Goal: Information Seeking & Learning: Learn about a topic

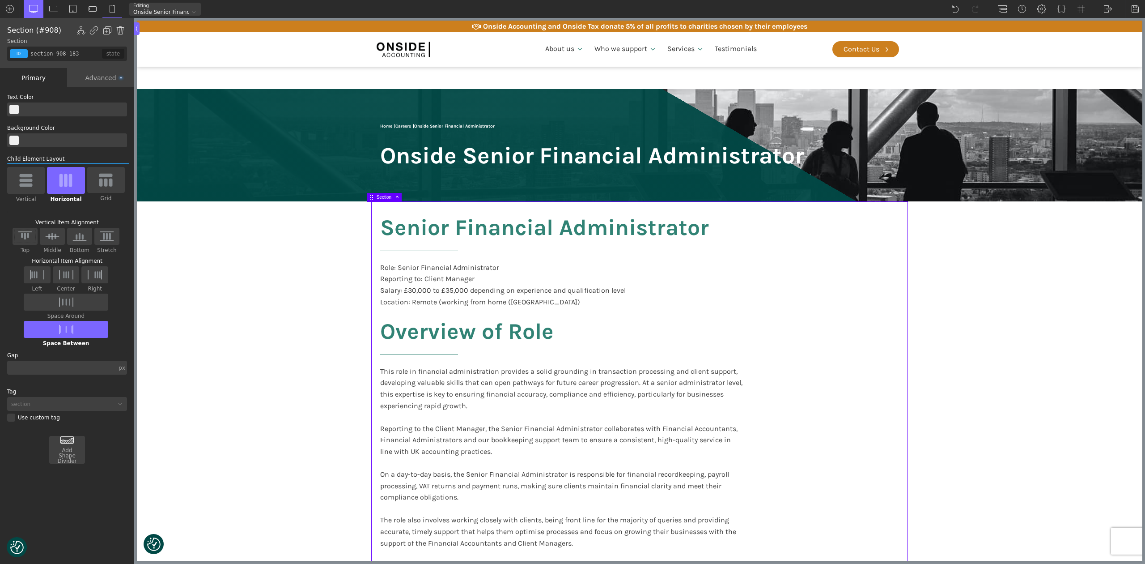
scroll to position [298, 0]
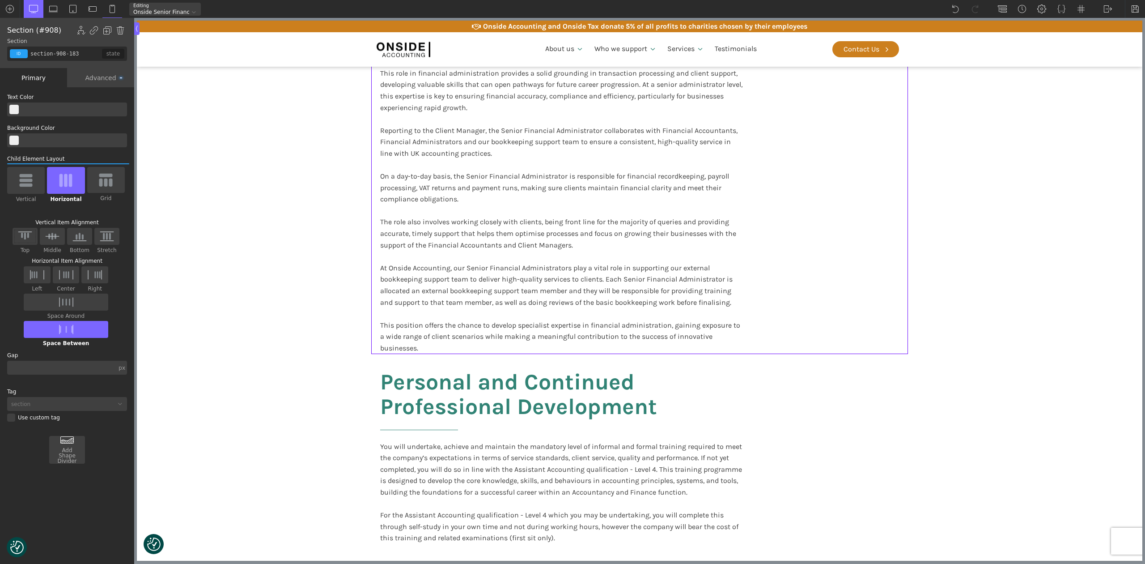
click at [954, 281] on section "Senior Financial Administrator Role: Senior Financial Administrator Reporting t…" at bounding box center [639, 128] width 1005 height 450
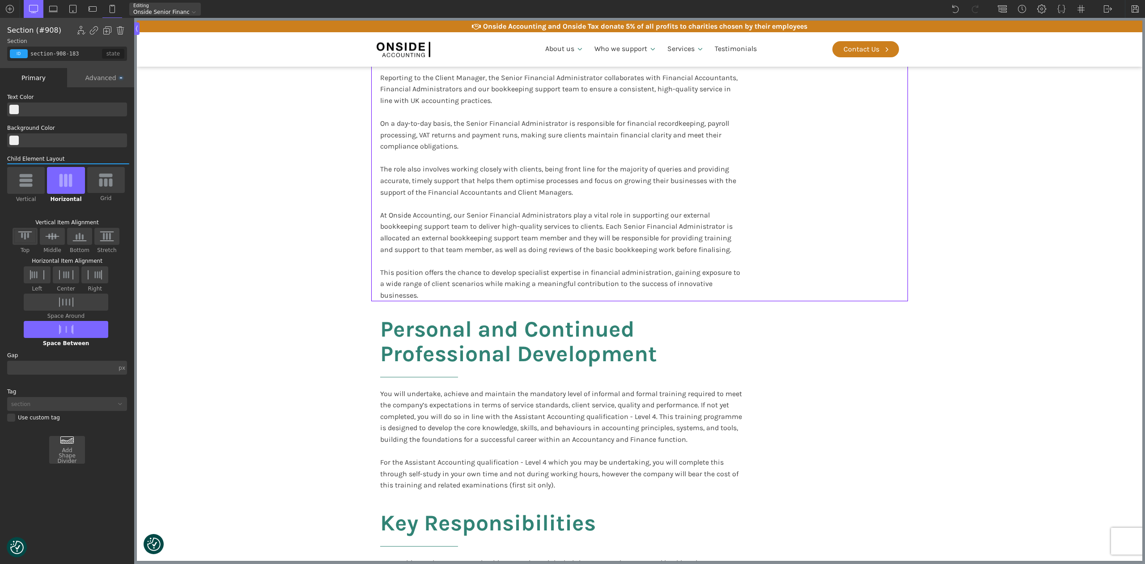
scroll to position [477, 0]
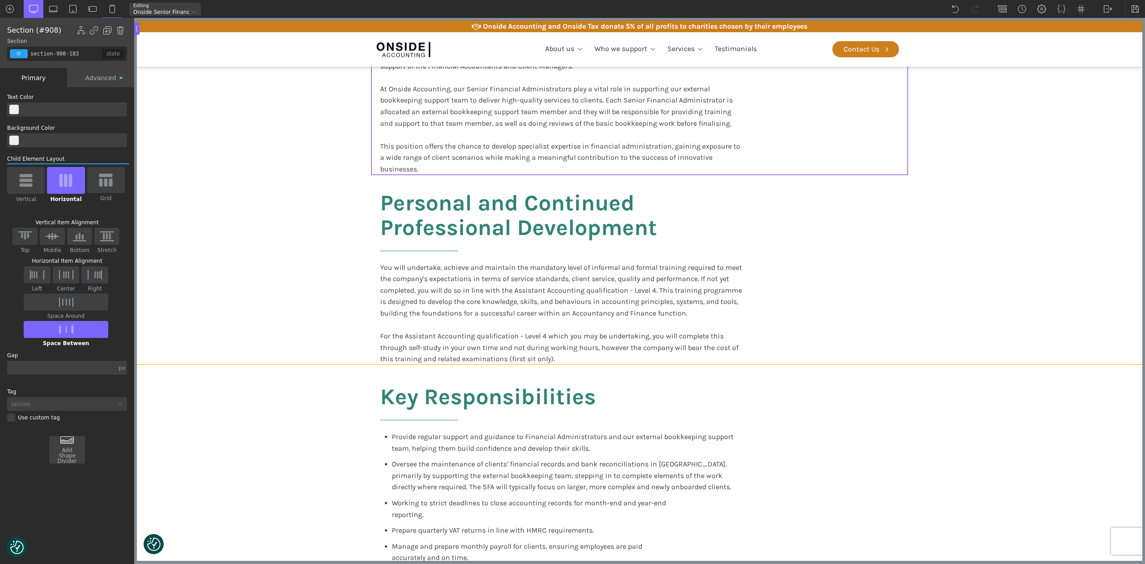
click at [864, 391] on div "Key Responsibilities Provide regular support and guidance to Financial Administ…" at bounding box center [639, 479] width 537 height 230
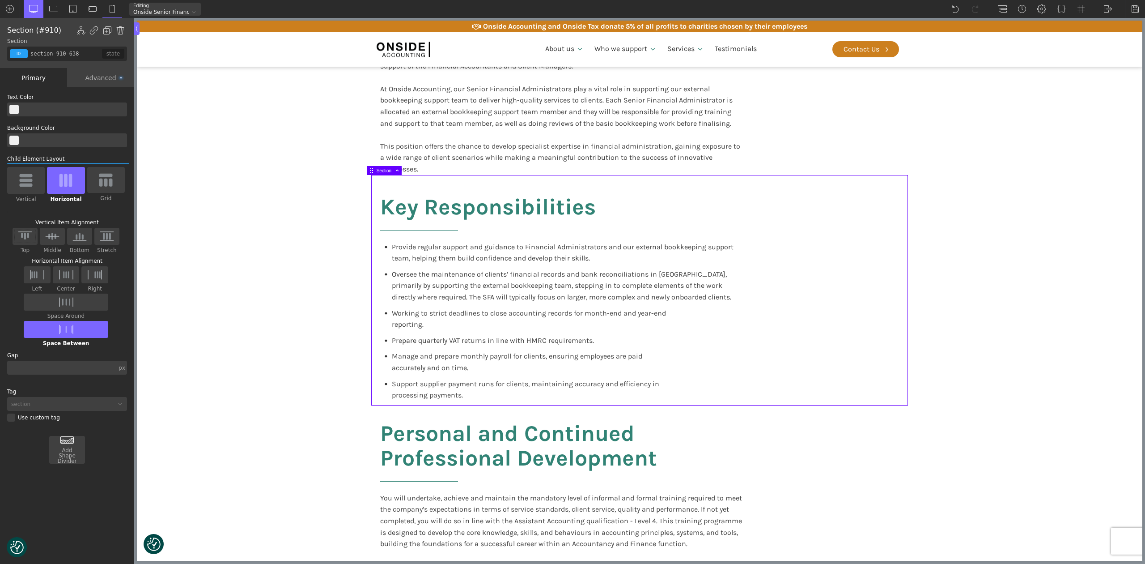
click at [1028, 273] on section "Key Responsibilities Provide regular support and guidance to Financial Administ…" at bounding box center [639, 290] width 1005 height 230
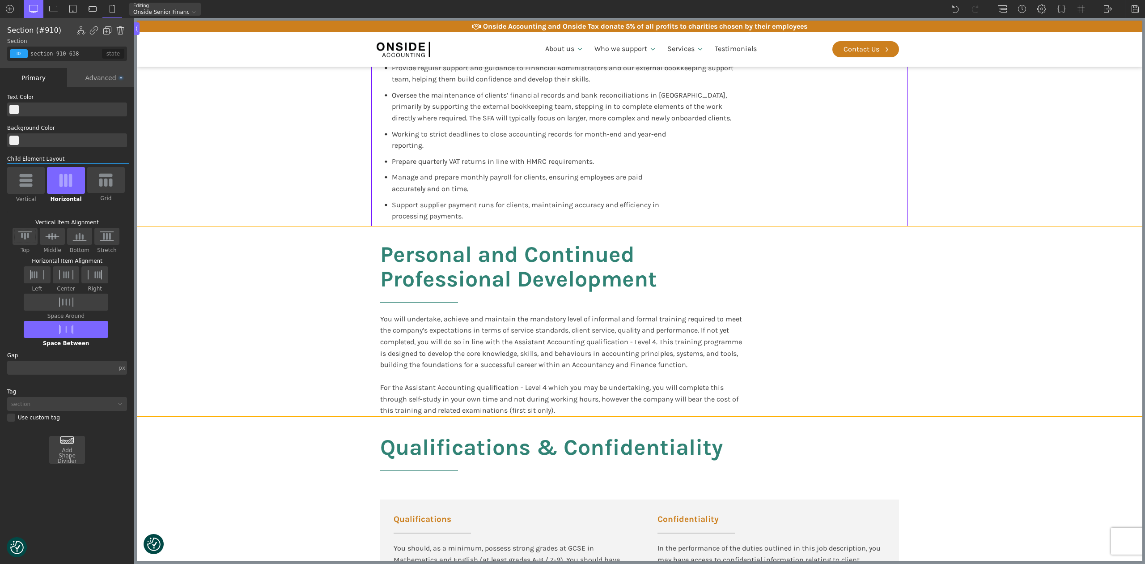
scroll to position [596, 0]
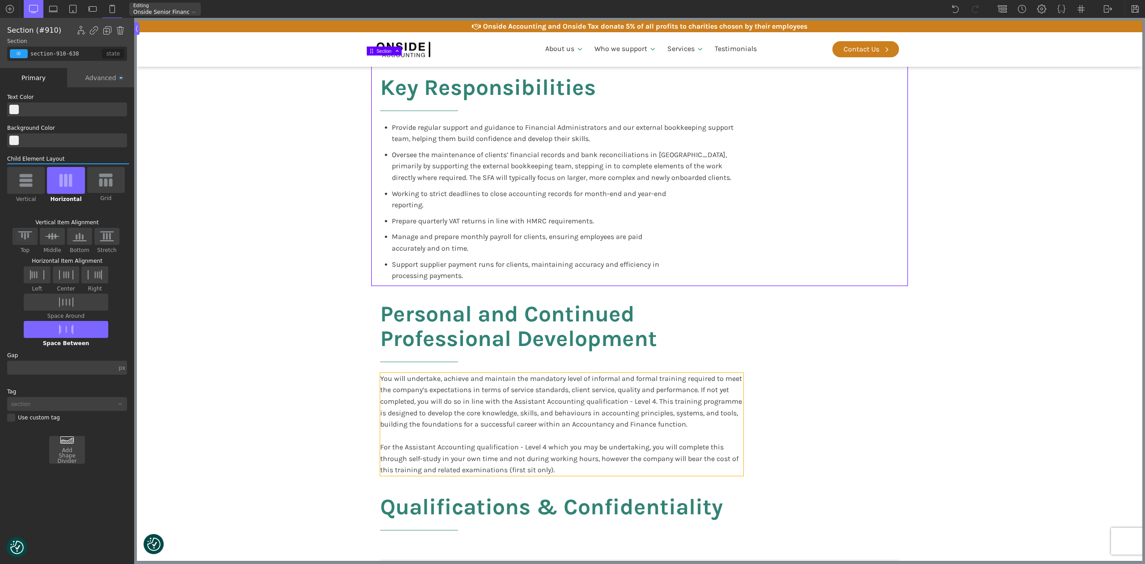
click at [721, 423] on div "You will undertake, achieve and maintain the mandatory level of informal and fo…" at bounding box center [561, 424] width 363 height 103
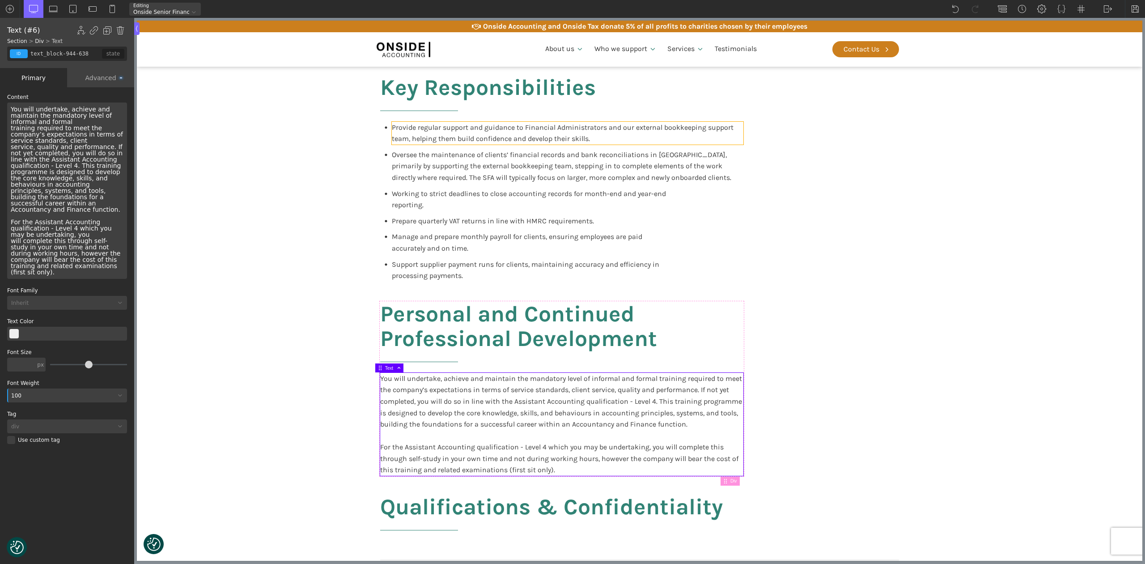
click at [703, 140] on div "Provide regular support and guidance to Financial Administrators and our extern…" at bounding box center [568, 133] width 352 height 23
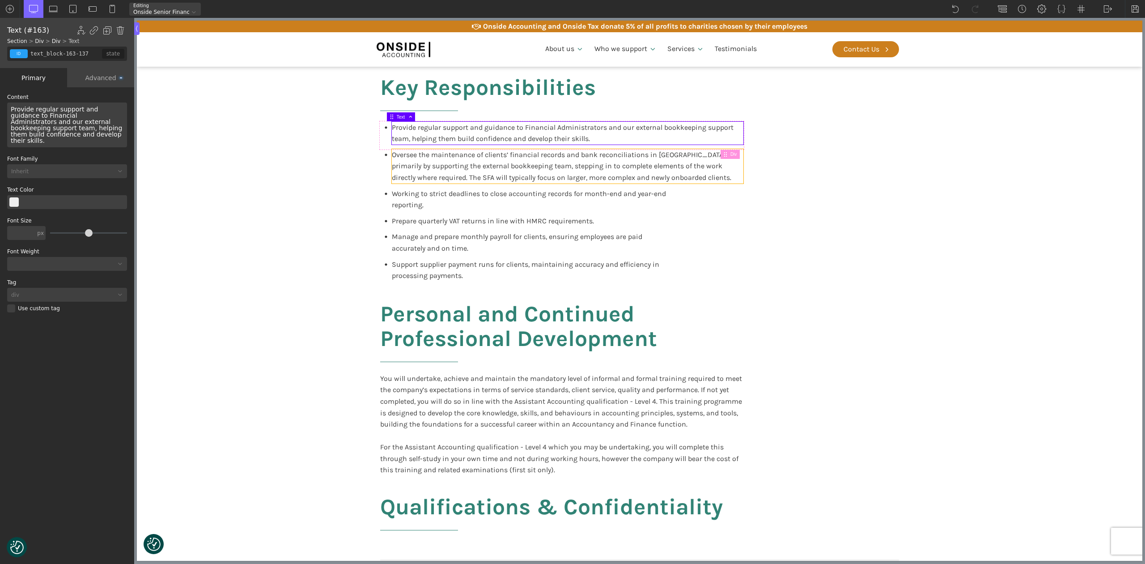
click at [709, 182] on div "Oversee the maintenance of clients’ financial records and bank reconciliations …" at bounding box center [568, 166] width 352 height 34
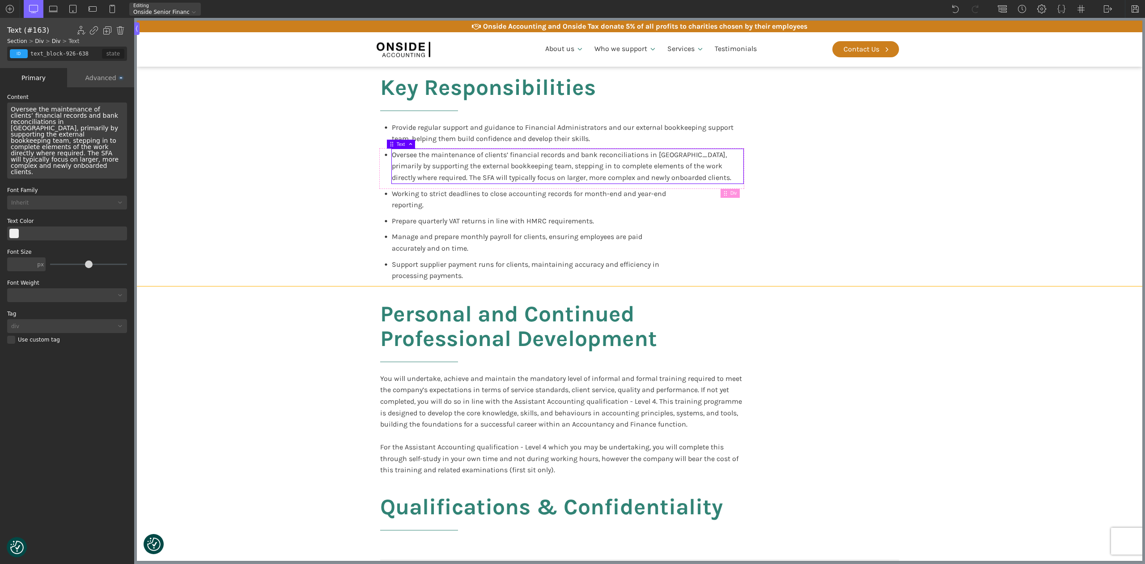
click at [815, 197] on div "Key Responsibilities Provide regular support and guidance to Financial Administ…" at bounding box center [639, 170] width 537 height 230
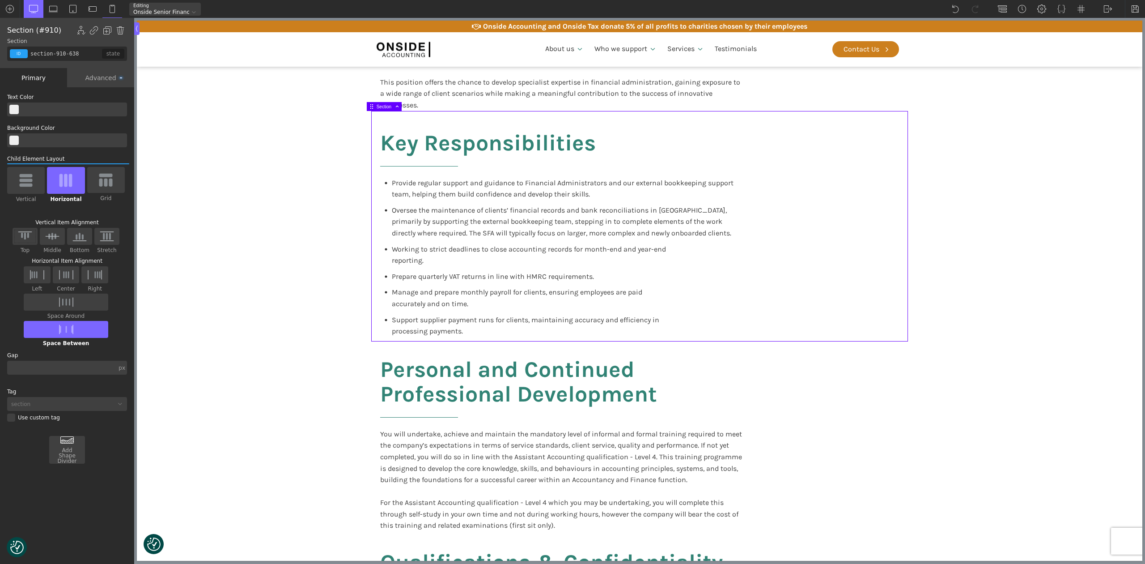
scroll to position [477, 0]
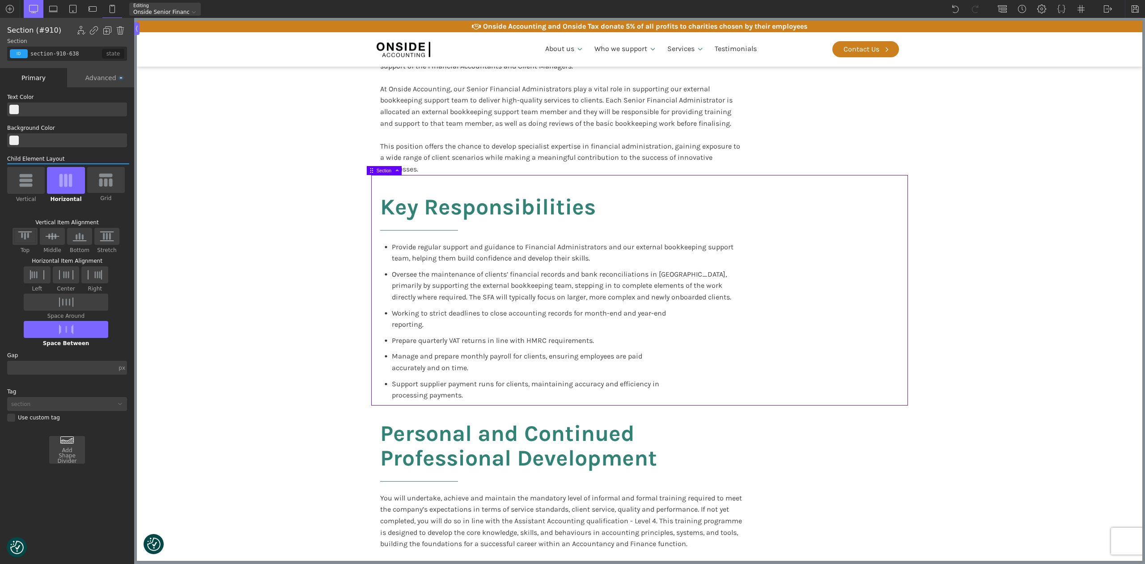
click at [818, 224] on div "Key Responsibilities Provide regular support and guidance to Financial Administ…" at bounding box center [639, 290] width 537 height 230
click at [789, 446] on div "Personal and Continued Professional Development You will undertake, achieve and…" at bounding box center [639, 500] width 537 height 190
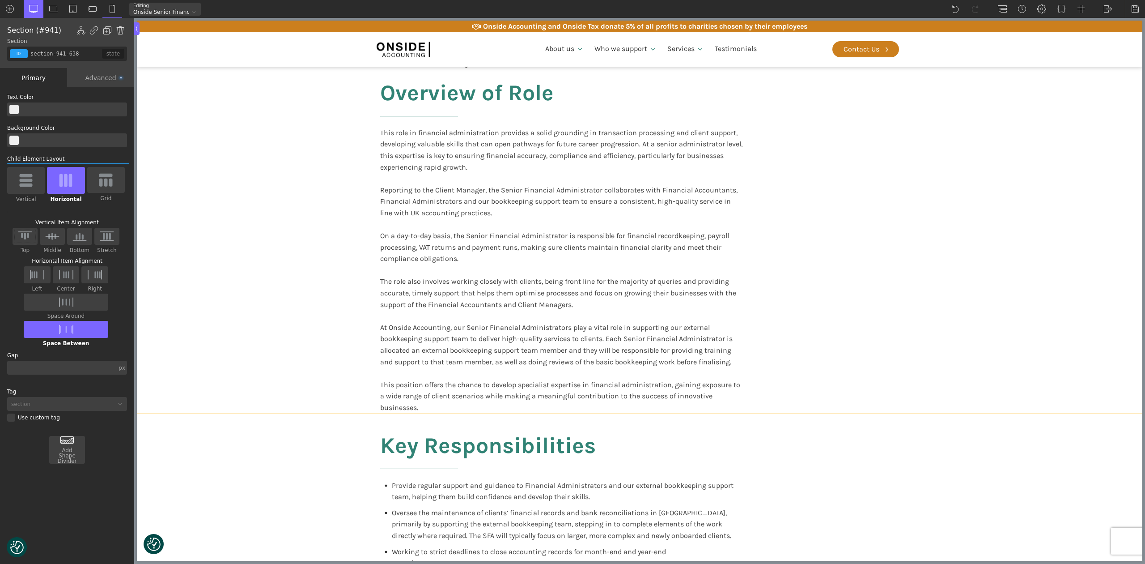
scroll to position [179, 0]
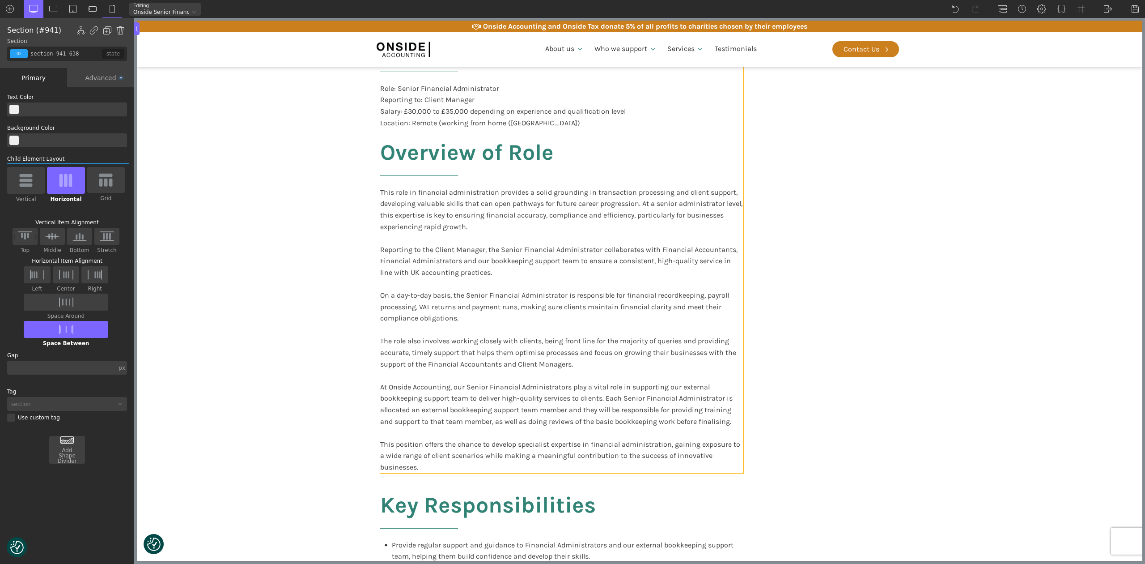
click at [652, 165] on div "Senior Financial Administrator Role: Senior Financial Administrator Reporting t…" at bounding box center [561, 254] width 363 height 436
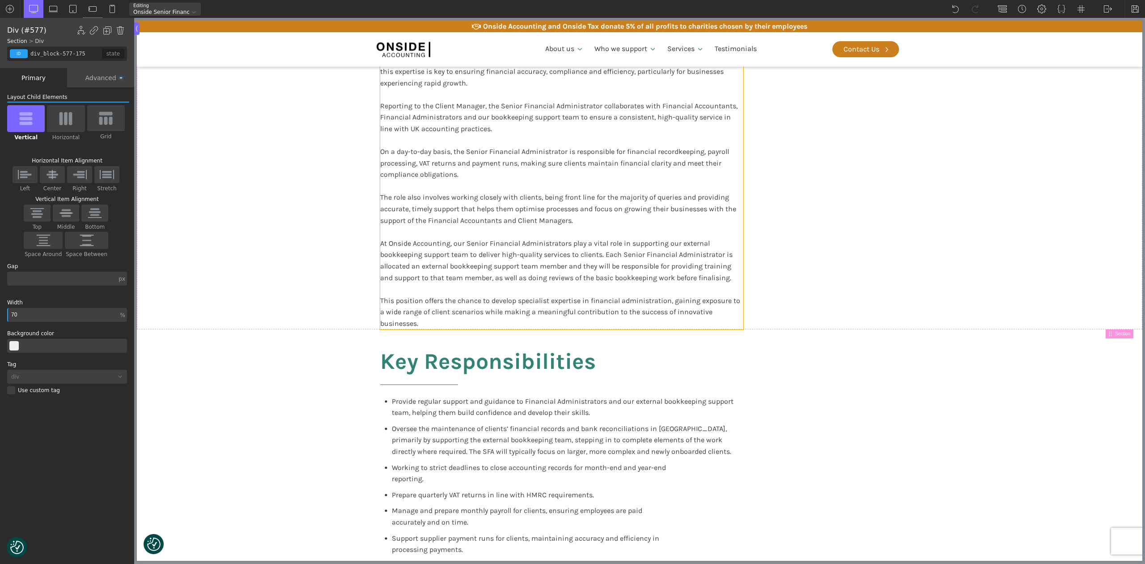
scroll to position [358, 0]
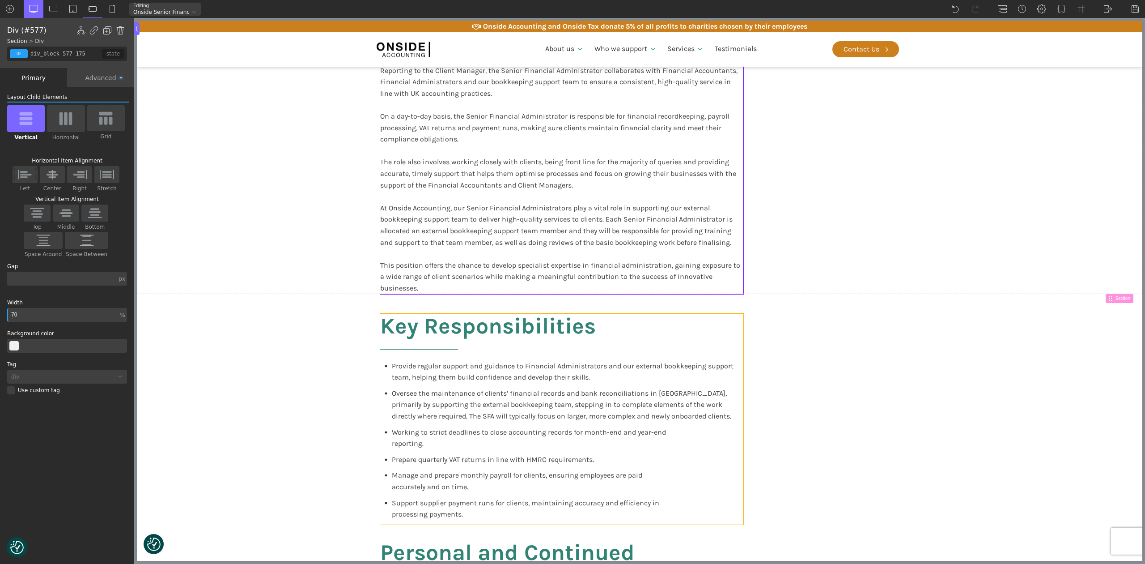
click at [712, 326] on div "Key Responsibilities Provide regular support and guidance to Financial Administ…" at bounding box center [561, 419] width 363 height 211
click at [105, 29] on img at bounding box center [107, 30] width 9 height 9
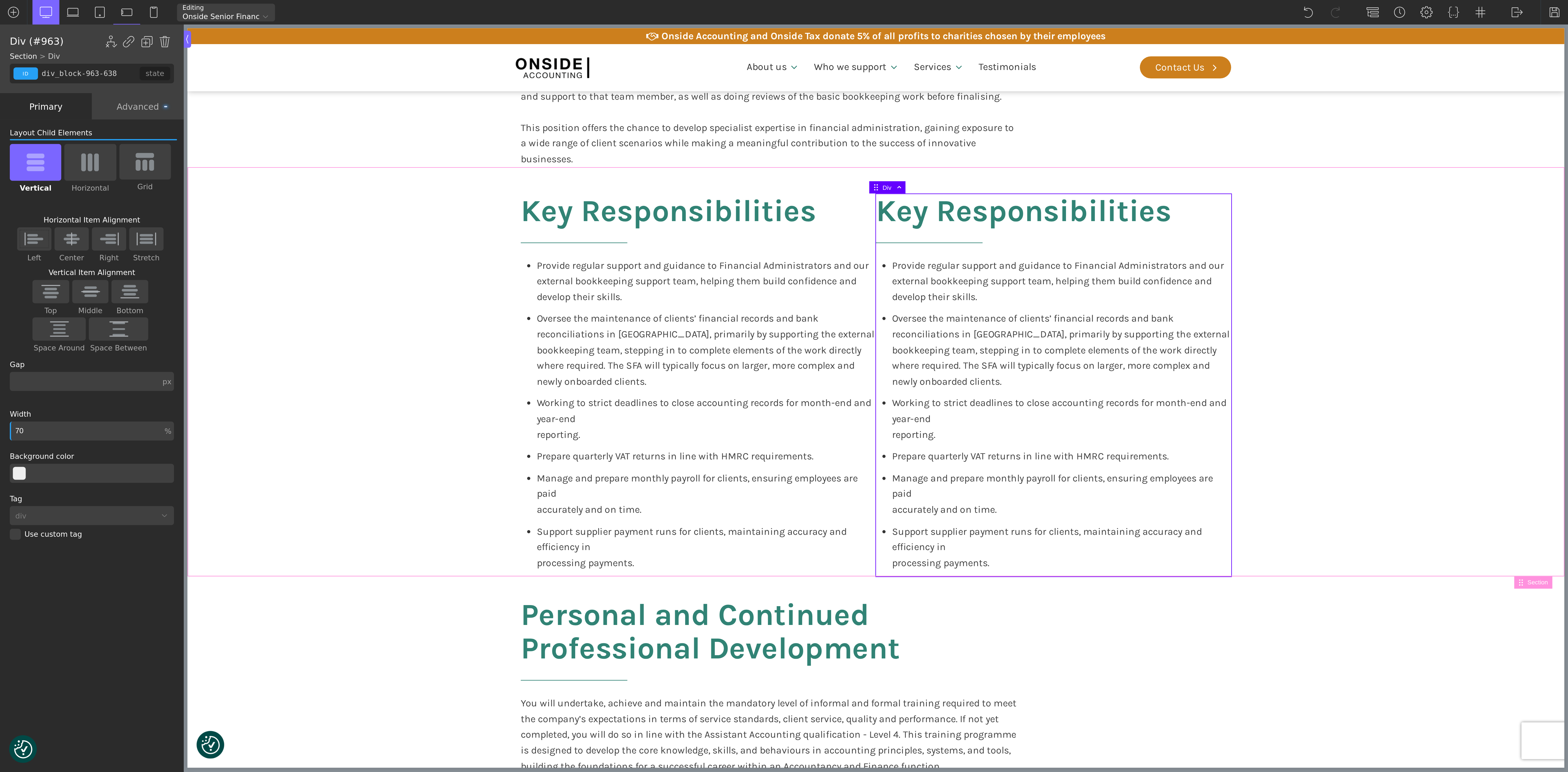
scroll to position [327, 0]
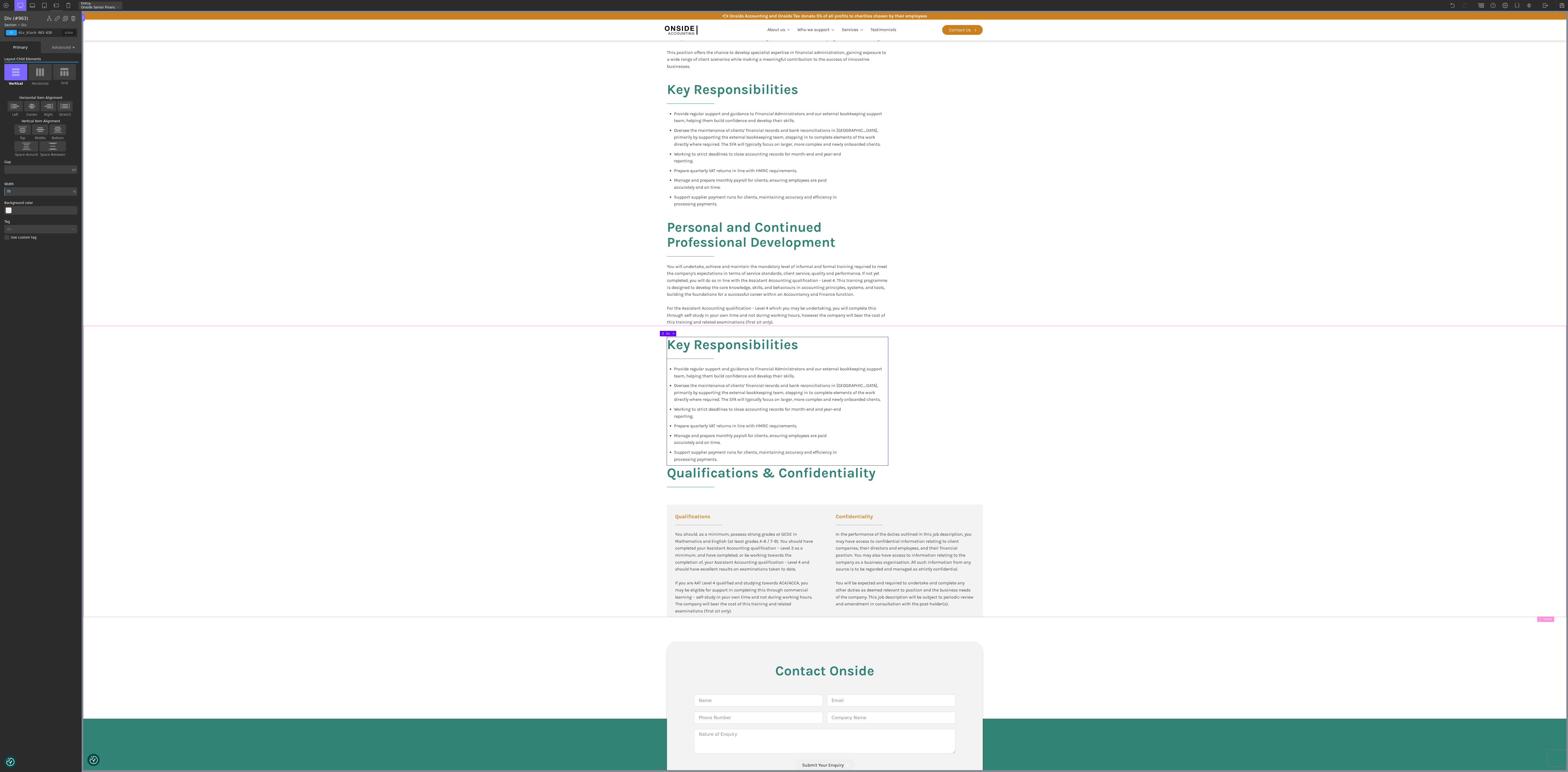
click at [696, 343] on div "Key Responsibilities Provide regular support and guidance to Financial Administ…" at bounding box center [825, 471] width 327 height 292
click at [696, 343] on h2 "Qualifications & Confidentiality" at bounding box center [771, 479] width 209 height 29
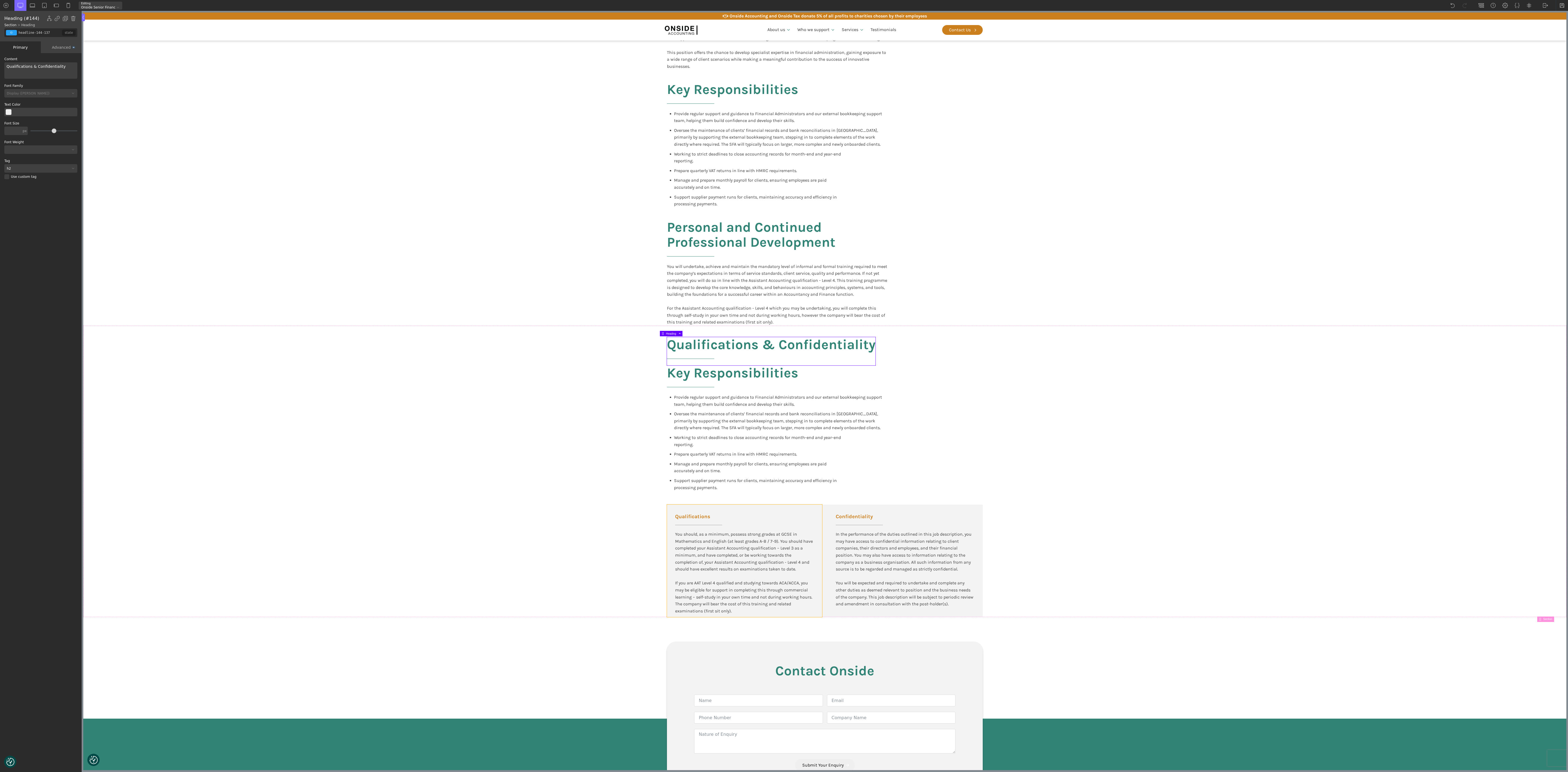
click at [667, 343] on div "Qualifications You should, as a minimum, possess strong grades at GCSE in Mathe…" at bounding box center [744, 561] width 155 height 113
click at [696, 343] on div "Confidentiality In the performance of the duties outlined in this job descripti…" at bounding box center [905, 558] width 155 height 106
click at [696, 343] on div "Qualifications & Confidentiality Key Responsibilities Provide regular support a…" at bounding box center [825, 471] width 327 height 292
click at [696, 343] on div "Qualifications You should, as a minimum, possess strong grades at GCSE in Mathe…" at bounding box center [744, 561] width 155 height 113
click at [696, 343] on div "Qualifications & Confidentiality Key Responsibilities Provide regular support a…" at bounding box center [825, 471] width 327 height 292
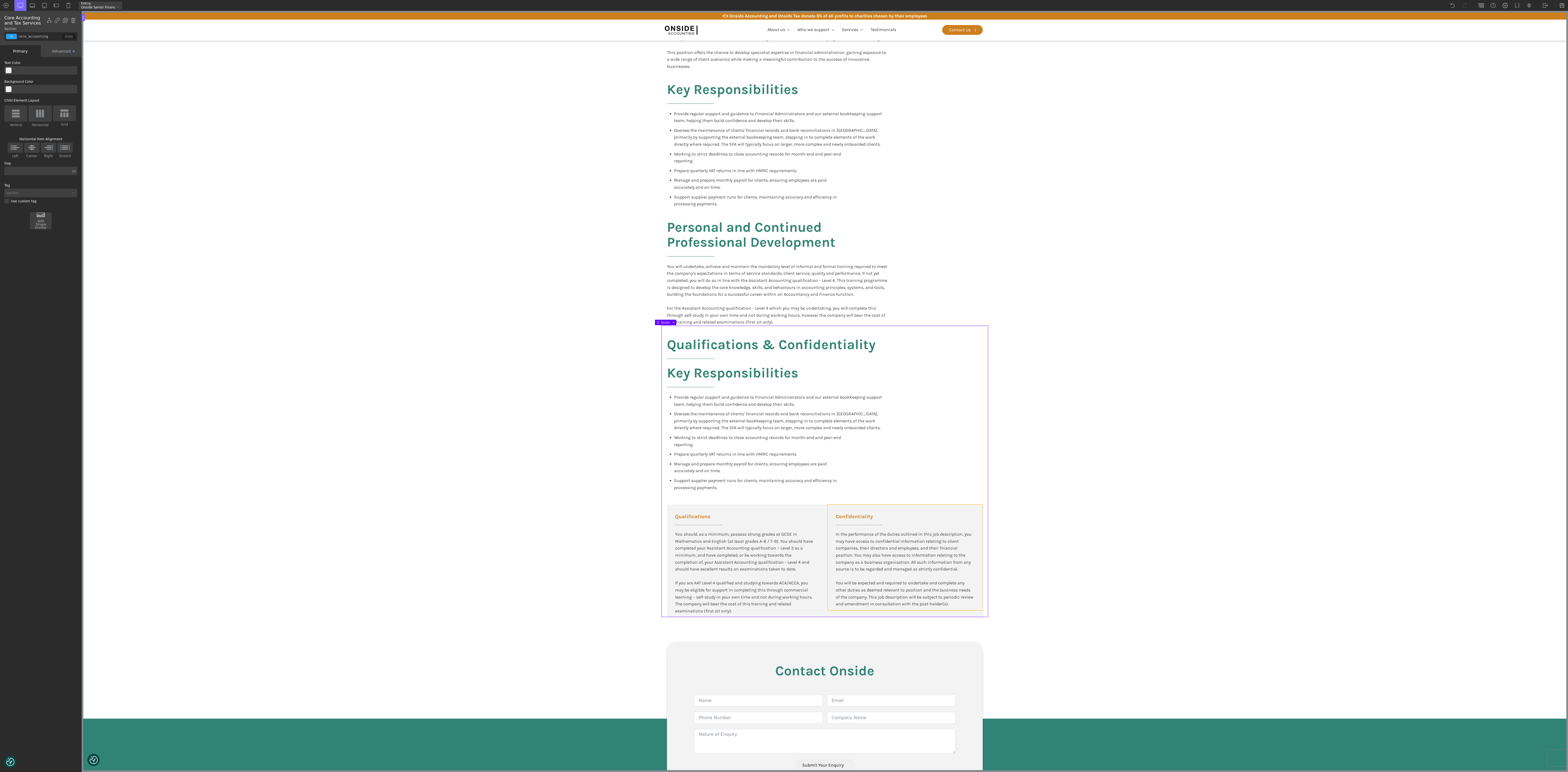
click at [696, 343] on div "Confidentiality In the performance of the duties outlined in this job descripti…" at bounding box center [905, 558] width 155 height 106
click at [696, 343] on div at bounding box center [820, 556] width 2 height 106
click at [696, 343] on div "Qualifications You should, as a minimum, possess strong grades at GCSE in Mathe…" at bounding box center [744, 561] width 155 height 113
click at [696, 343] on div "Qualifications & Confidentiality Key Responsibilities Provide regular support a…" at bounding box center [825, 471] width 327 height 292
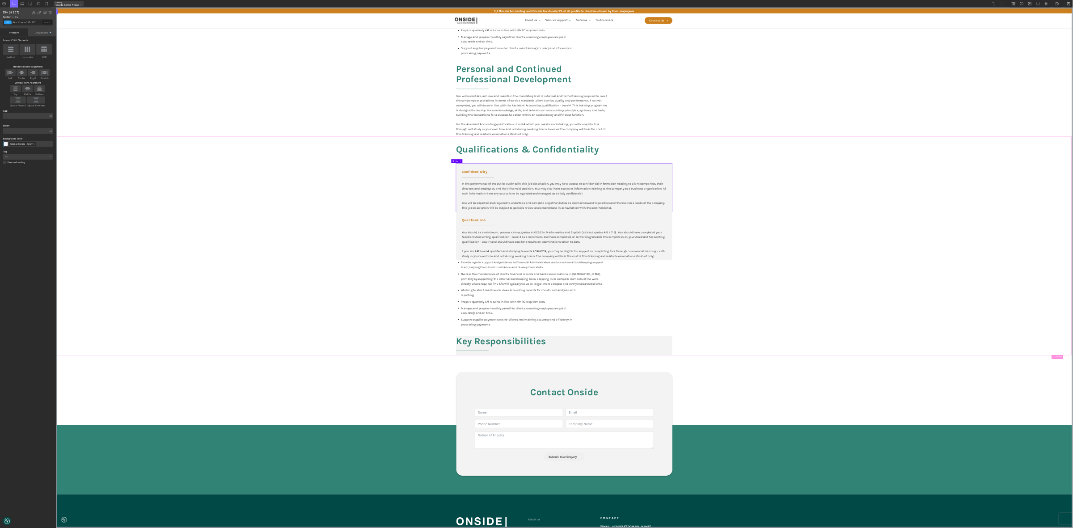
scroll to position [891, 0]
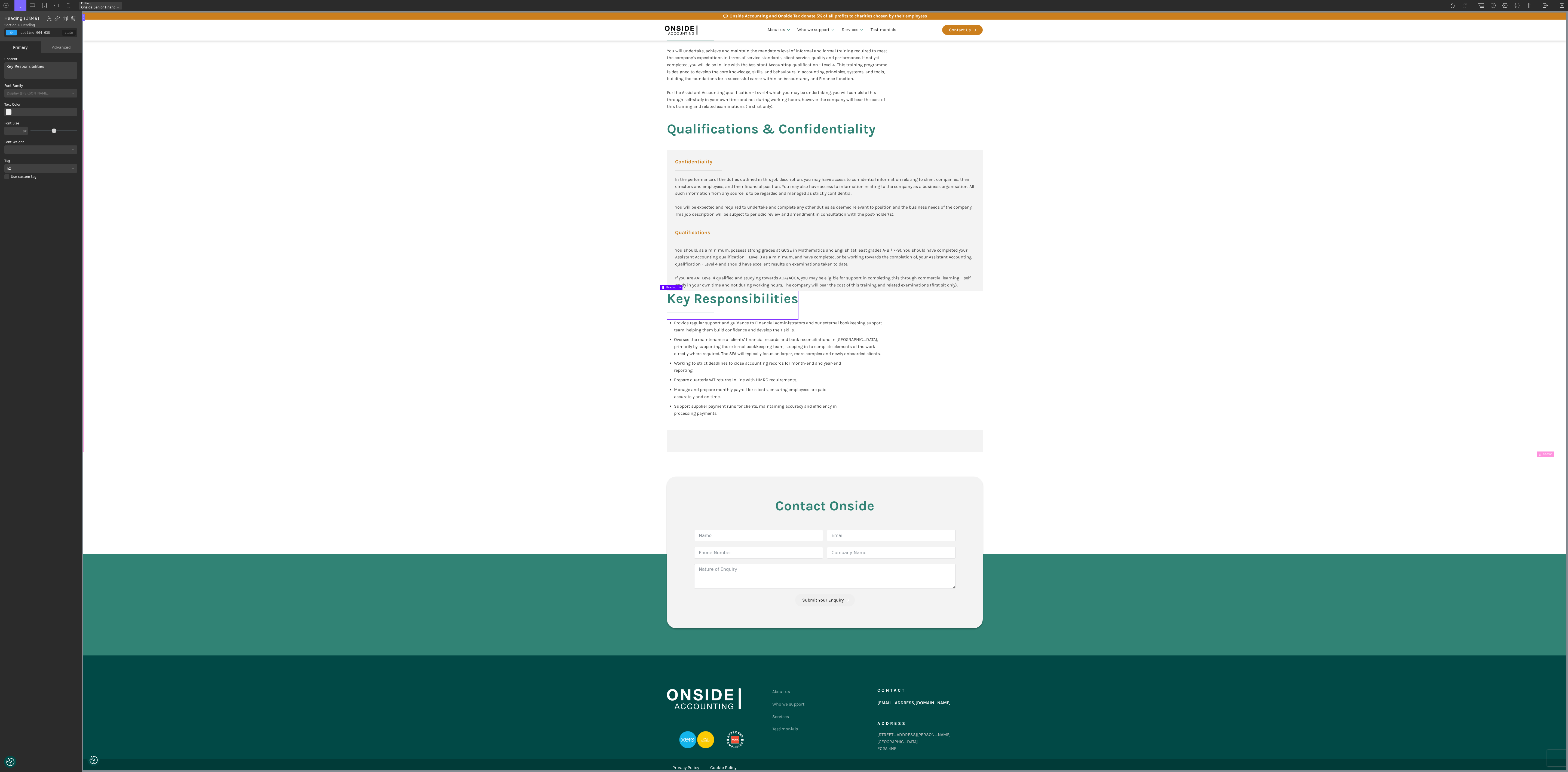
click at [603, 325] on section "Qualifications & Confidentiality Confidentiality In the performance of the duti…" at bounding box center [825, 281] width 1483 height 342
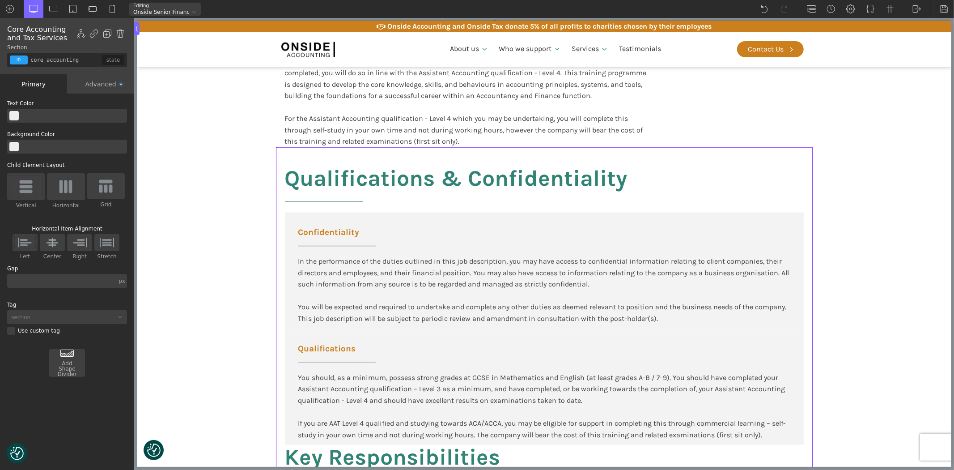
scroll to position [941, 0]
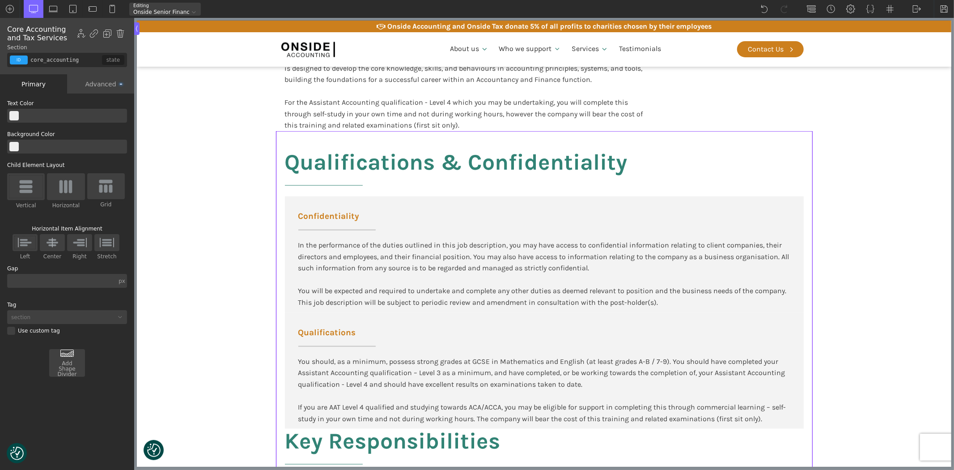
click at [847, 259] on section "Qualifications & Confidentiality Confidentiality In the performance of the duti…" at bounding box center [543, 412] width 814 height 562
click at [692, 114] on div "Personal and Continued Professional Development You will undertake, achieve and…" at bounding box center [543, 36] width 537 height 190
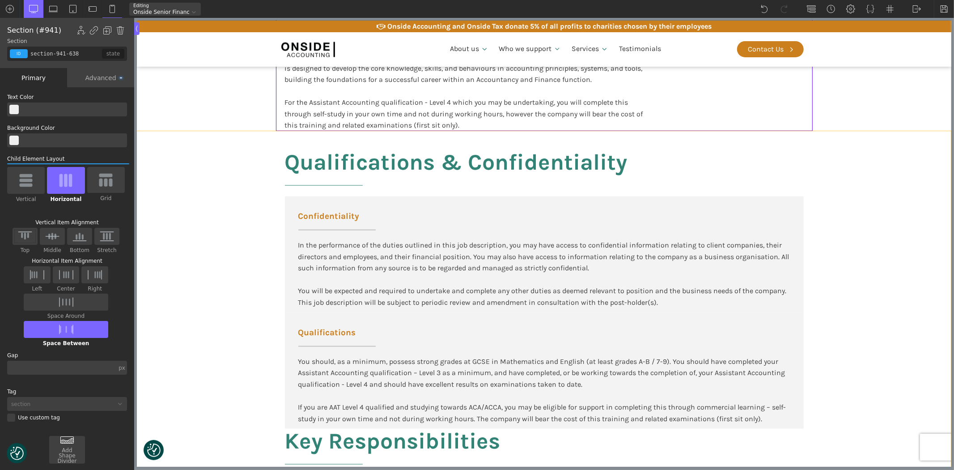
click at [755, 195] on div "Qualifications & Confidentiality Confidentiality In the performance of the duti…" at bounding box center [543, 412] width 537 height 562
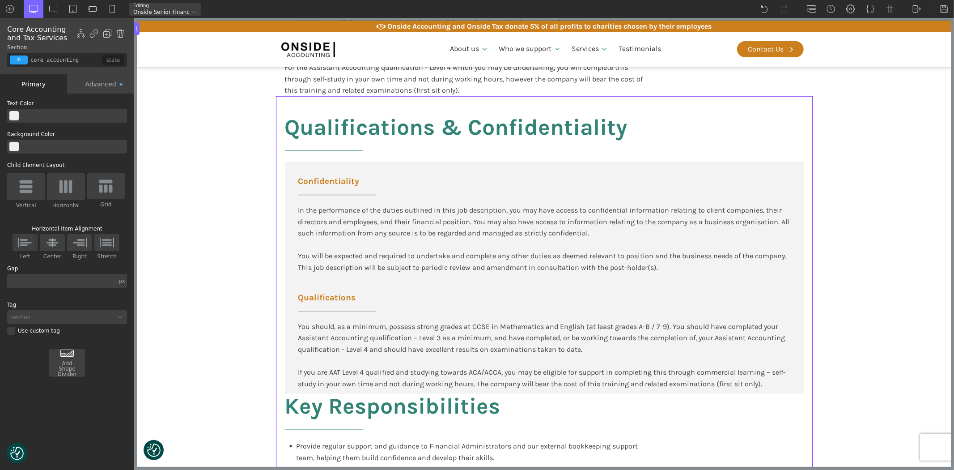
scroll to position [1089, 0]
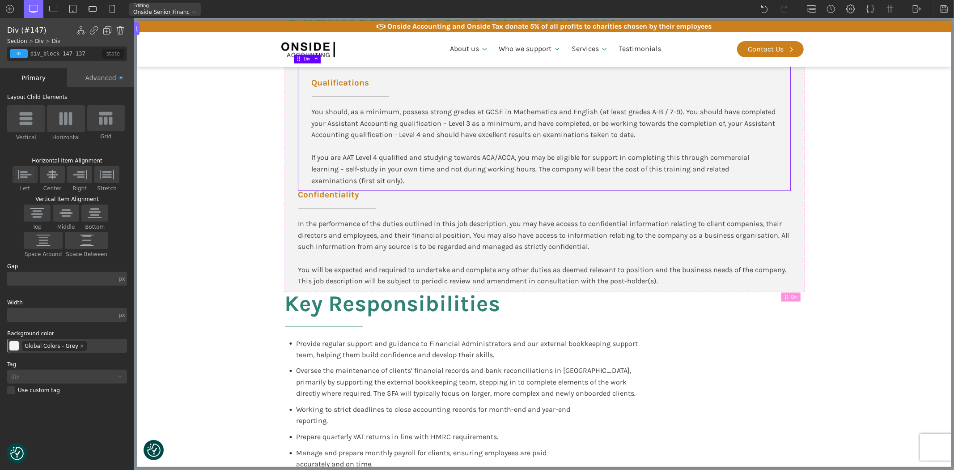
click at [873, 196] on section "Qualifications & Confidentiality Qualifications You should, as a minimum, posse…" at bounding box center [543, 268] width 814 height 573
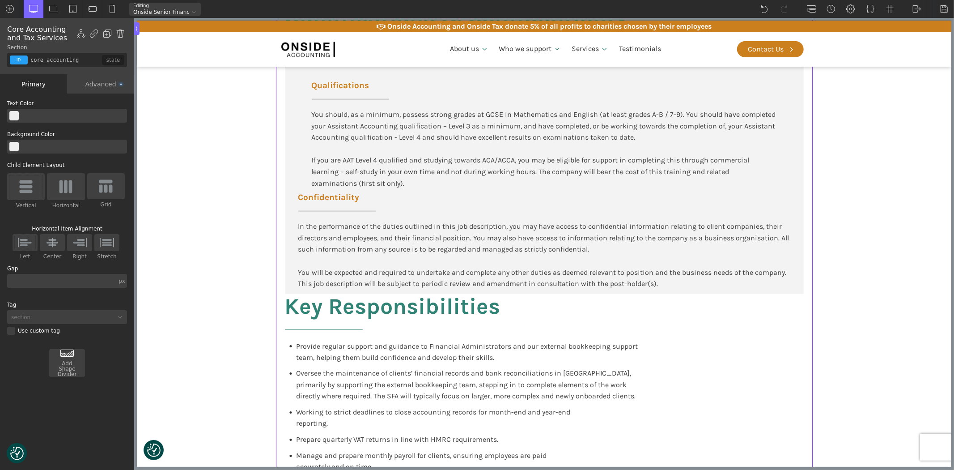
scroll to position [1040, 0]
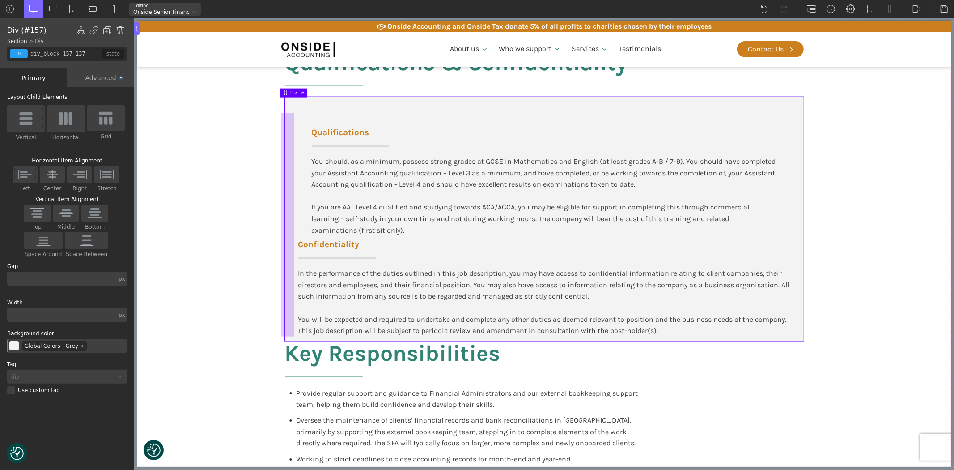
click at [288, 252] on body "We value your privacy We use cookies to enhance your browsing experience, serve…" at bounding box center [543, 102] width 814 height 2107
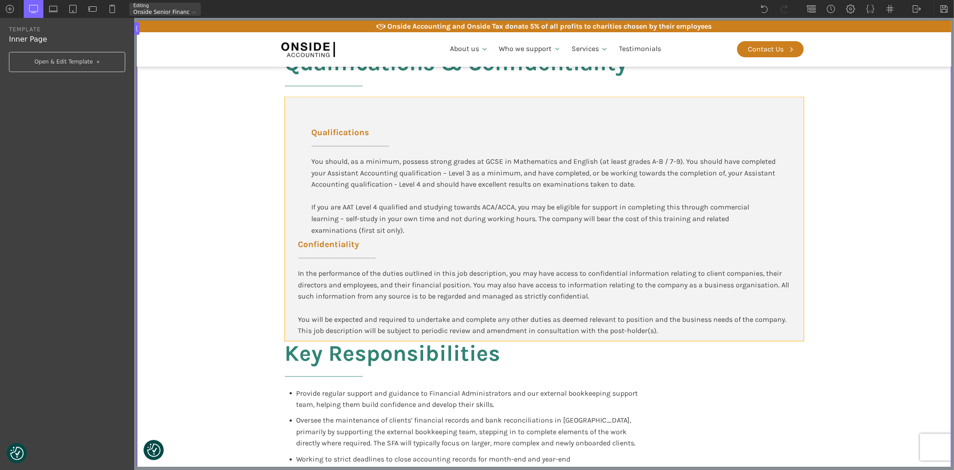
click at [392, 248] on div "Qualifications You should, as a minimum, possess strong grades at GCSE in Mathe…" at bounding box center [543, 219] width 519 height 244
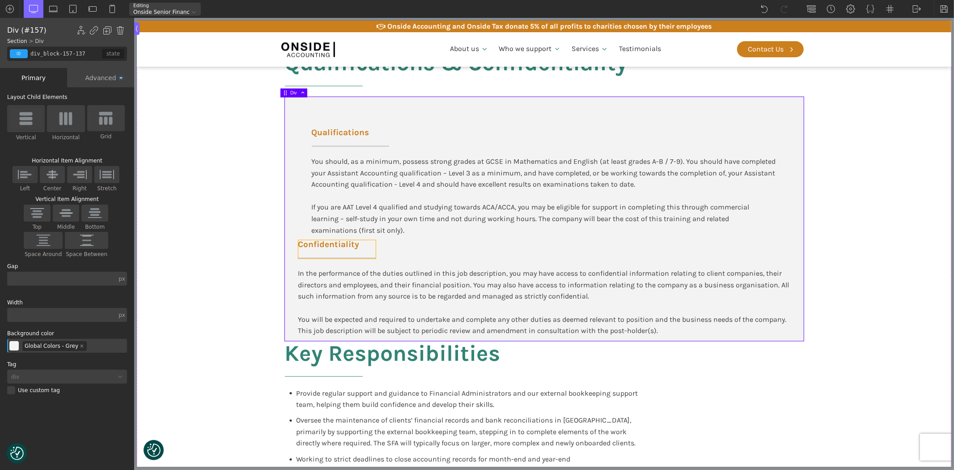
click at [328, 242] on span "Confidentiality" at bounding box center [336, 244] width 77 height 8
type input "headline-158-137"
type input "left-underline"
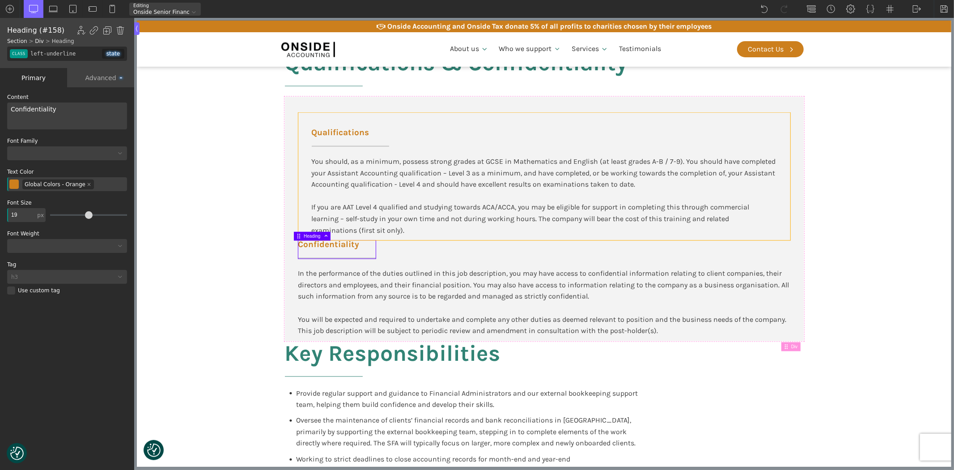
click at [430, 236] on div "Qualifications You should, as a minimum, possess strong grades at GCSE in Mathe…" at bounding box center [544, 176] width 492 height 127
type input "div_block-147-137"
type input "false"
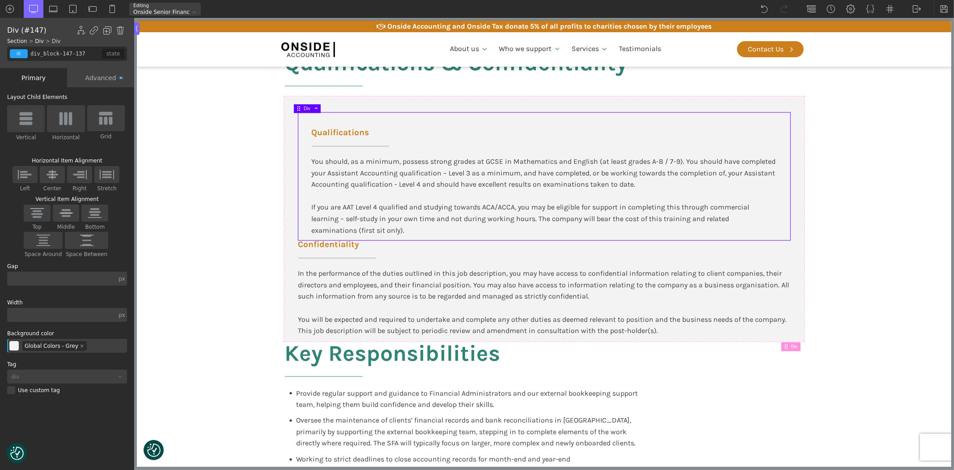
click at [427, 254] on div "Qualifications You should, as a minimum, possess strong grades at GCSE in Mathe…" at bounding box center [543, 219] width 519 height 244
click at [429, 271] on div "In the performance of the duties outlined in this job description, you may have…" at bounding box center [544, 301] width 492 height 69
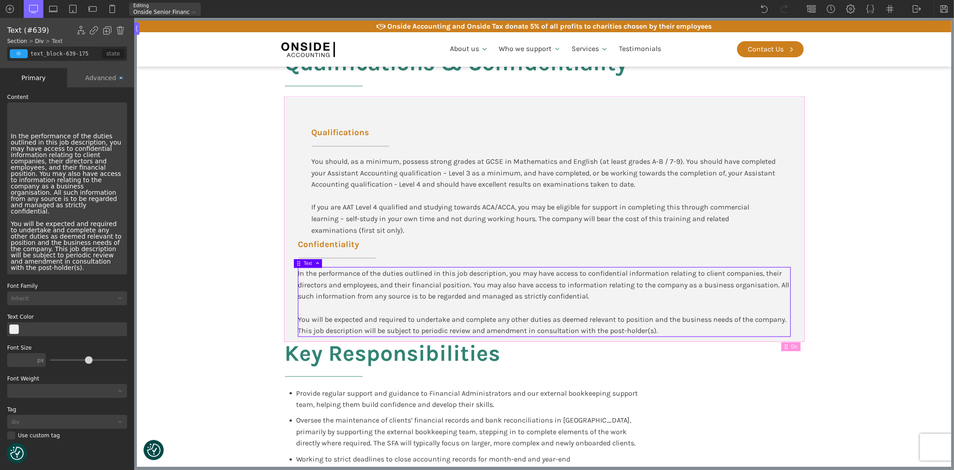
drag, startPoint x: 428, startPoint y: 250, endPoint x: 431, endPoint y: 244, distance: 6.8
click at [428, 249] on div "Qualifications You should, as a minimum, possess strong grades at GCSE in Mathe…" at bounding box center [543, 219] width 519 height 244
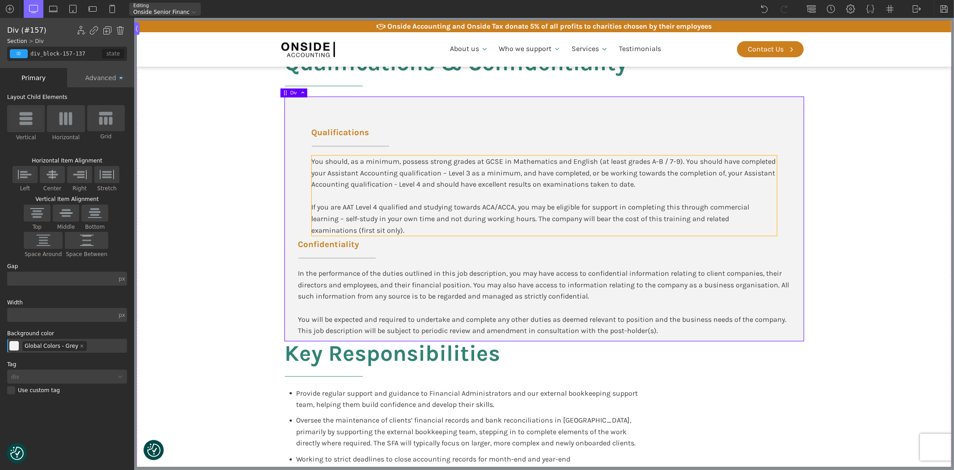
click at [439, 204] on div "You should, as a minimum, possess strong grades at GCSE in Mathematics and Engl…" at bounding box center [543, 196] width 465 height 80
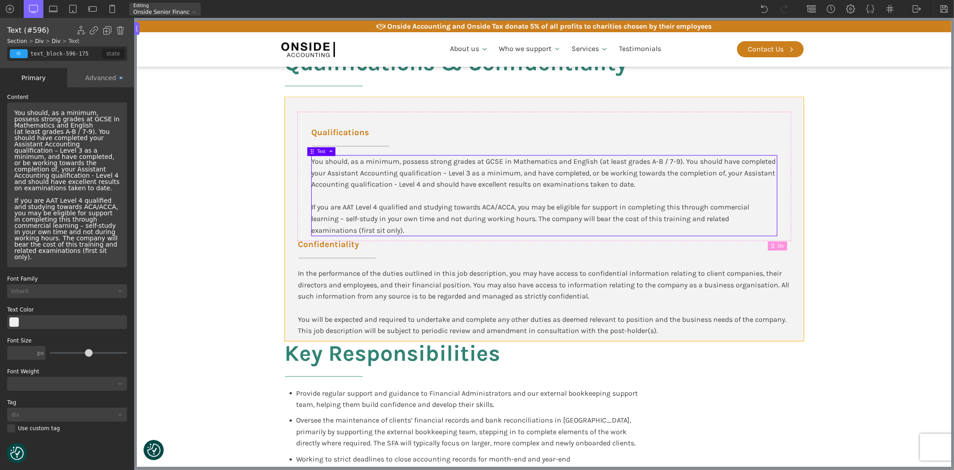
click at [425, 282] on div "In the performance of the duties outlined in this job description, you may have…" at bounding box center [544, 301] width 492 height 69
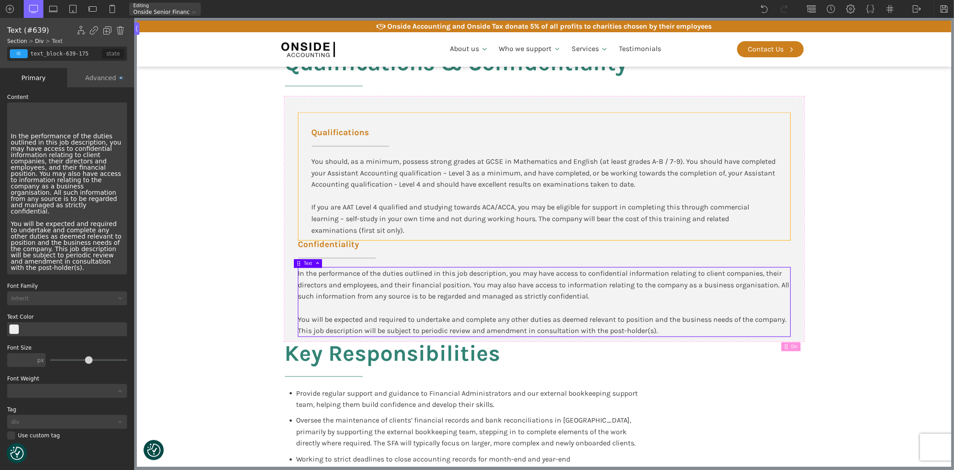
click at [300, 209] on div "Qualifications You should, as a minimum, possess strong grades at GCSE in Mathe…" at bounding box center [544, 176] width 492 height 127
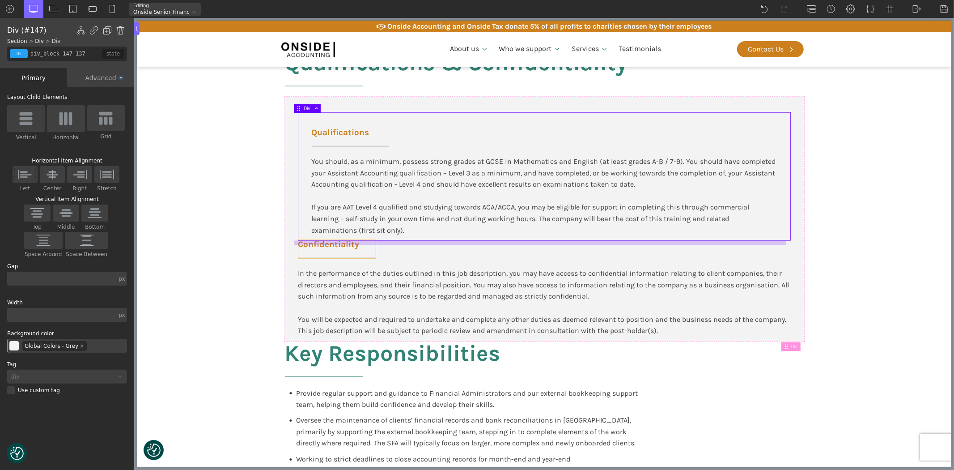
type input "headline-158-137"
type input "left-underline"
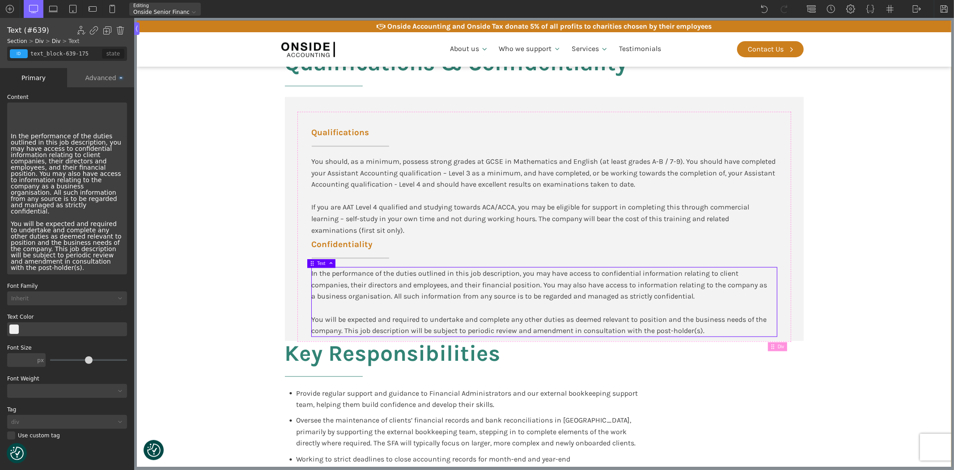
click at [878, 303] on section "Qualifications & Confidentiality Qualifications You should, as a minimum, posse…" at bounding box center [543, 318] width 814 height 573
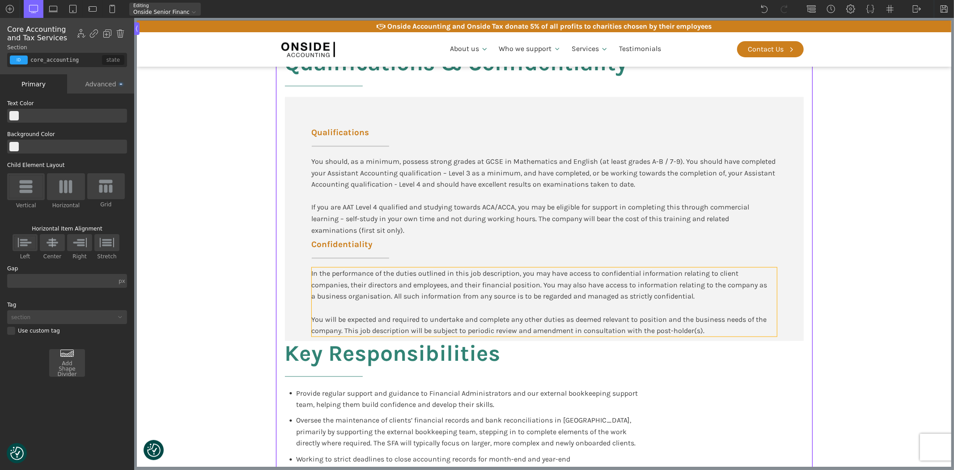
click at [704, 334] on div "In the performance of the duties outlined in this job description, you may have…" at bounding box center [543, 301] width 465 height 69
type input "text_block-639-175"
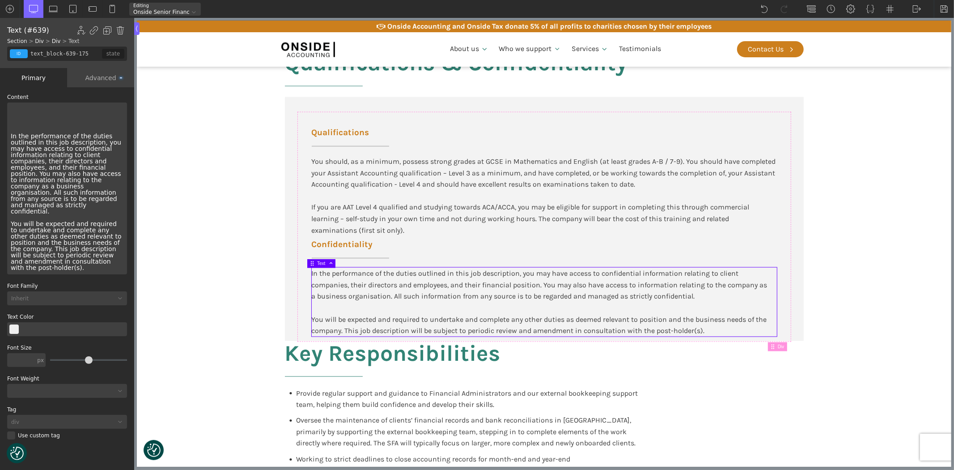
click at [117, 253] on div "In the performance of the duties outlined in this job description, you may have…" at bounding box center [67, 188] width 120 height 172
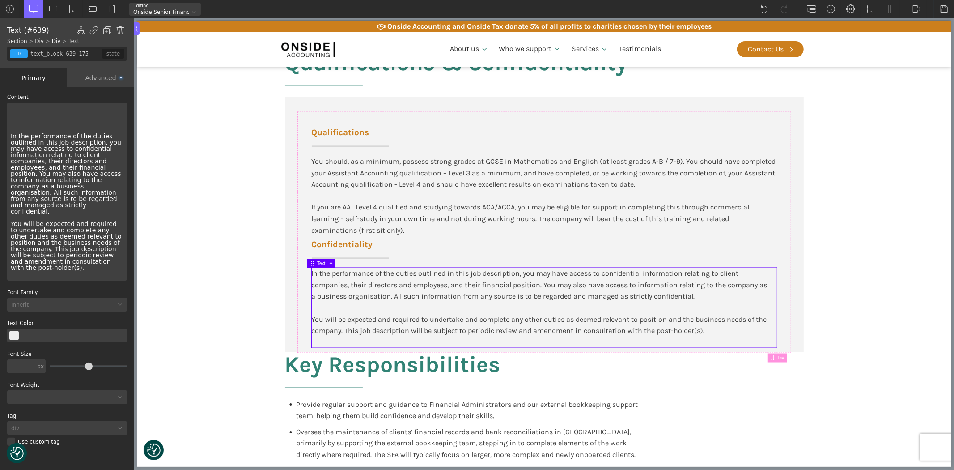
click at [140, 258] on section "Qualifications & Confidentiality Qualifications You should, as a minimum, posse…" at bounding box center [543, 324] width 814 height 585
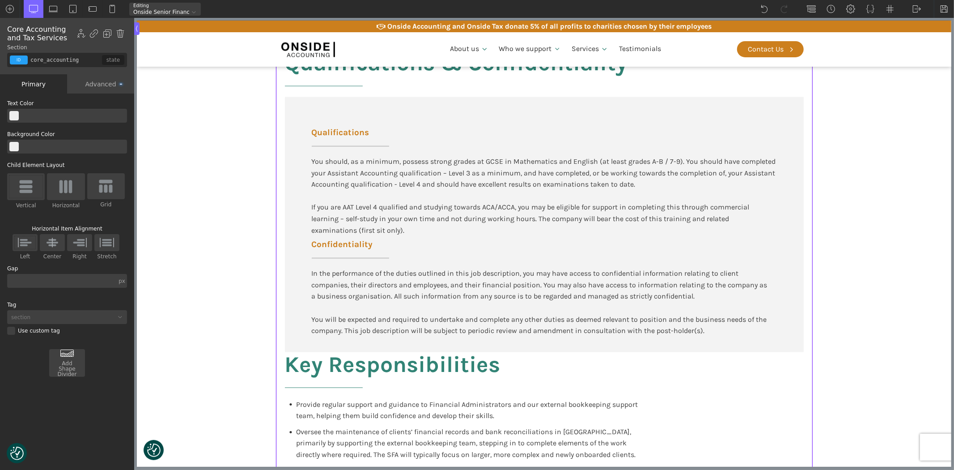
click at [158, 263] on section "Qualifications & Confidentiality Qualifications You should, as a minimum, posse…" at bounding box center [543, 324] width 814 height 585
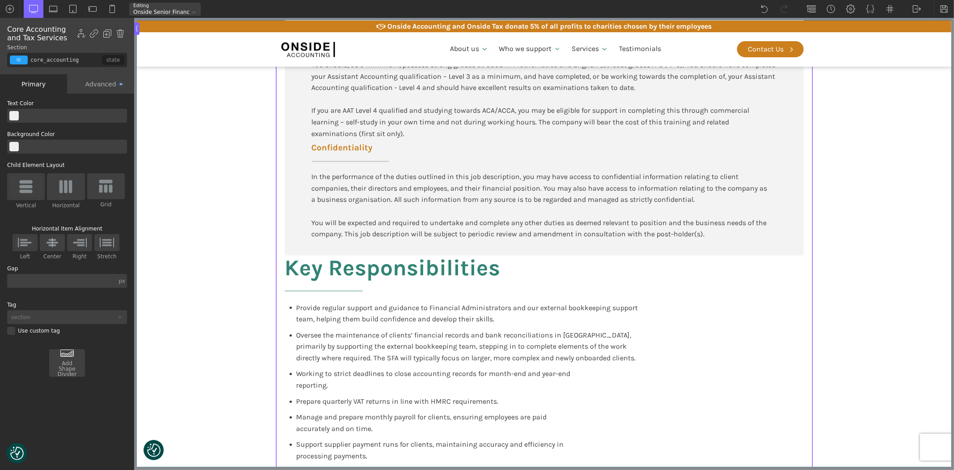
scroll to position [1139, 0]
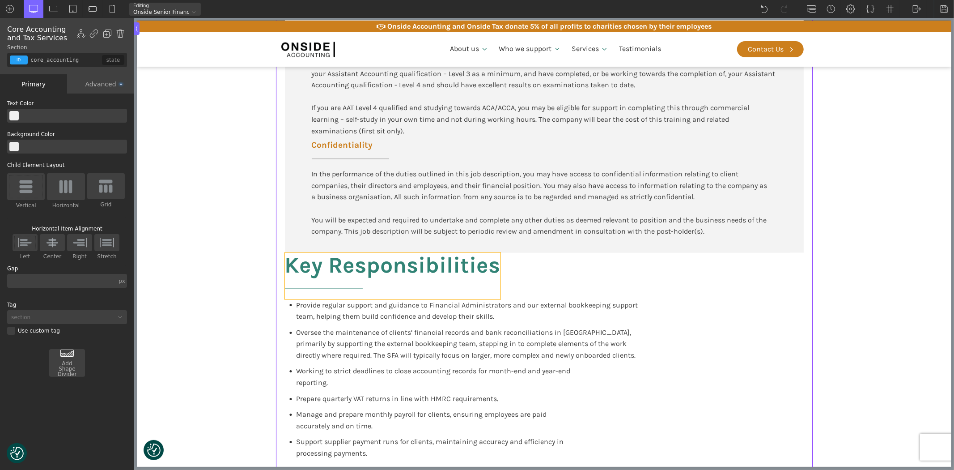
click at [380, 260] on h2 "Key Responsibilities" at bounding box center [392, 276] width 216 height 47
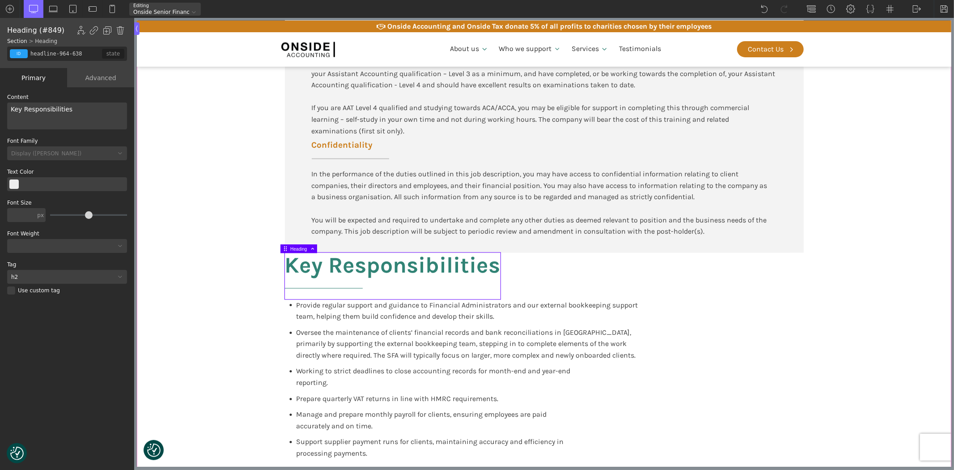
click at [672, 273] on div "Qualifications & Confidentiality Qualifications You should, as a minimum, posse…" at bounding box center [543, 224] width 537 height 585
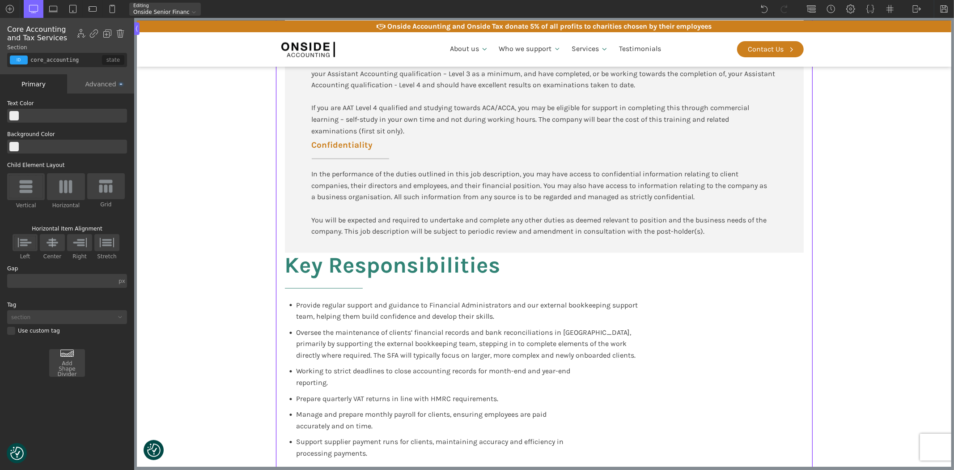
click at [915, 276] on section "Qualifications & Confidentiality Qualifications You should, as a minimum, posse…" at bounding box center [543, 224] width 814 height 585
click at [378, 260] on h2 "Key Responsibilities" at bounding box center [392, 276] width 216 height 47
type input "headline-964-638"
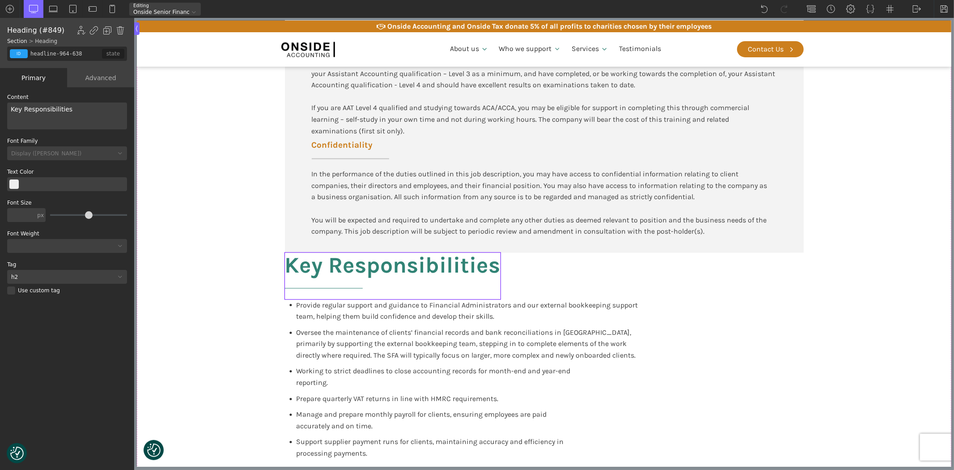
click at [378, 260] on h2 "Key Responsibilities" at bounding box center [392, 276] width 216 height 47
click at [34, 110] on div "Key Responsibilities" at bounding box center [67, 115] width 120 height 27
click at [841, 298] on section "Qualifications & Confidentiality Qualifications You should, as a minimum, posse…" at bounding box center [543, 224] width 814 height 585
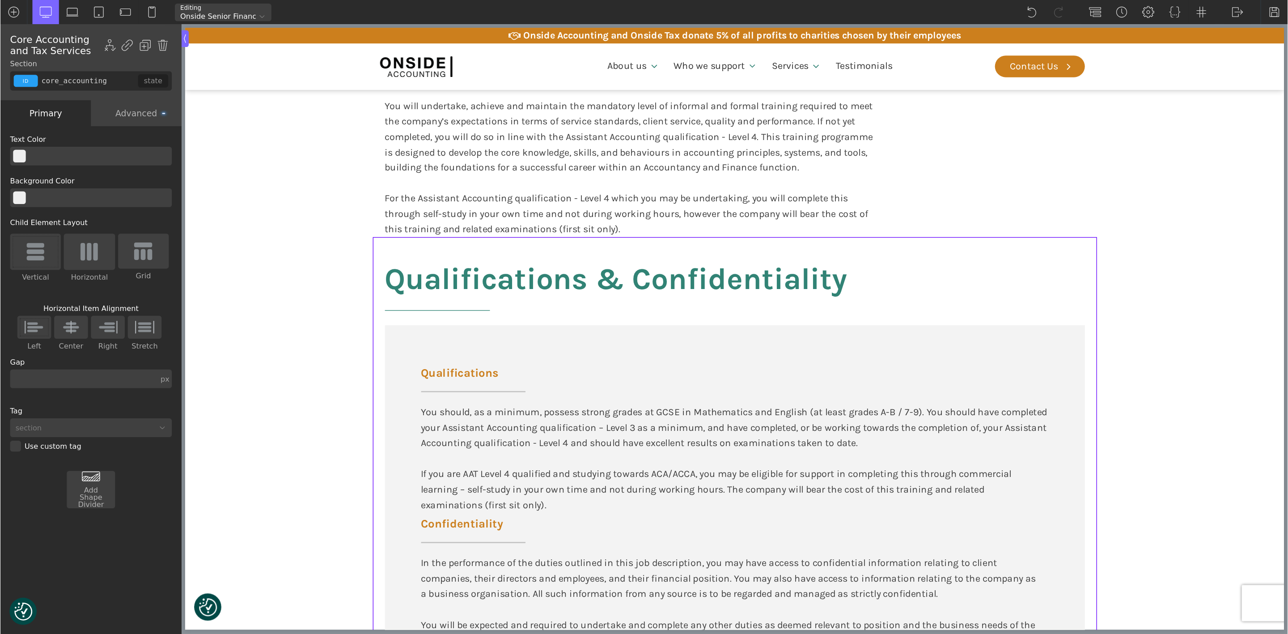
scroll to position [891, 0]
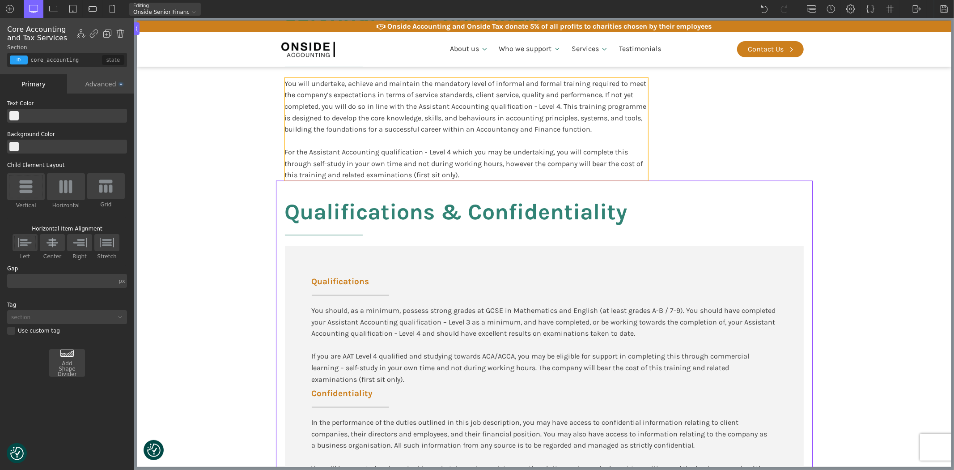
click at [454, 128] on div "You will undertake, achieve and maintain the mandatory level of informal and fo…" at bounding box center [465, 129] width 363 height 103
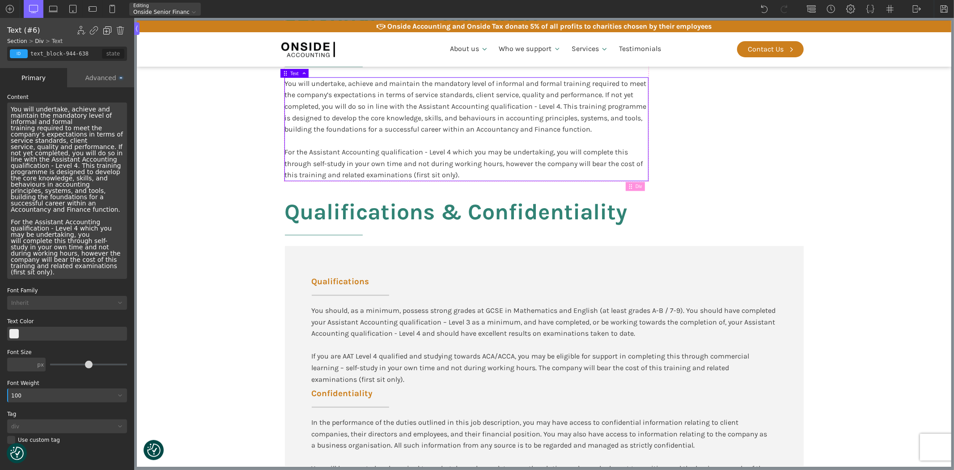
click at [104, 29] on img at bounding box center [107, 30] width 9 height 9
type input "text_block-994-638"
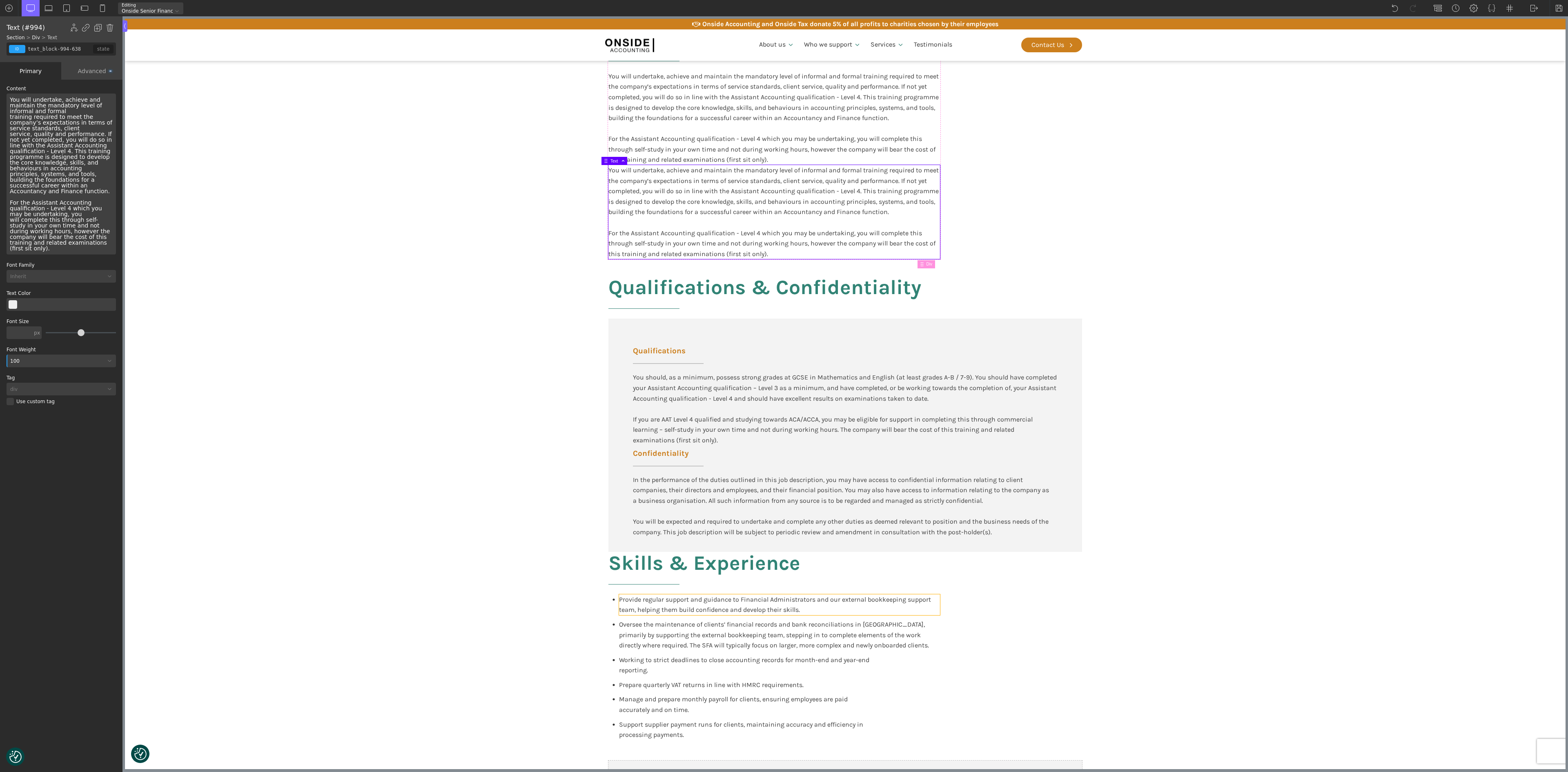
drag, startPoint x: 610, startPoint y: 158, endPoint x: 629, endPoint y: 595, distance: 437.4
click at [629, 514] on body "We value your privacy We use cookies to enhance your browsing experience, serve…" at bounding box center [846, 282] width 1441 height 2030
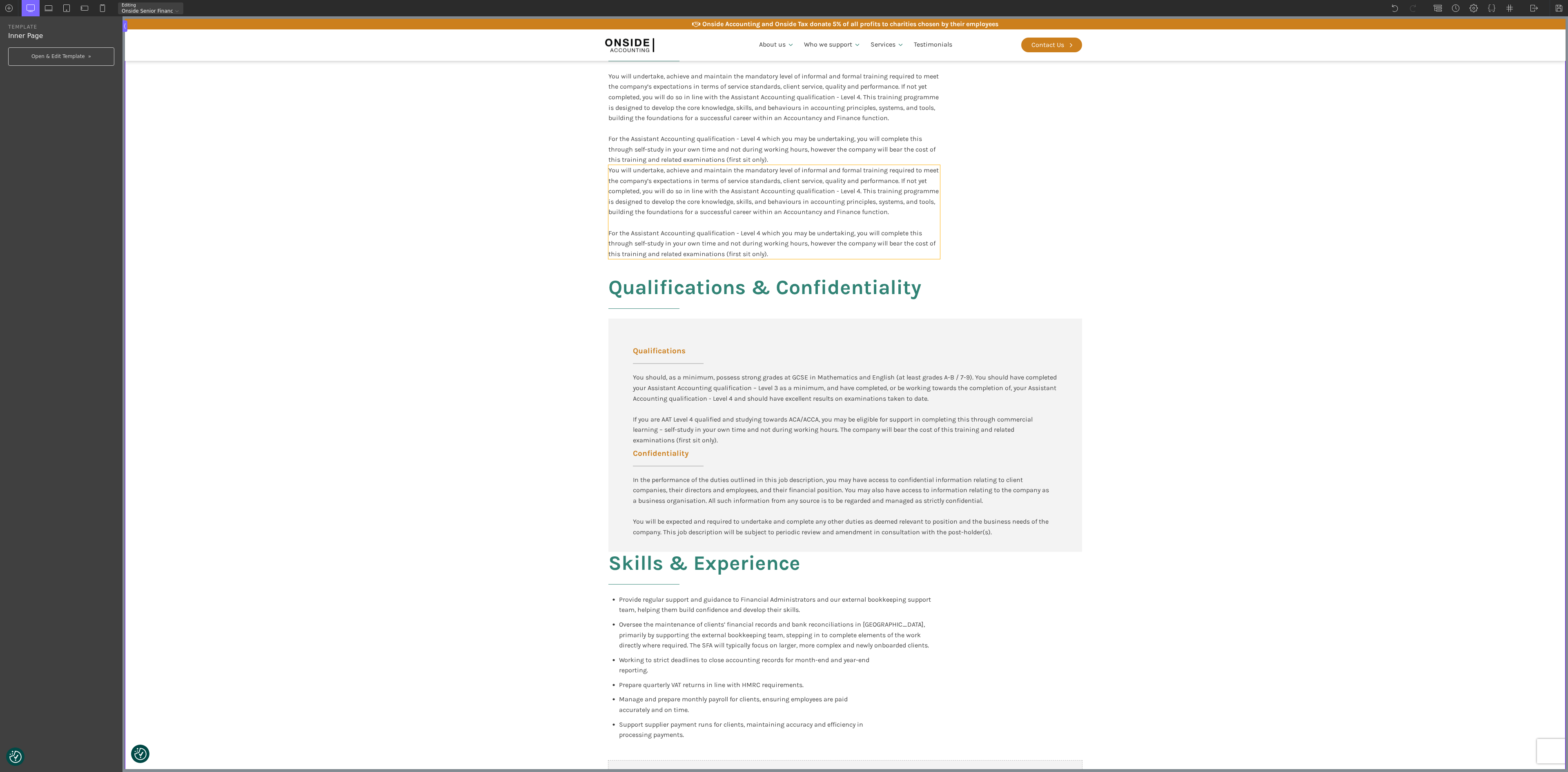
click at [618, 204] on div "You will undertake, achieve and maintain the mandatory level of informal and fo…" at bounding box center [773, 212] width 331 height 94
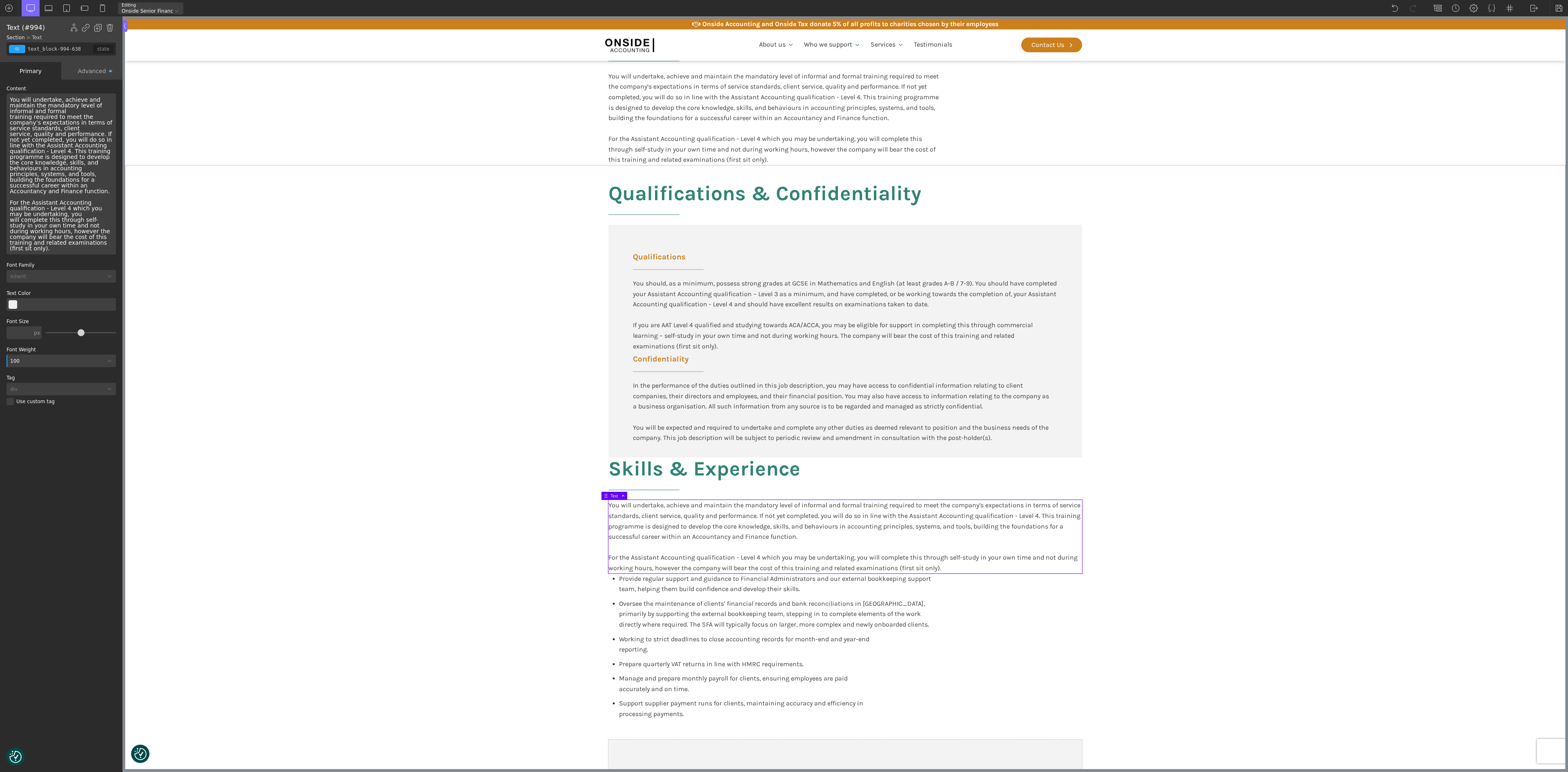
click at [1045, 514] on section "Qualifications & Confidentiality Qualifications You should, as a minimum, posse…" at bounding box center [846, 469] width 1441 height 608
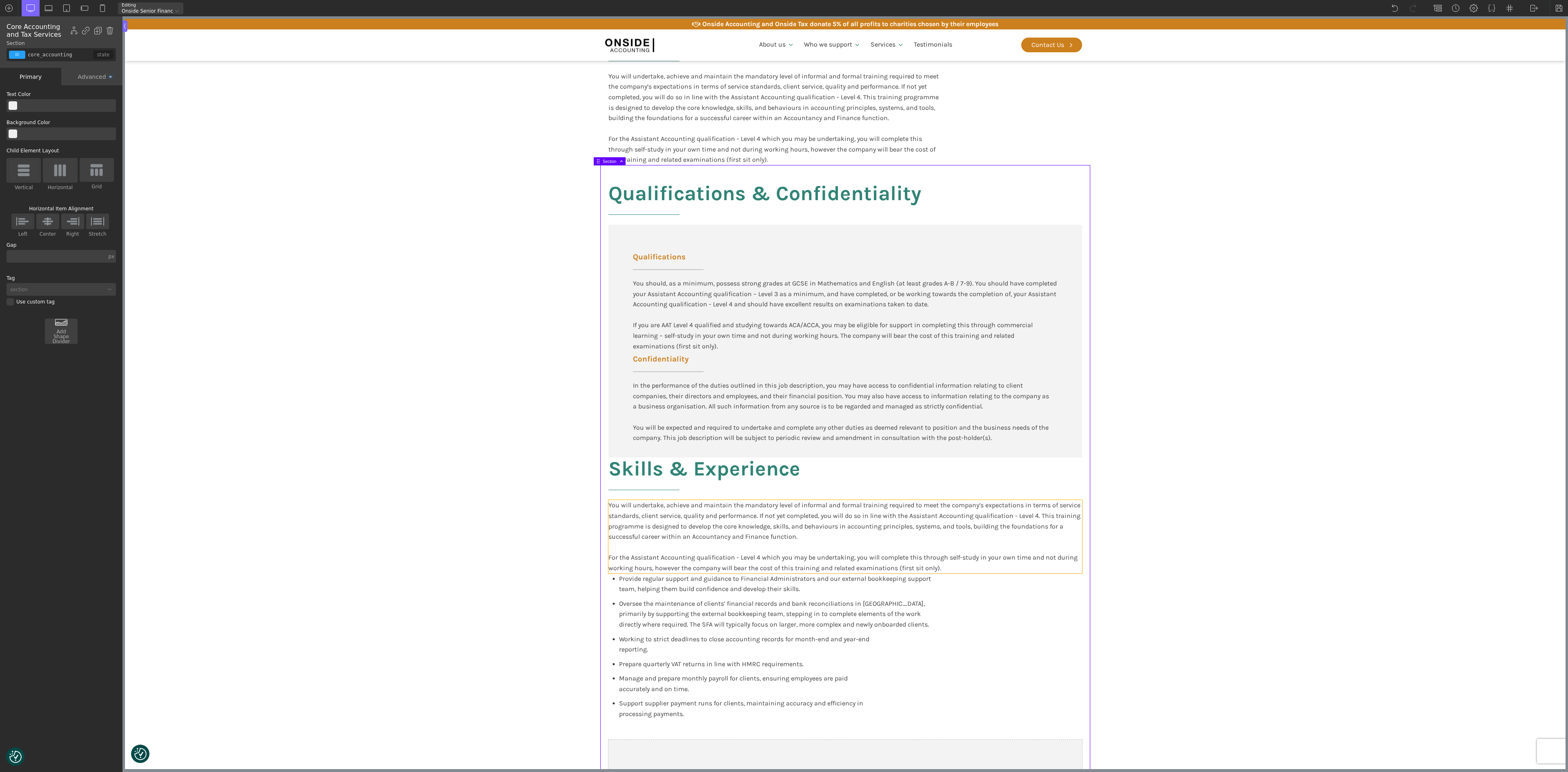
click at [942, 514] on div "You will undertake, achieve and maintain the mandatory level of informal and fo…" at bounding box center [845, 536] width 474 height 73
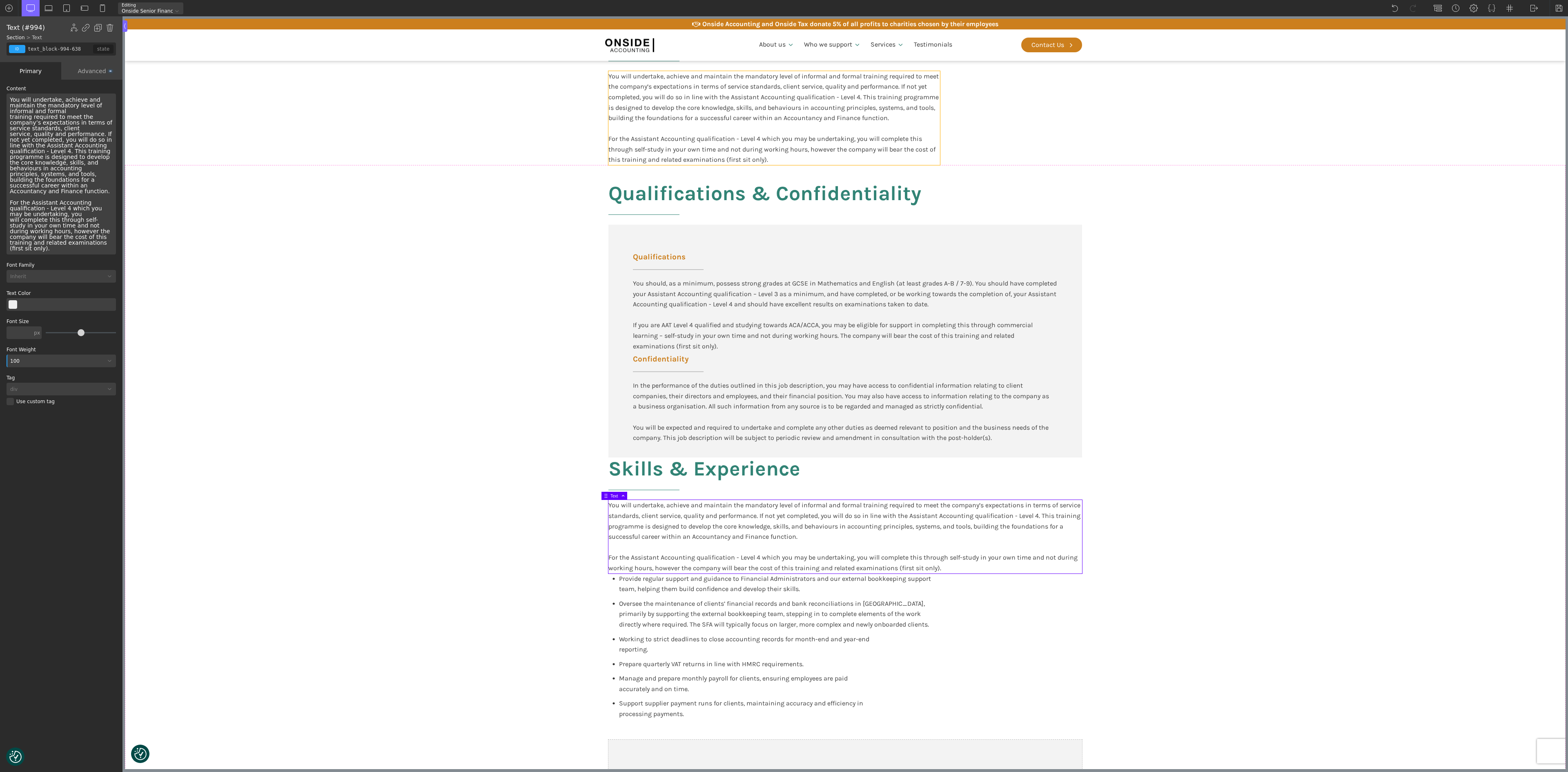
click at [721, 164] on div "You will undertake, achieve and maintain the mandatory level of informal and fo…" at bounding box center [773, 118] width 331 height 94
click at [455, 257] on section "Qualifications & Confidentiality Qualifications You should, as a minimum, posse…" at bounding box center [846, 469] width 1441 height 608
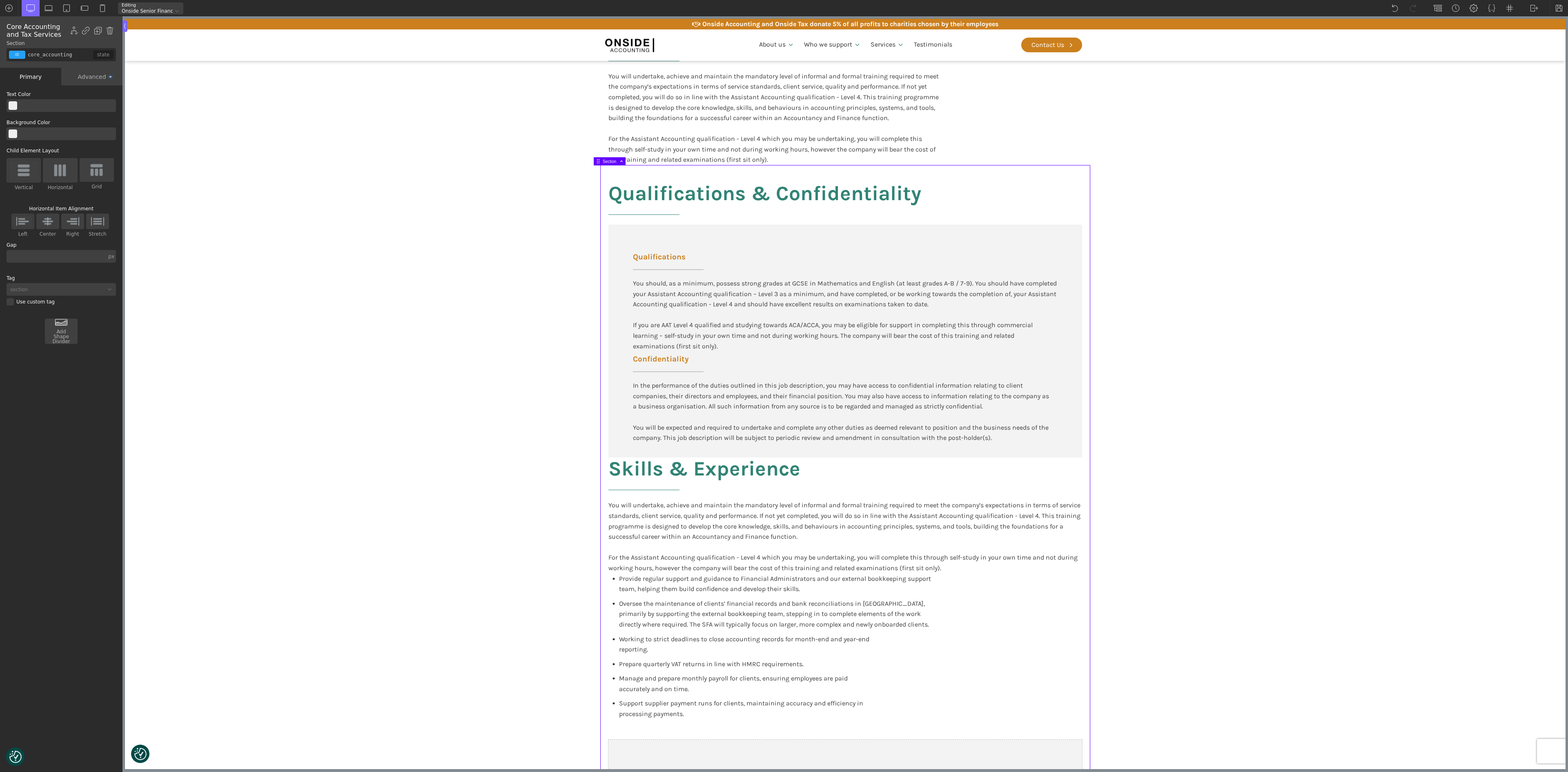
click at [1045, 392] on section "Qualifications & Confidentiality Qualifications You should, as a minimum, posse…" at bounding box center [846, 469] width 1441 height 608
click at [737, 514] on div "You will undertake, achieve and maintain the mandatory level of informal and fo…" at bounding box center [845, 536] width 474 height 73
type input "text_block-994-638"
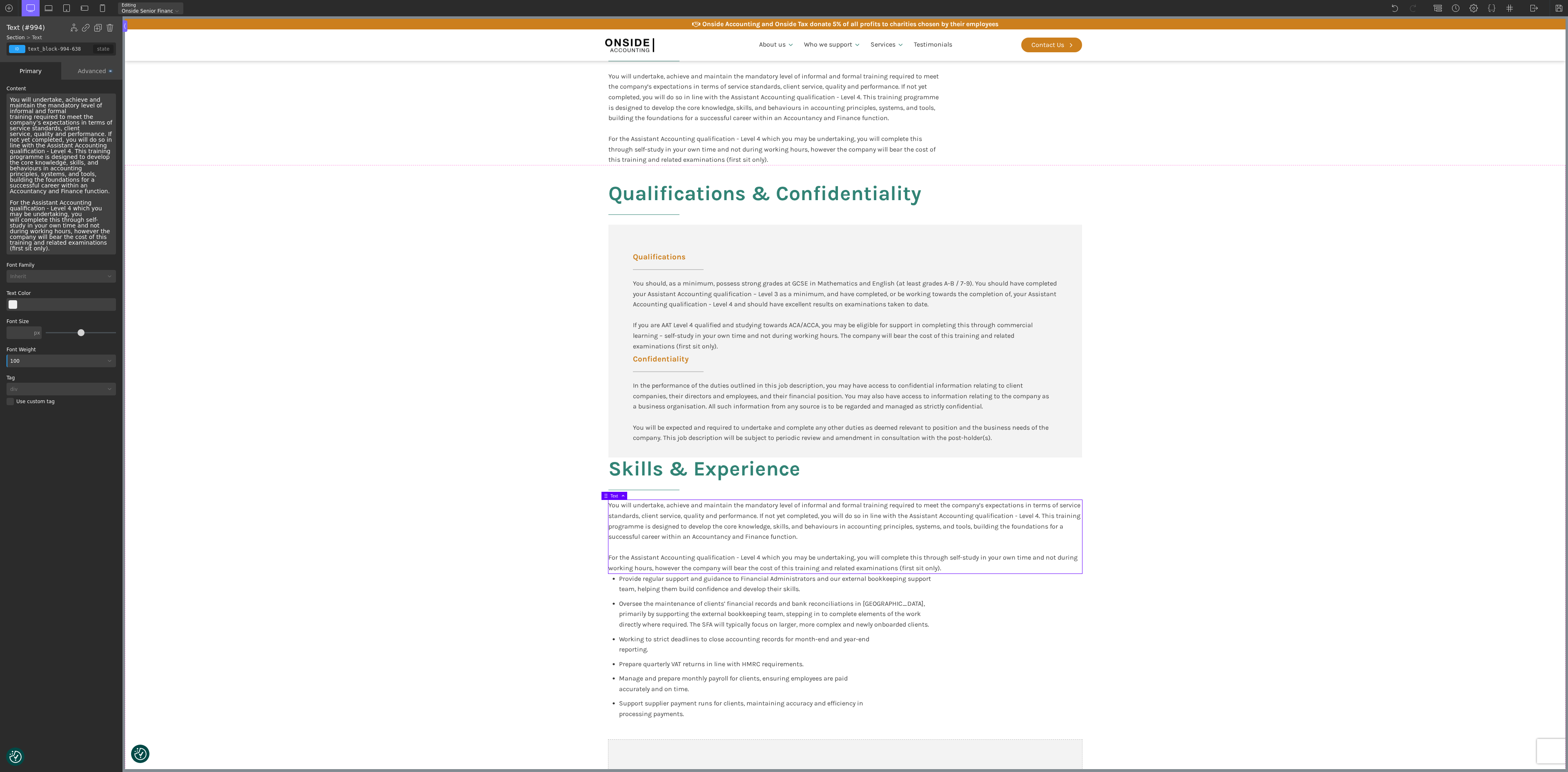
click at [36, 146] on div "You will undertake, achieve and maintain the mandatory level of informal and fo…" at bounding box center [61, 174] width 110 height 161
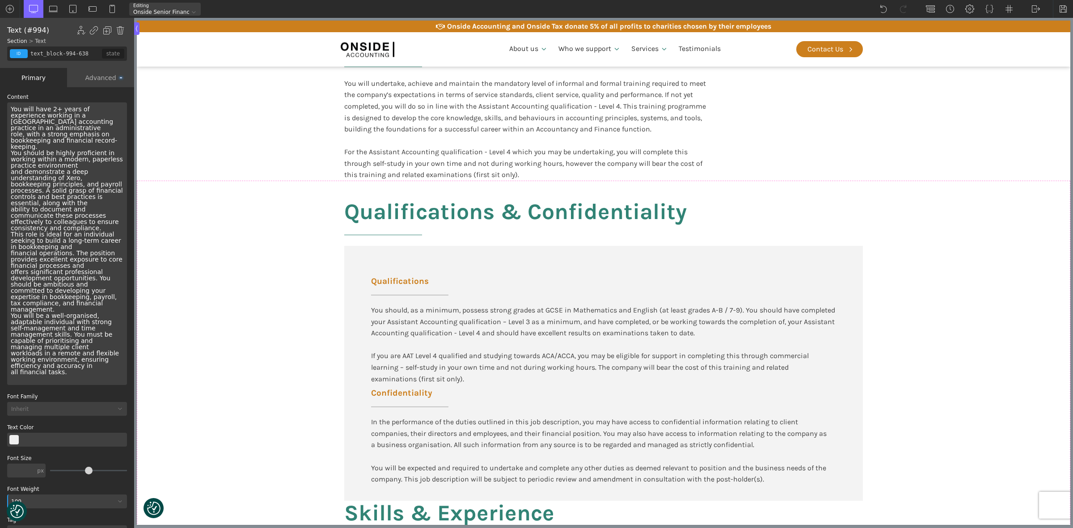
click at [100, 76] on div "Advanced" at bounding box center [100, 77] width 67 height 19
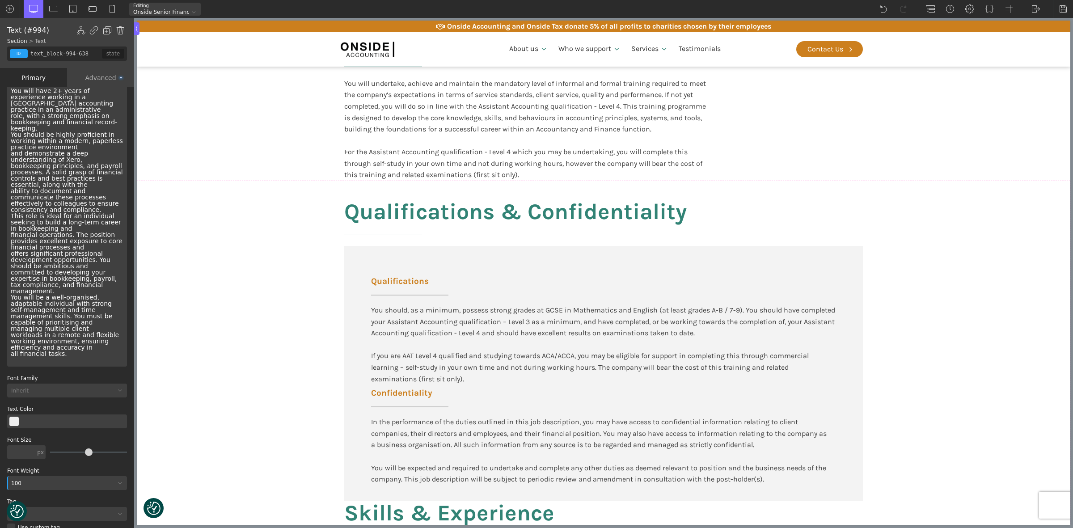
scroll to position [35, 0]
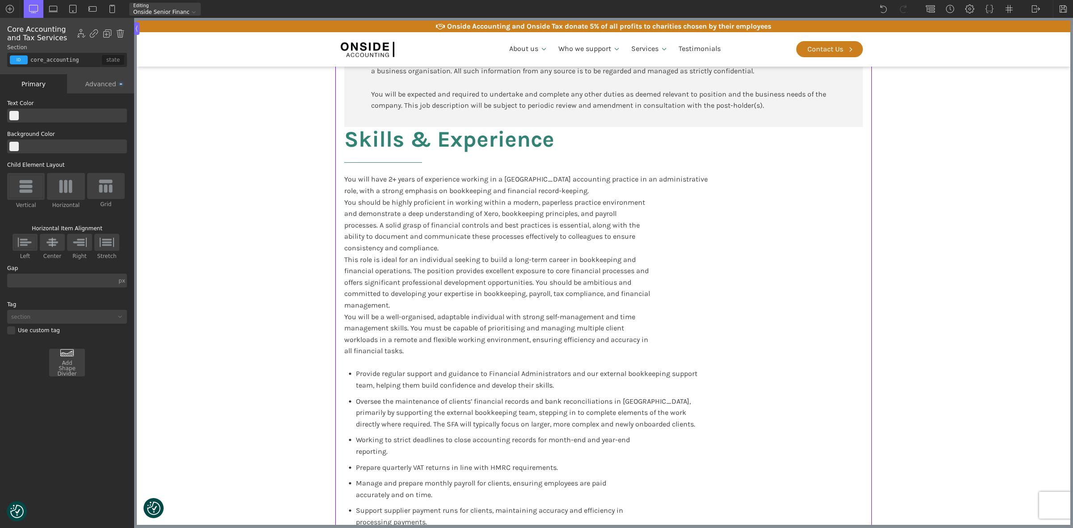
scroll to position [1282, 0]
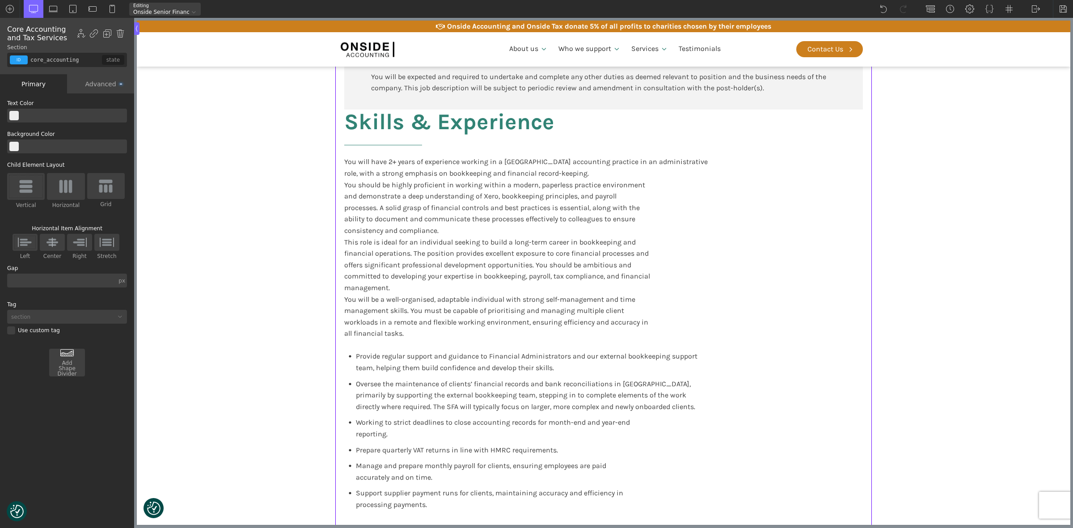
click at [336, 114] on div "Qualifications & Confidentiality Qualifications You should, as a minimum, posse…" at bounding box center [603, 179] width 537 height 780
click at [587, 175] on div "You will have 2+ years of experience working in a UK accounting practice in an …" at bounding box center [526, 253] width 364 height 195
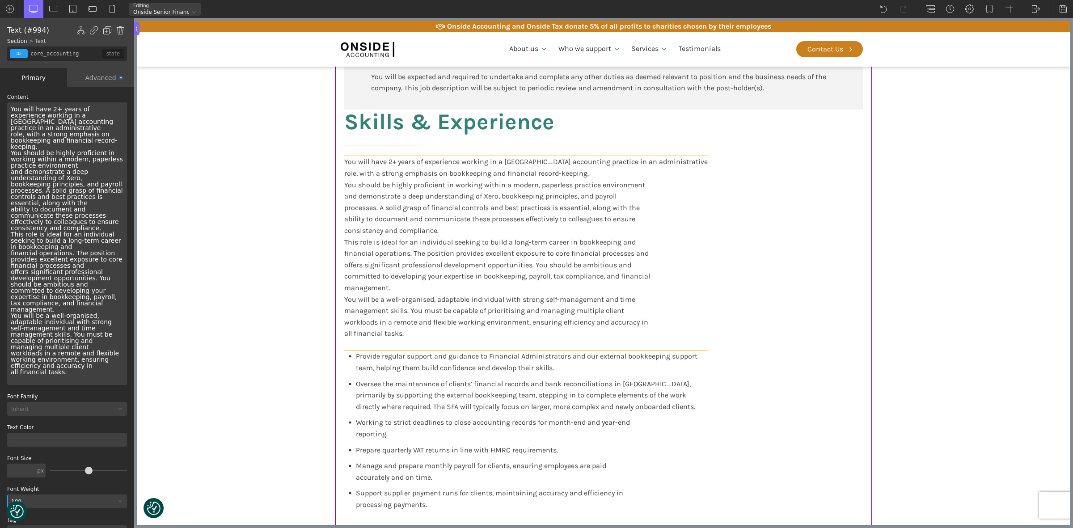
type input "text_block-994-638"
click at [591, 174] on div "You will have 2+ years of experience working in a UK accounting practice in an …" at bounding box center [526, 253] width 364 height 195
click at [45, 141] on div "You will have 2+ years of experience working in a UK accounting practice in an …" at bounding box center [67, 243] width 120 height 283
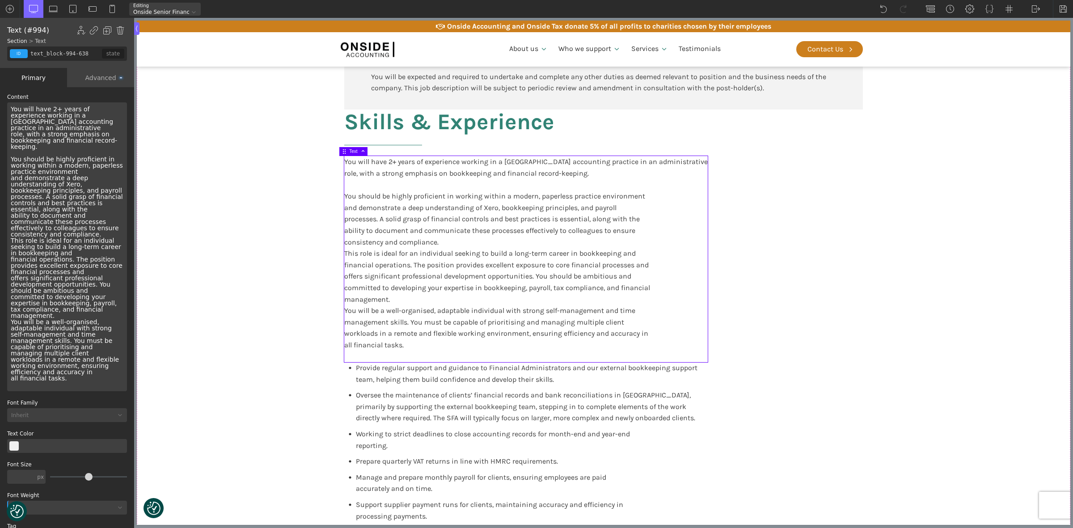
click at [92, 229] on div "You will have 2+ years of experience working in a UK accounting practice in an …" at bounding box center [67, 246] width 120 height 289
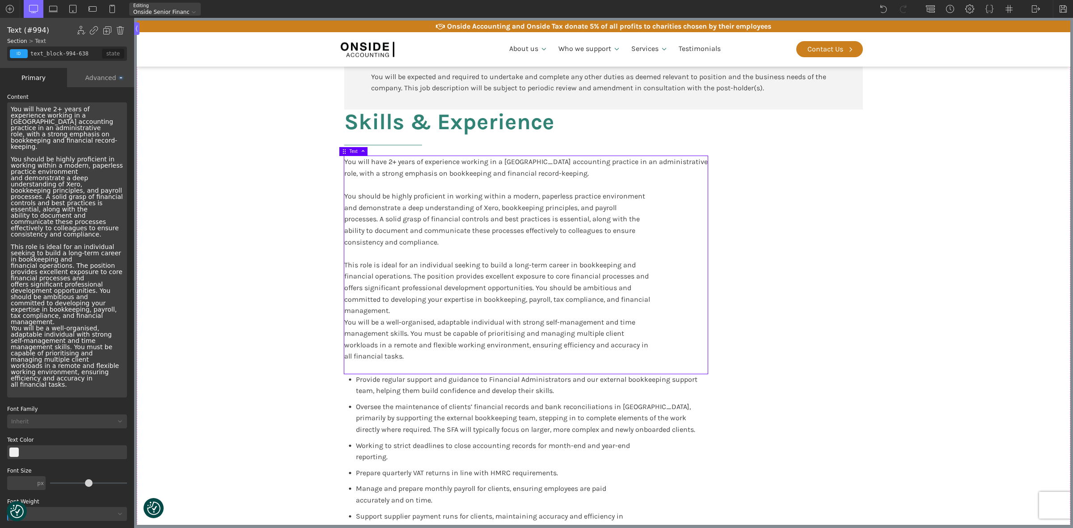
click at [56, 318] on div "You will have 2+ years of experience working in a UK accounting practice in an …" at bounding box center [67, 249] width 120 height 295
click at [54, 316] on div "You will have 2+ years of experience working in a UK accounting practice in an …" at bounding box center [67, 249] width 120 height 295
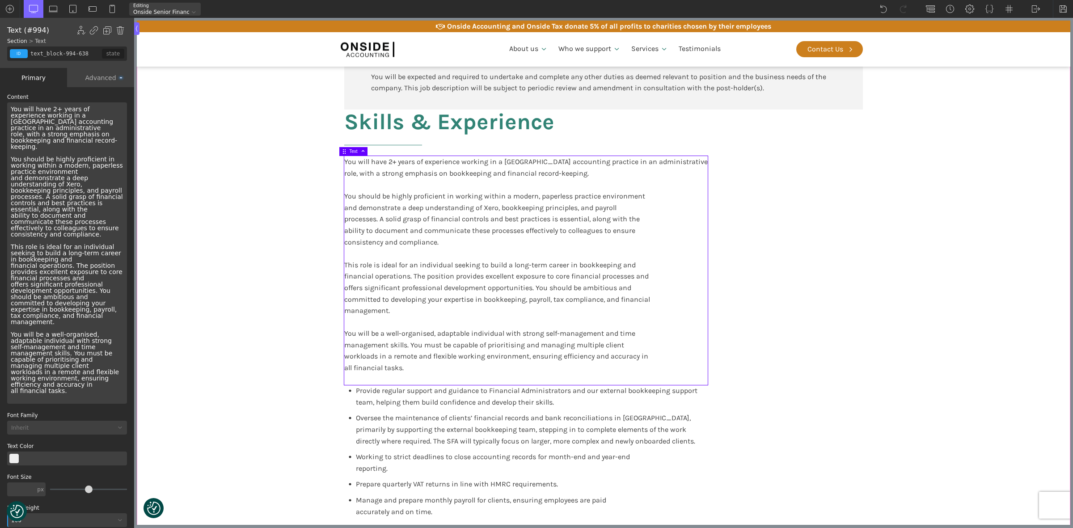
click at [318, 323] on section "Qualifications & Confidentiality Qualifications You should, as a minimum, posse…" at bounding box center [604, 195] width 934 height 813
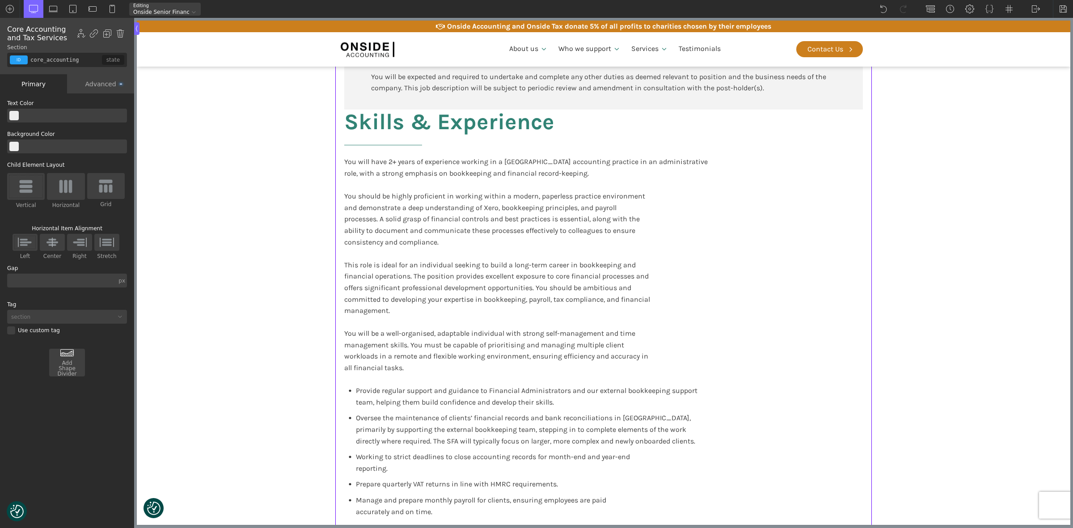
scroll to position [1338, 0]
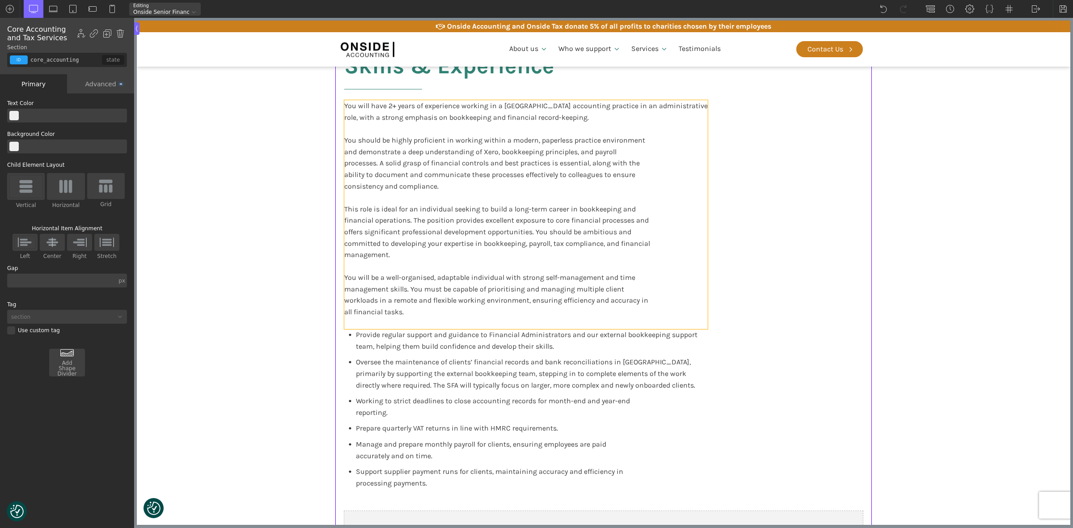
drag, startPoint x: 477, startPoint y: 291, endPoint x: 262, endPoint y: 309, distance: 216.4
click at [477, 291] on div "You will have 2+ years of experience working in a UK accounting practice in an …" at bounding box center [526, 214] width 364 height 229
type input "text_block-994-638"
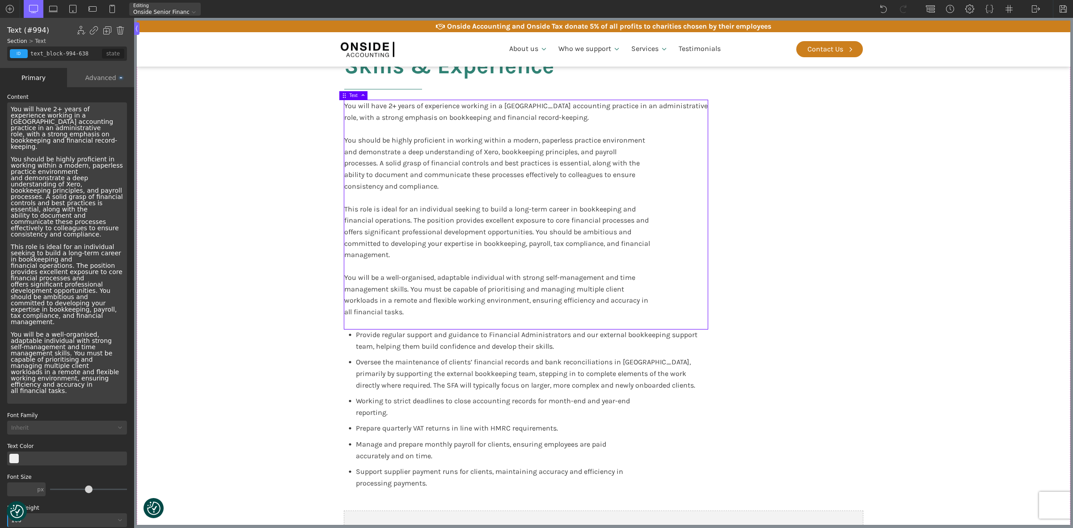
click at [66, 386] on div "You will have 2+ years of experience working in a UK accounting practice in an …" at bounding box center [67, 252] width 120 height 301
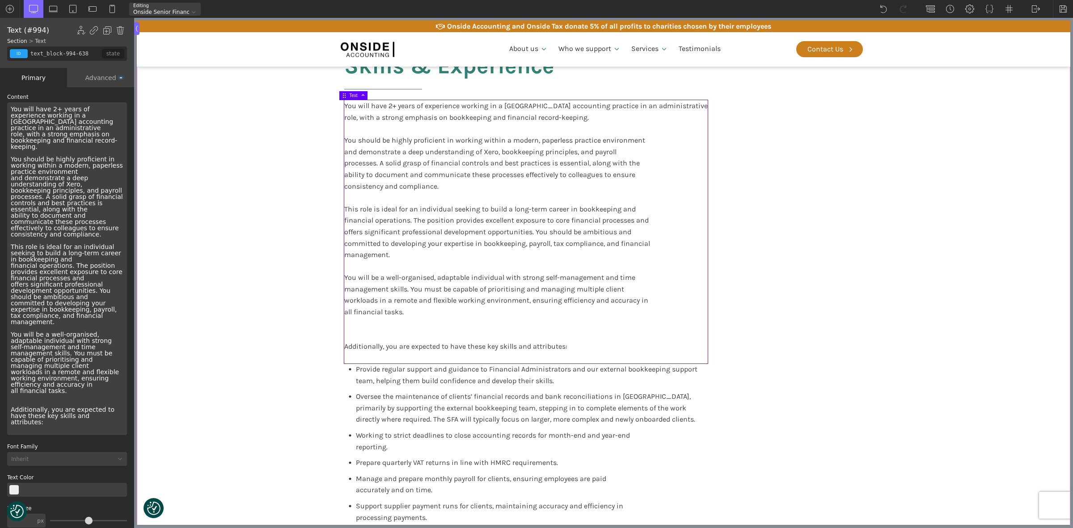
click at [347, 398] on div "Oversee the maintenance of clients’ financial records and bank reconciliations …" at bounding box center [525, 410] width 363 height 39
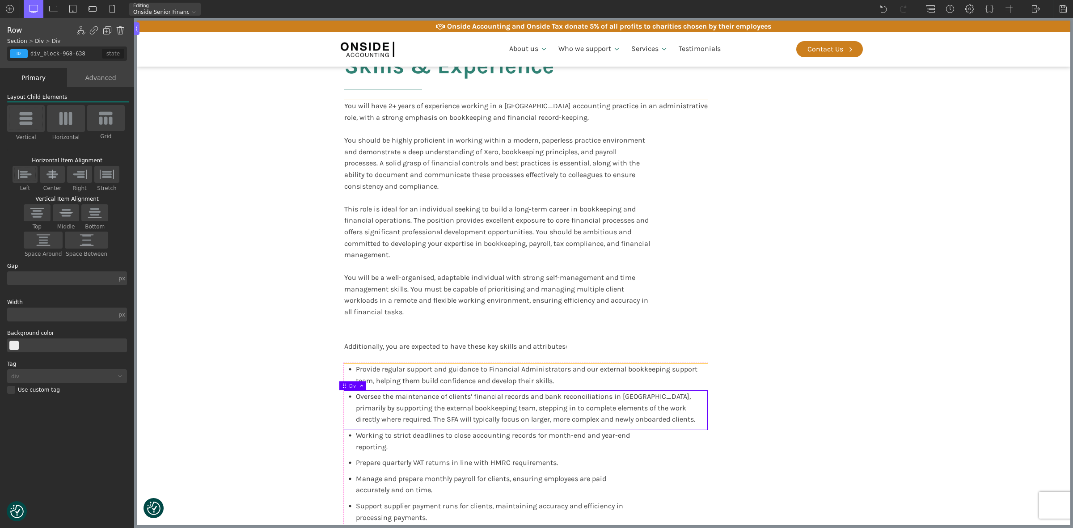
click at [368, 320] on div "You will have 2+ years of experience working in a UK accounting practice in an …" at bounding box center [526, 231] width 364 height 263
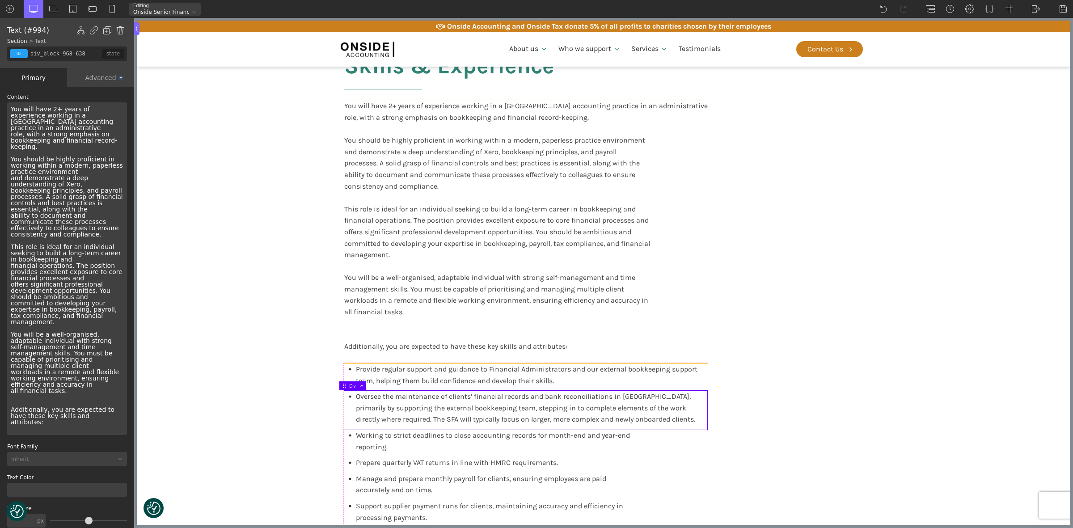
type input "text_block-994-638"
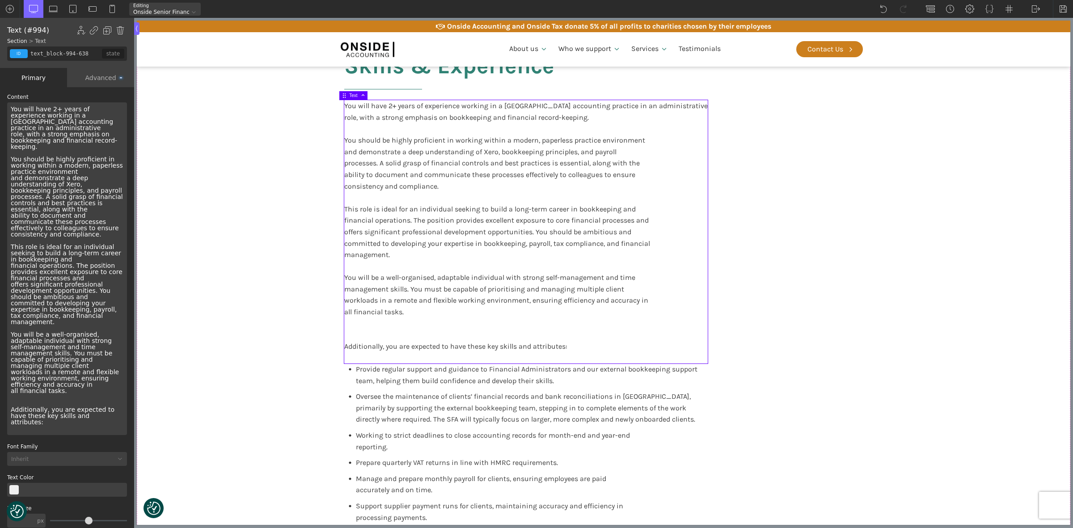
click at [69, 386] on div "You will have 2+ years of experience working in a UK accounting practice in an …" at bounding box center [67, 268] width 120 height 333
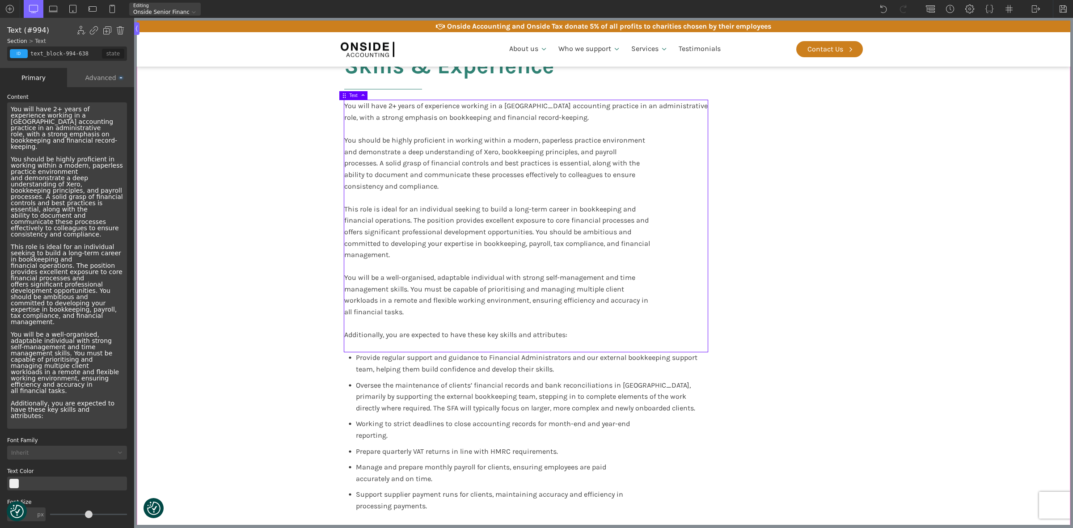
click at [814, 326] on div "Qualifications & Confidentiality Qualifications You should, as a minimum, posse…" at bounding box center [603, 151] width 537 height 837
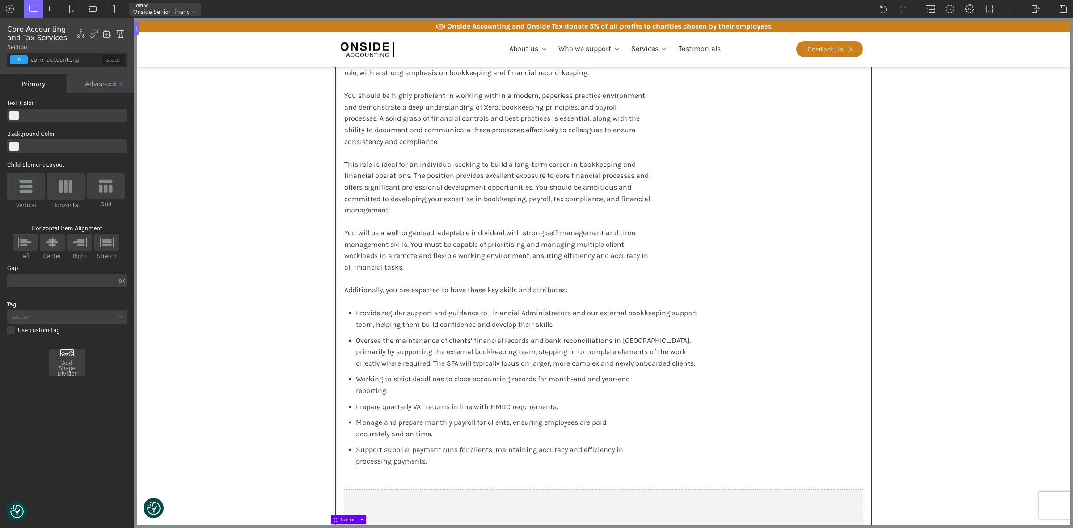
scroll to position [1450, 0]
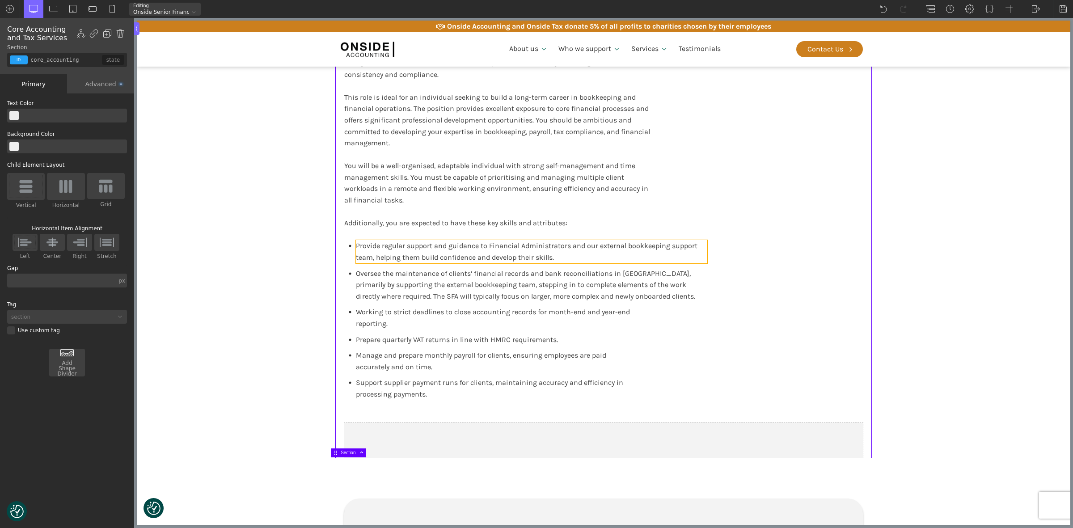
drag, startPoint x: 453, startPoint y: 242, endPoint x: 144, endPoint y: 96, distance: 341.3
click at [453, 242] on span "Provide regular support and guidance to Financial Administrators and our extern…" at bounding box center [527, 252] width 343 height 20
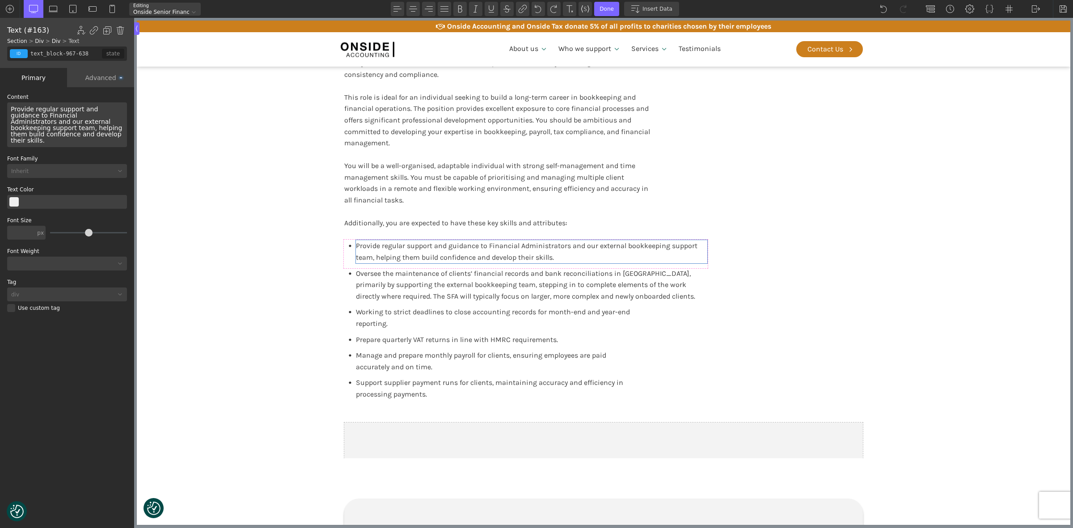
click at [80, 131] on span "Provide regular support and guidance to Financial Administrators and our extern…" at bounding box center [68, 125] width 114 height 38
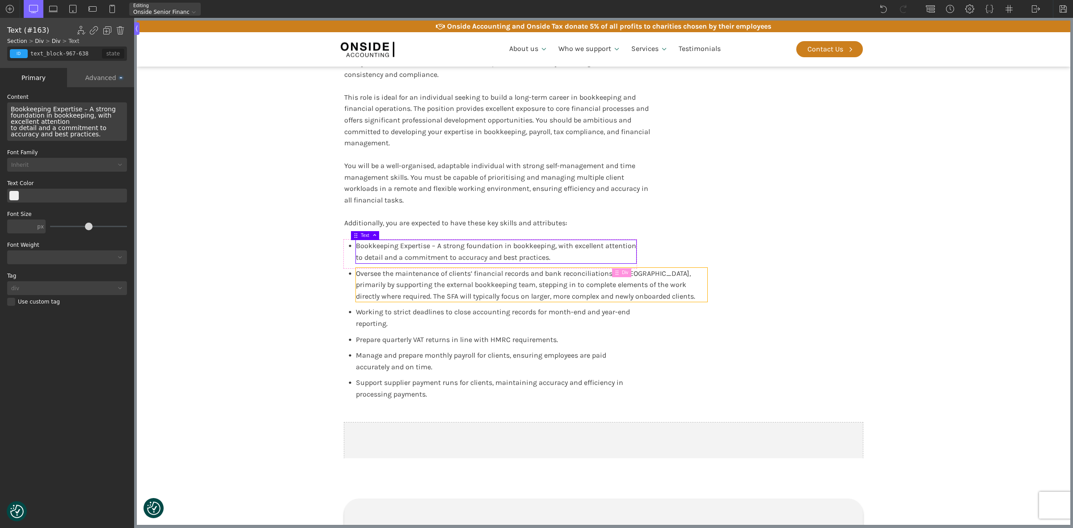
drag, startPoint x: 532, startPoint y: 275, endPoint x: 161, endPoint y: 208, distance: 377.3
click at [532, 275] on span "Oversee the maintenance of clients’ financial records and bank reconciliations …" at bounding box center [525, 284] width 339 height 31
type input "text_block-970-638"
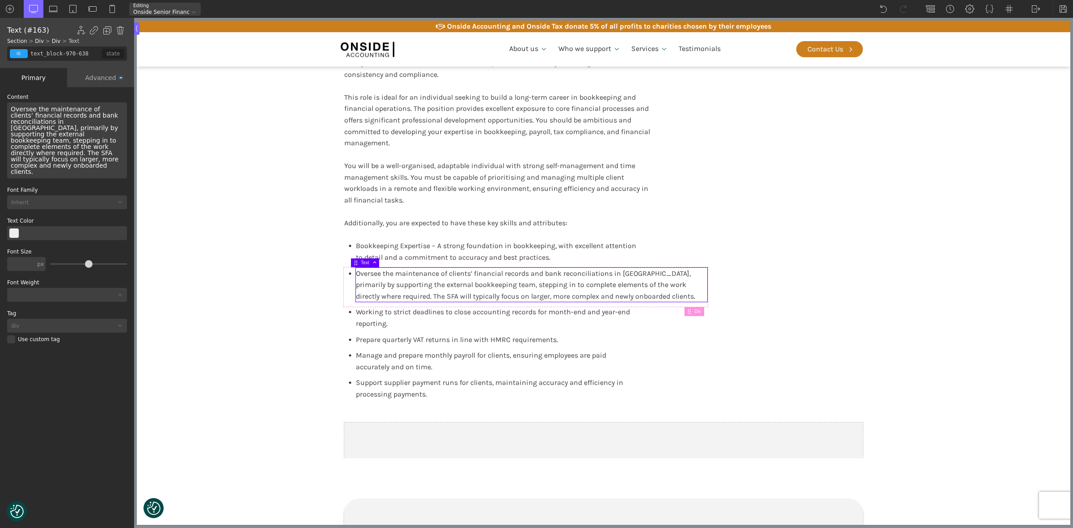
click at [54, 124] on span "Oversee the maintenance of clients’ financial records and bank reconciliations …" at bounding box center [66, 141] width 110 height 70
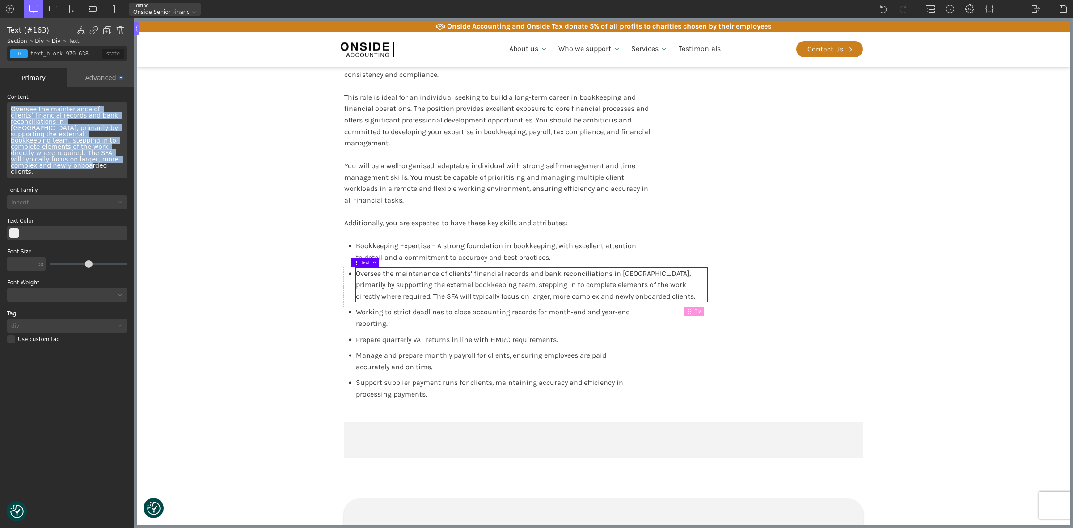
click at [53, 125] on span "Oversee the maintenance of clients’ financial records and bank reconciliations …" at bounding box center [66, 141] width 110 height 70
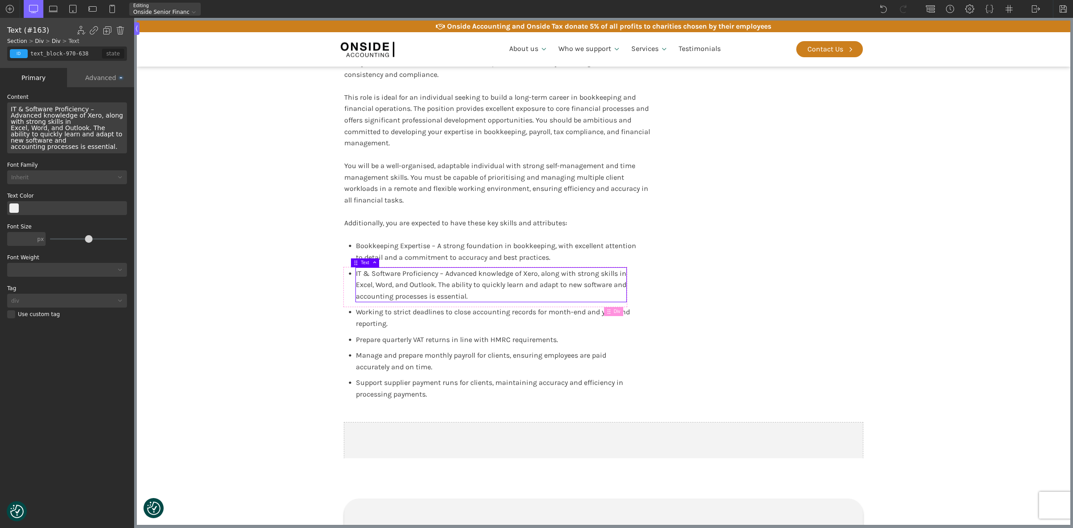
click at [57, 123] on div "IT & Software Proficiency – Advanced knowledge of Xero, along with strong skill…" at bounding box center [67, 127] width 120 height 51
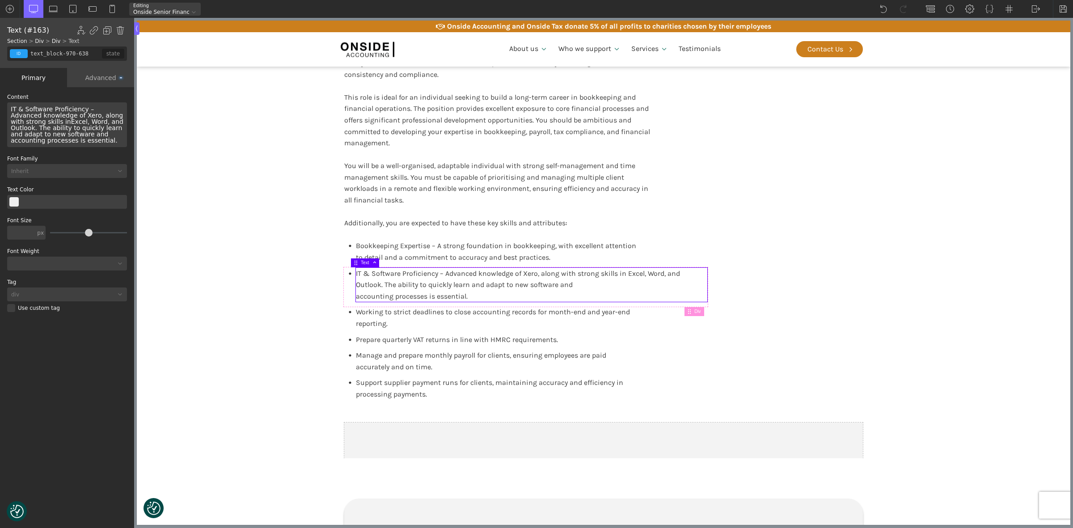
click at [64, 135] on div "IT & Software Proficiency – Advanced knowledge of Xero, along with strong skill…" at bounding box center [67, 124] width 120 height 45
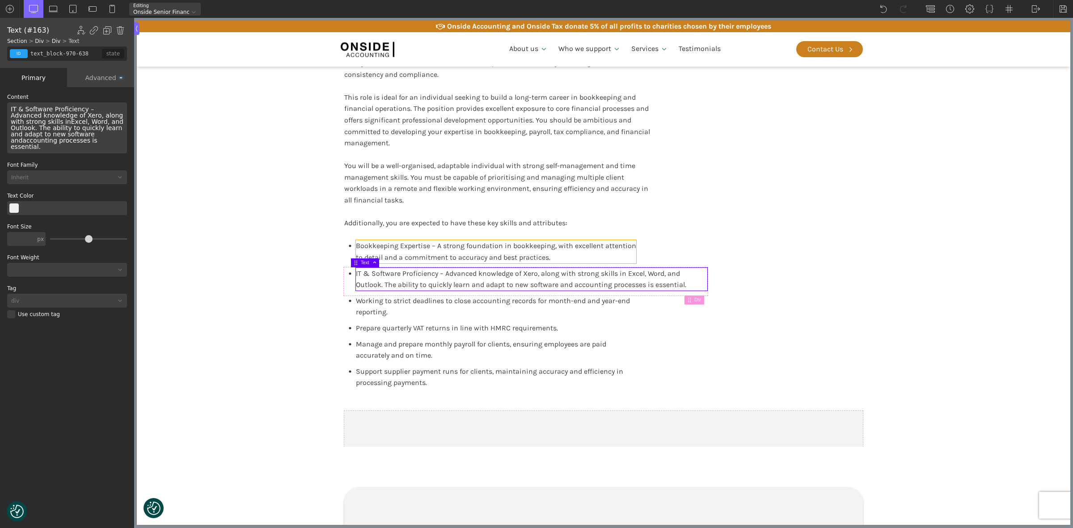
click at [508, 252] on span "Bookkeeping Expertise – A strong foundation in bookkeeping, with excellent atte…" at bounding box center [496, 252] width 280 height 20
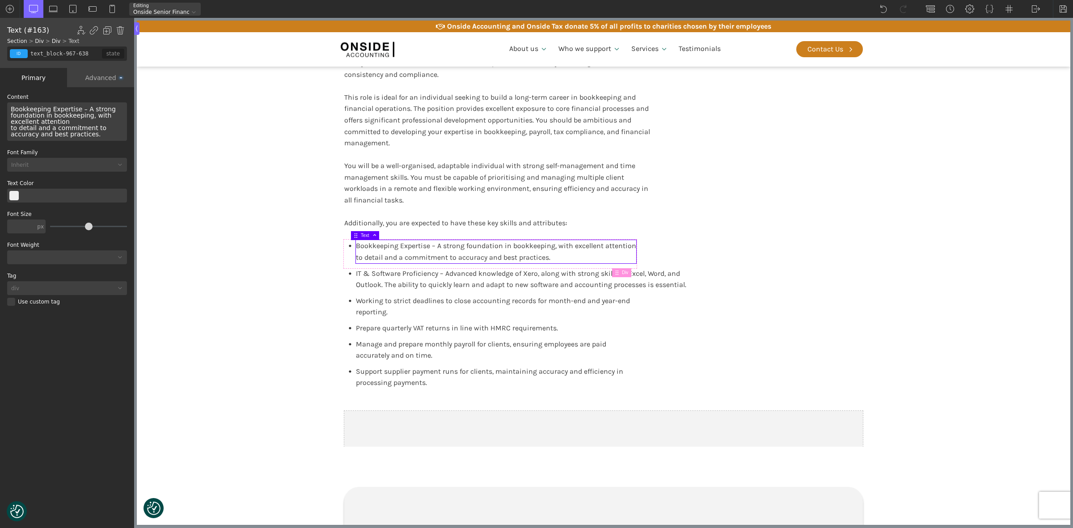
click at [76, 122] on div "Bookkeeping Expertise – A strong foundation in bookkeeping, with excellent atte…" at bounding box center [67, 121] width 120 height 38
drag, startPoint x: 387, startPoint y: 276, endPoint x: 322, endPoint y: 265, distance: 66.3
click at [387, 276] on div "IT & Software Proficiency – Advanced knowledge of Xero, along with strong skill…" at bounding box center [532, 279] width 352 height 23
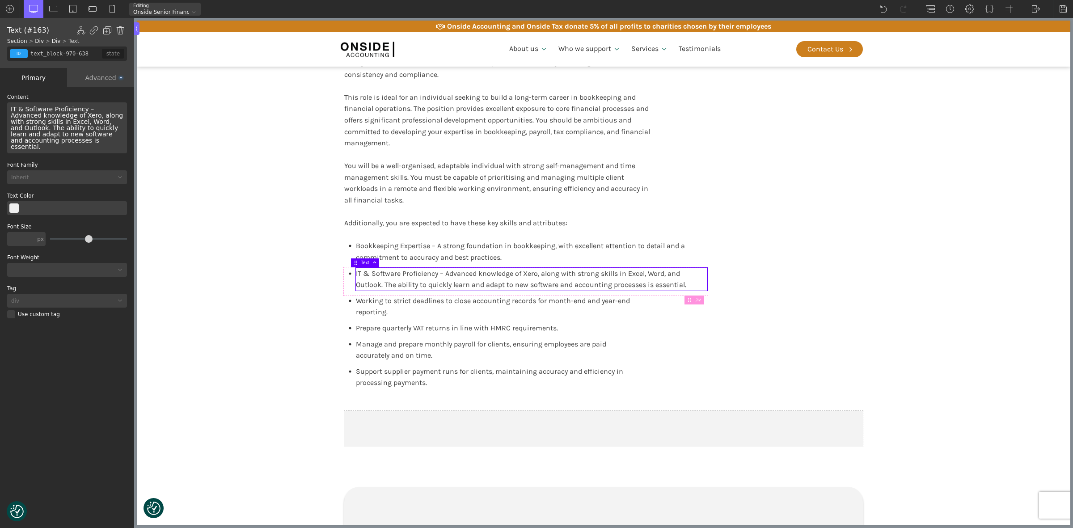
click at [93, 124] on span "IT & Software Proficiency – Advanced knowledge of Xero, along with strong skill…" at bounding box center [68, 128] width 114 height 45
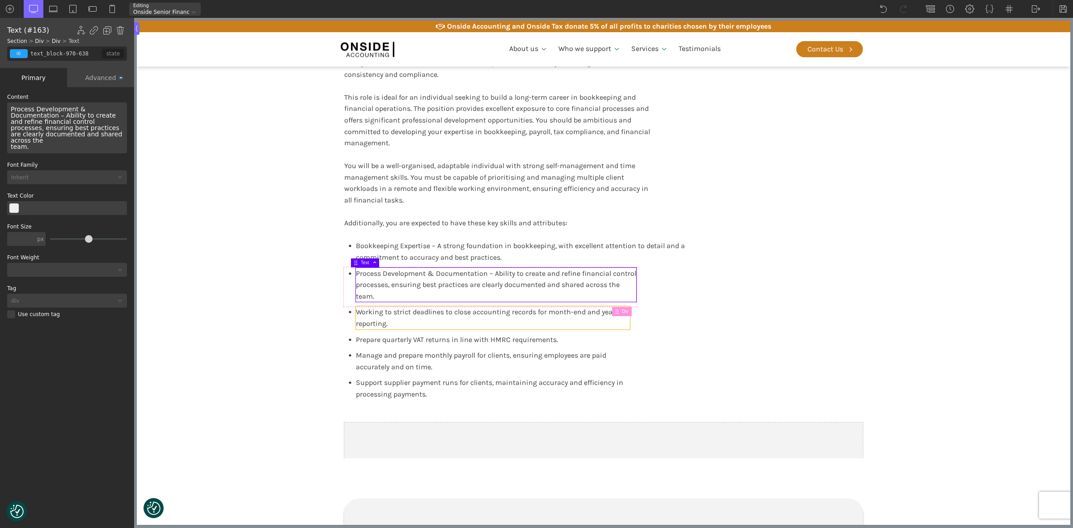
drag, startPoint x: 438, startPoint y: 321, endPoint x: 343, endPoint y: 276, distance: 105.8
click at [438, 321] on div "Working to strict deadlines to close accounting records for month-end and year-…" at bounding box center [493, 317] width 274 height 23
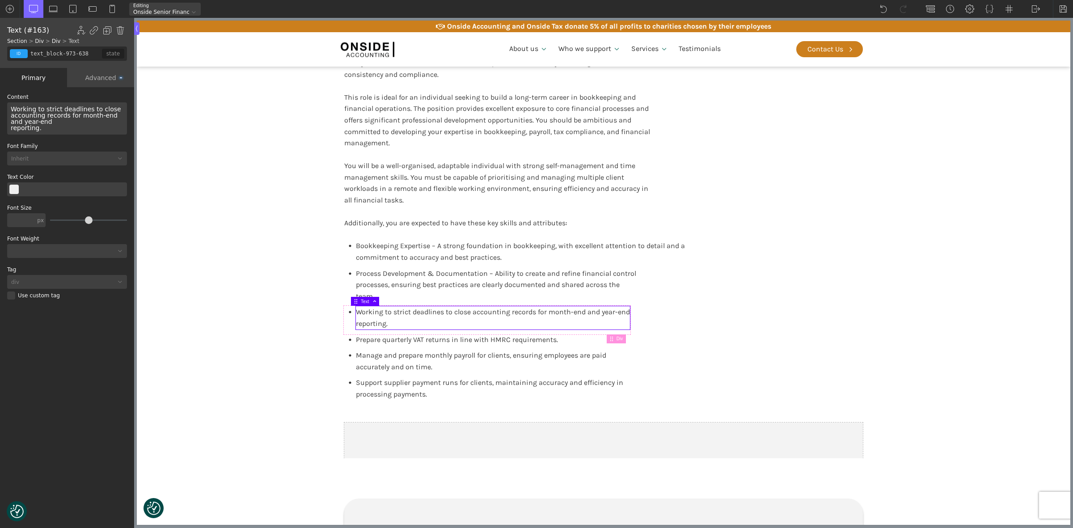
click at [115, 114] on span "Working to strict deadlines to close accounting records for month-end and year-…" at bounding box center [67, 119] width 112 height 26
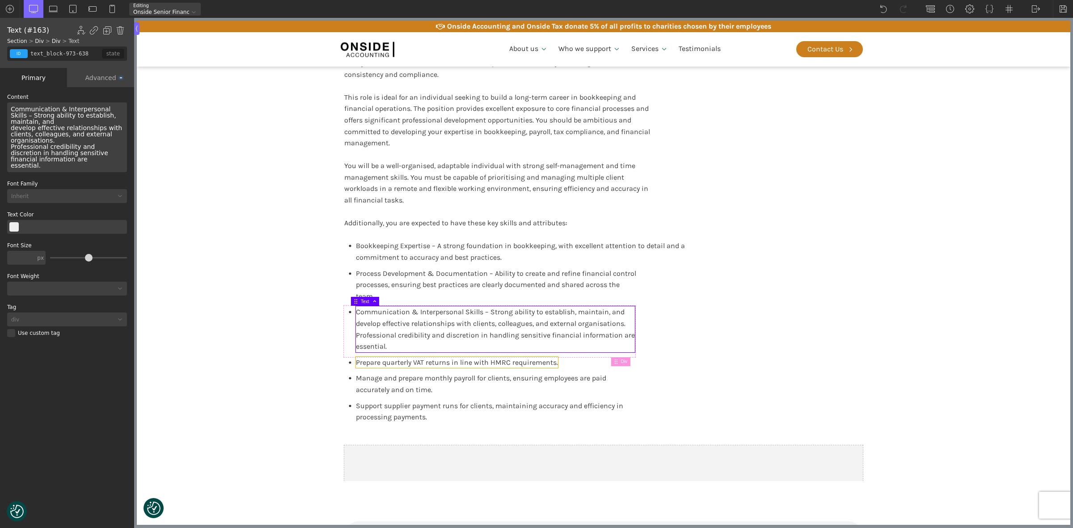
drag, startPoint x: 540, startPoint y: 364, endPoint x: 399, endPoint y: 336, distance: 143.7
click at [540, 364] on span "Prepare quarterly VAT returns in line with HMRC requirements." at bounding box center [457, 362] width 202 height 8
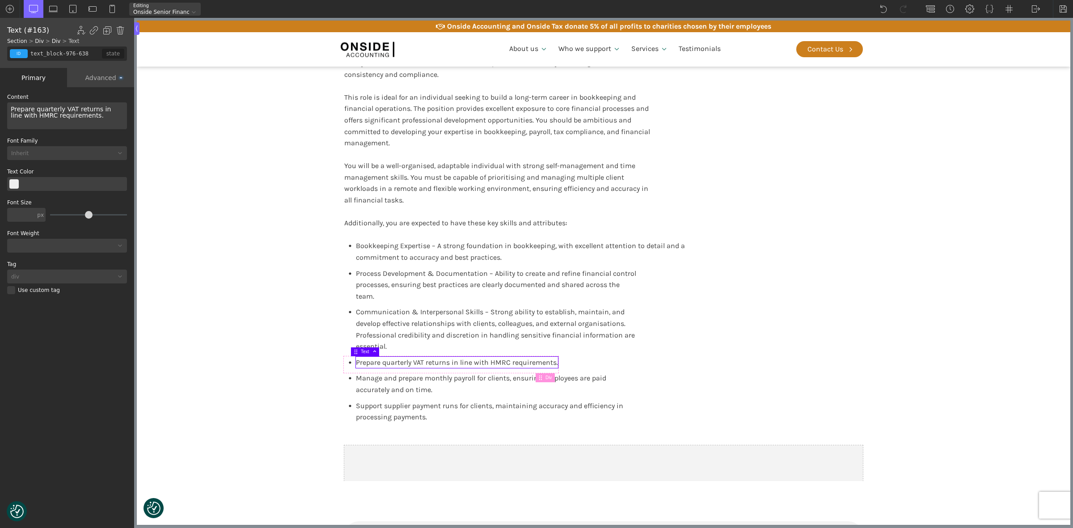
click at [57, 111] on span "Prepare quarterly VAT returns in line with HMRC requirements." at bounding box center [62, 112] width 102 height 13
click at [56, 111] on span "Prepare quarterly VAT returns in line with HMRC requirements." at bounding box center [62, 112] width 102 height 13
click at [55, 111] on span "Prepare quarterly VAT returns in line with HMRC requirements." at bounding box center [62, 112] width 102 height 13
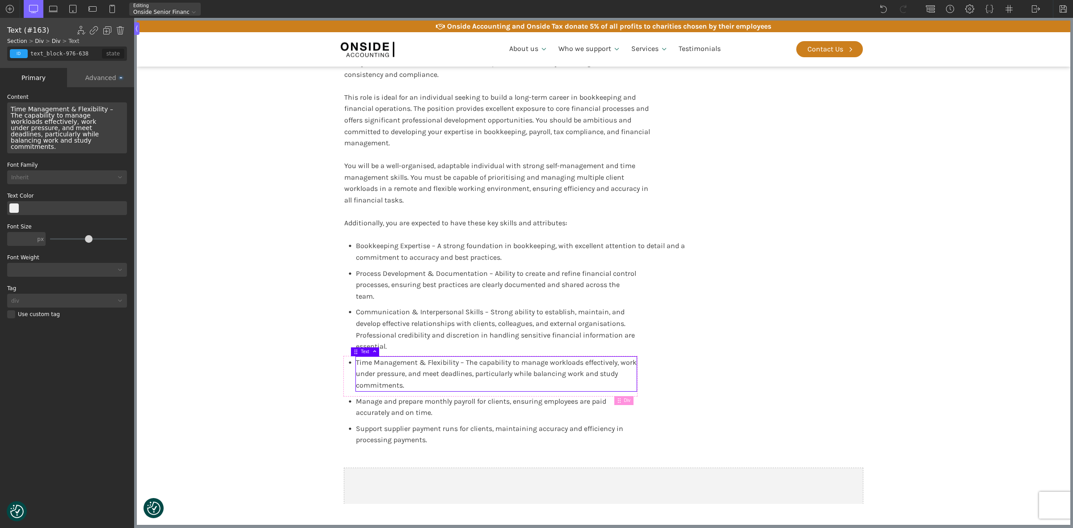
click at [55, 121] on div "Time Management & Flexibility – The capability to manage workloads effectively,…" at bounding box center [67, 127] width 120 height 51
click at [461, 407] on div "Manage and prepare monthly payroll for clients, ensuring employees are paid acc…" at bounding box center [481, 407] width 250 height 23
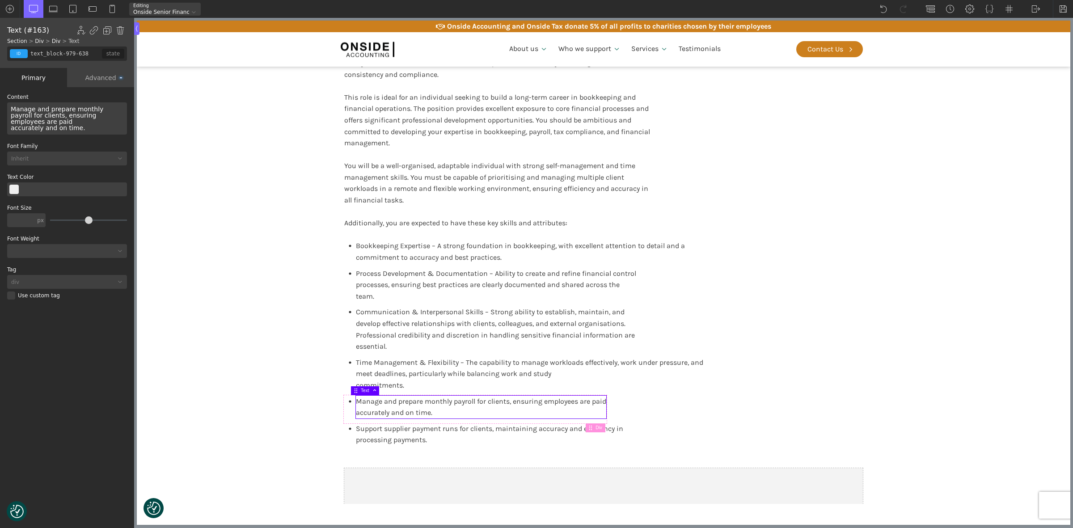
click at [61, 118] on span "Manage and prepare monthly payroll for clients, ensuring employees are paid acc…" at bounding box center [58, 119] width 95 height 26
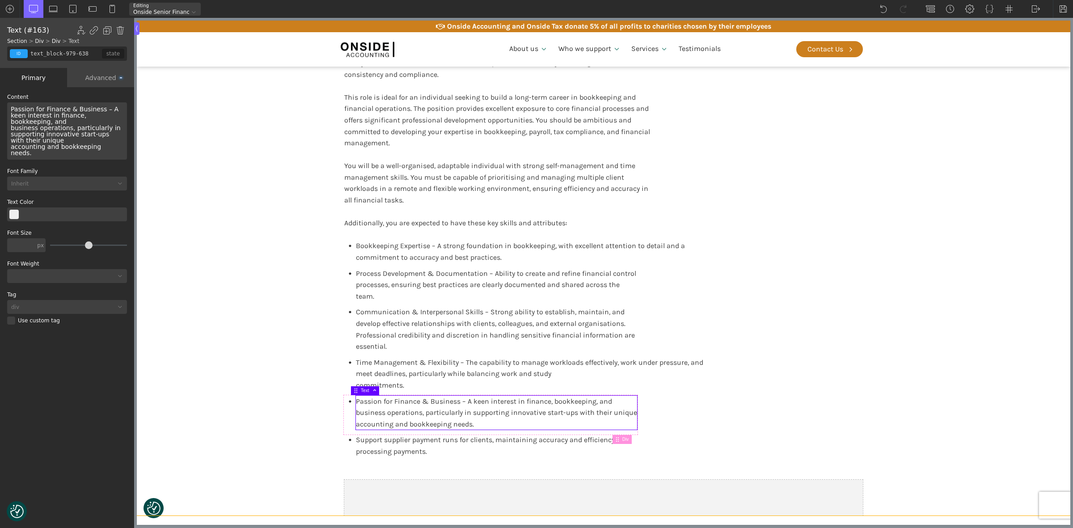
click at [262, 374] on section "Qualifications & Confidentiality Qualifications You should, as a minimum, posse…" at bounding box center [604, 69] width 934 height 894
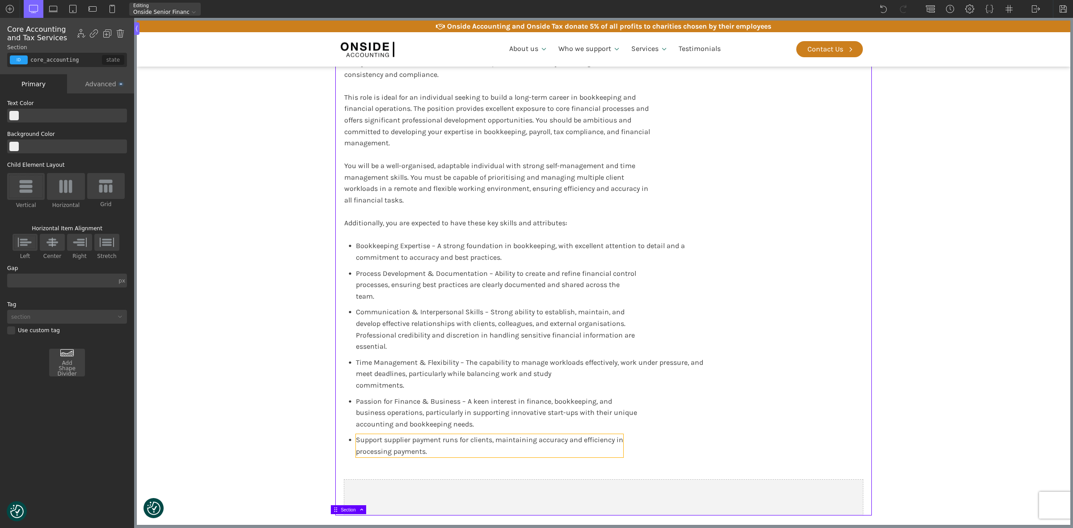
click at [392, 443] on div "Support supplier payment runs for clients, maintaining accuracy and efficiency …" at bounding box center [489, 445] width 267 height 23
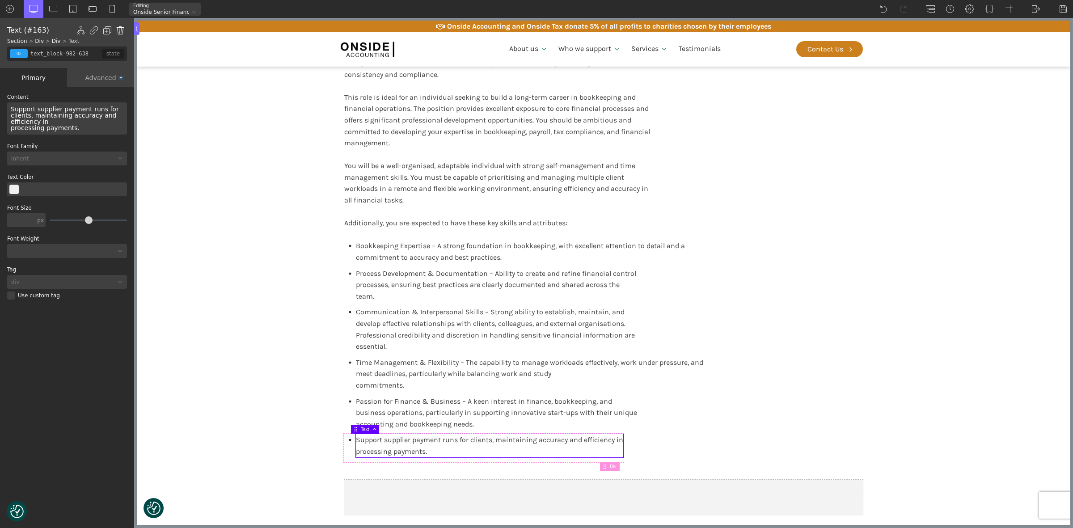
click at [119, 27] on img at bounding box center [120, 30] width 9 height 9
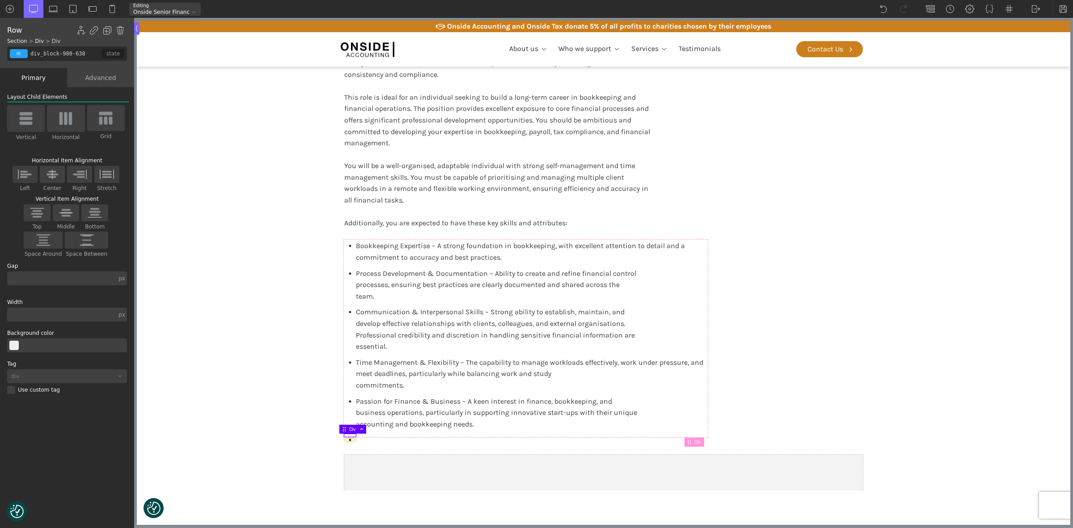
type input "fancy_icon-981-638"
type input "circle"
click at [349, 439] on use at bounding box center [350, 440] width 2 height 2
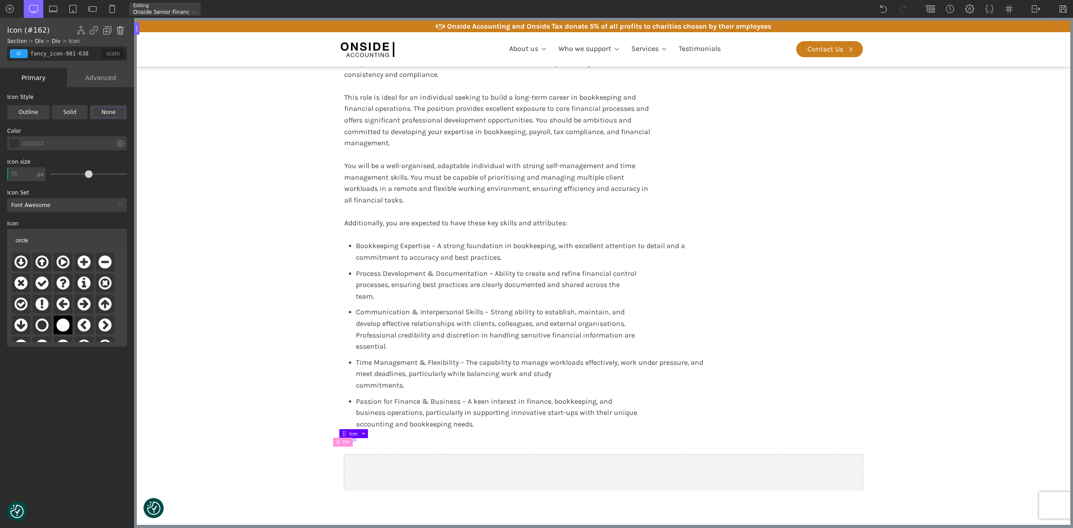
click at [119, 32] on img at bounding box center [120, 30] width 9 height 9
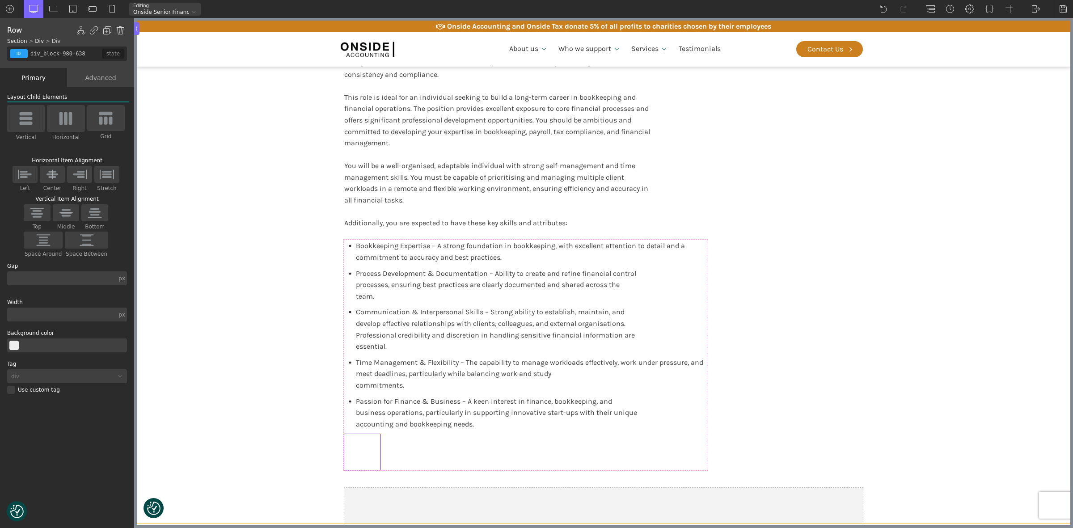
click at [320, 242] on section "Qualifications & Confidentiality Qualifications You should, as a minimum, posse…" at bounding box center [604, 73] width 934 height 902
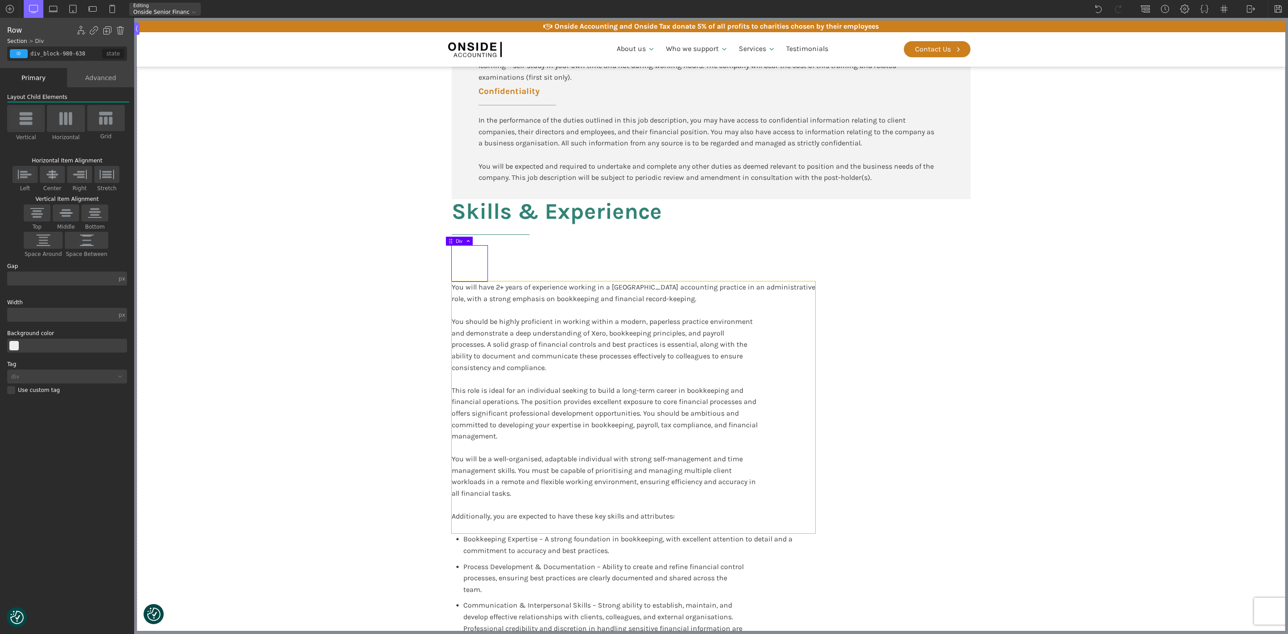
scroll to position [1126, 0]
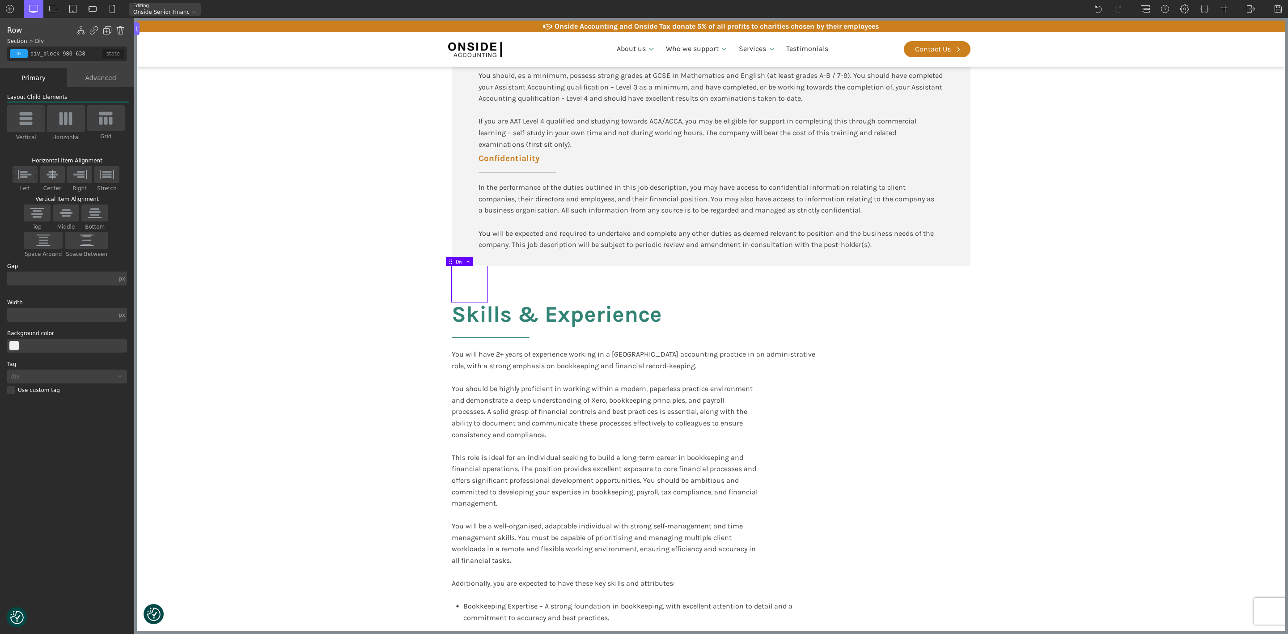
click at [377, 295] on section "Qualifications & Confidentiality Qualifications You should, as a minimum, posse…" at bounding box center [711, 397] width 1148 height 902
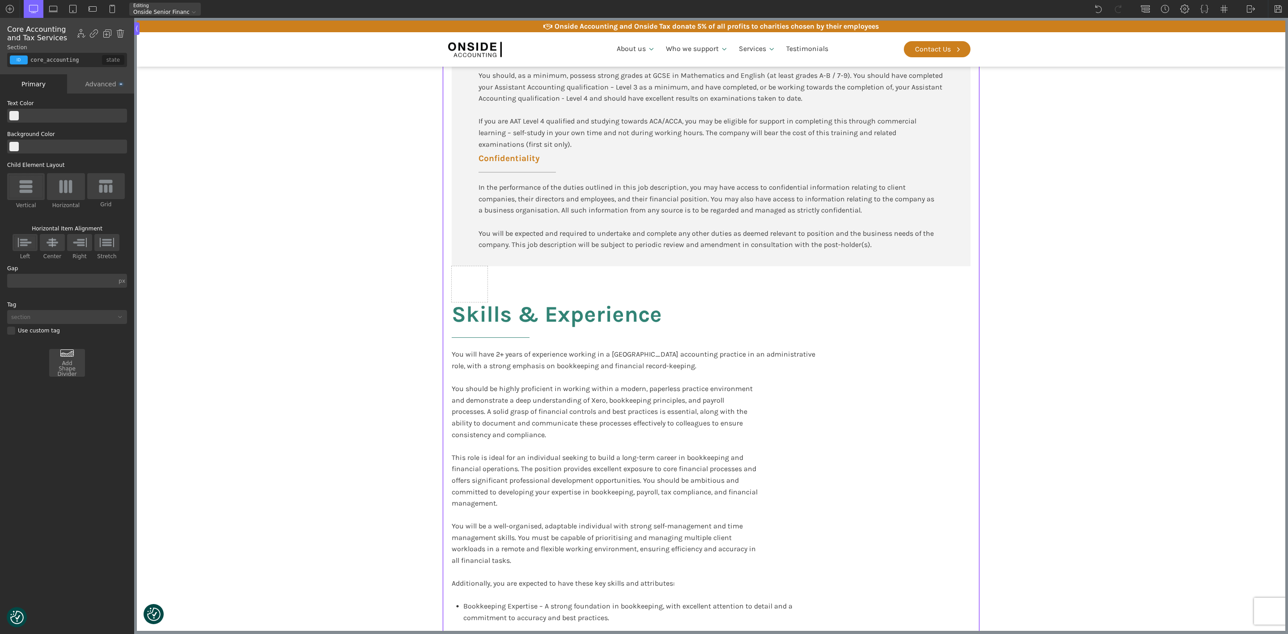
click at [1073, 329] on section "Qualifications & Confidentiality Qualifications You should, as a minimum, posse…" at bounding box center [711, 397] width 1148 height 902
click at [452, 278] on div at bounding box center [470, 284] width 36 height 36
click at [470, 282] on div at bounding box center [470, 284] width 36 height 36
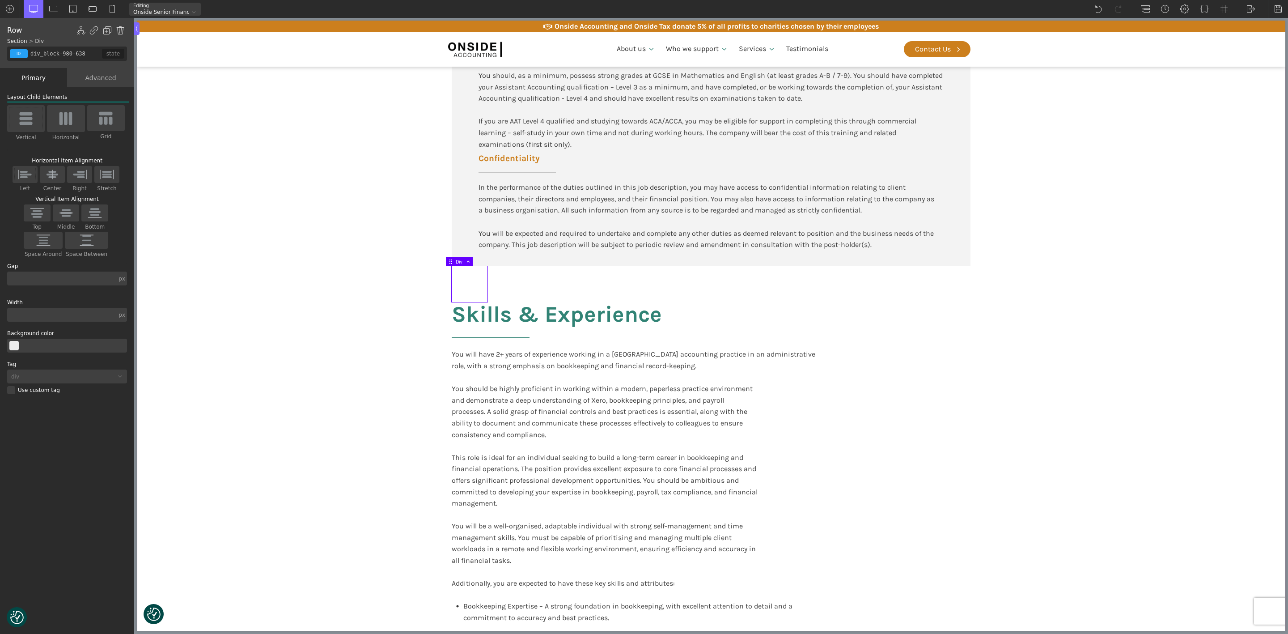
click at [271, 239] on section "Qualifications & Confidentiality Qualifications You should, as a minimum, posse…" at bounding box center [711, 397] width 1148 height 902
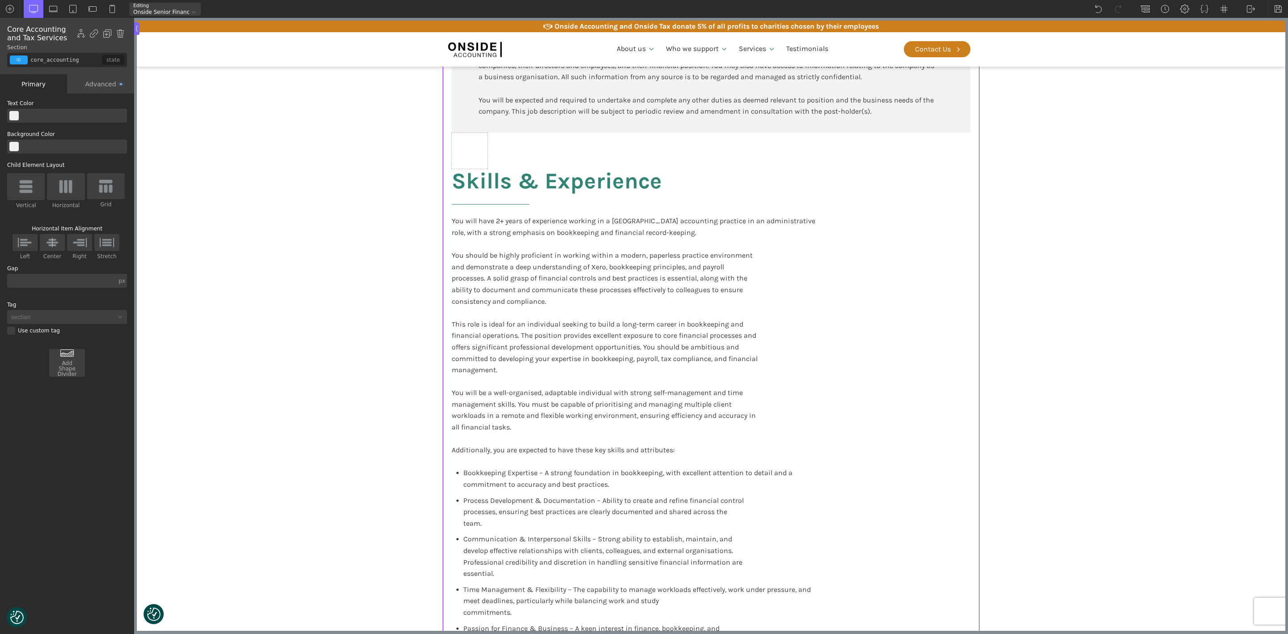
scroll to position [1260, 0]
click at [653, 255] on div "You will have 2+ years of experience working in a UK accounting practice in an …" at bounding box center [634, 340] width 364 height 252
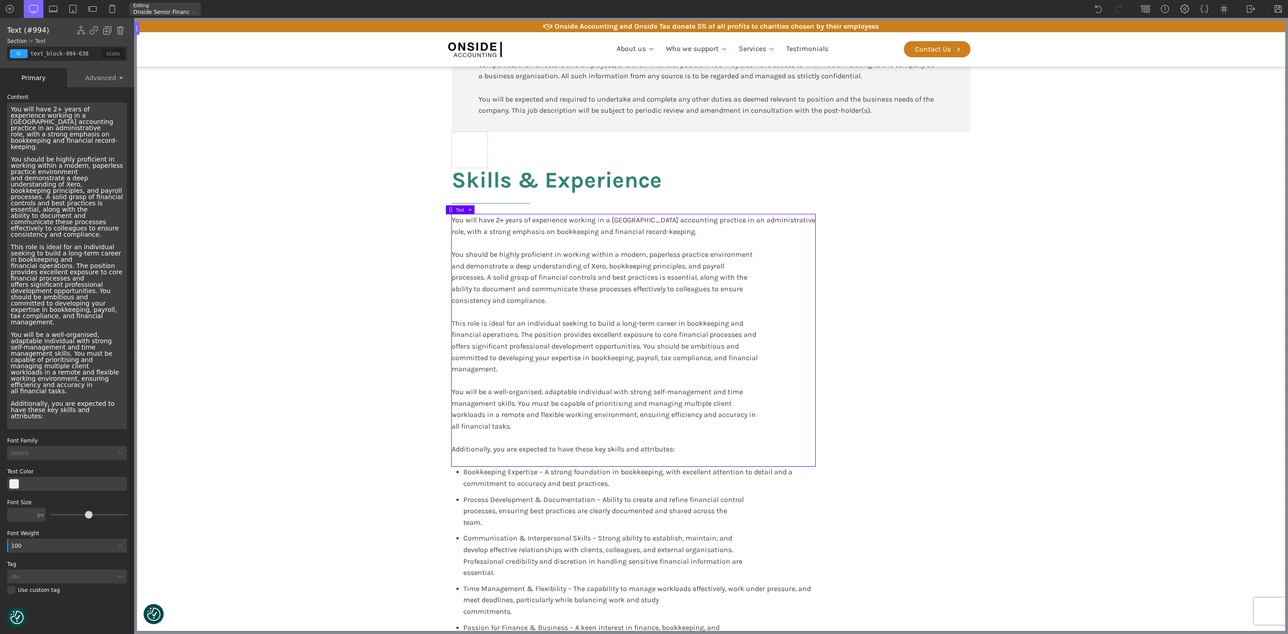
click at [886, 310] on div "Qualifications & Confidentiality Qualifications You should, as a minimum, posse…" at bounding box center [711, 263] width 537 height 902
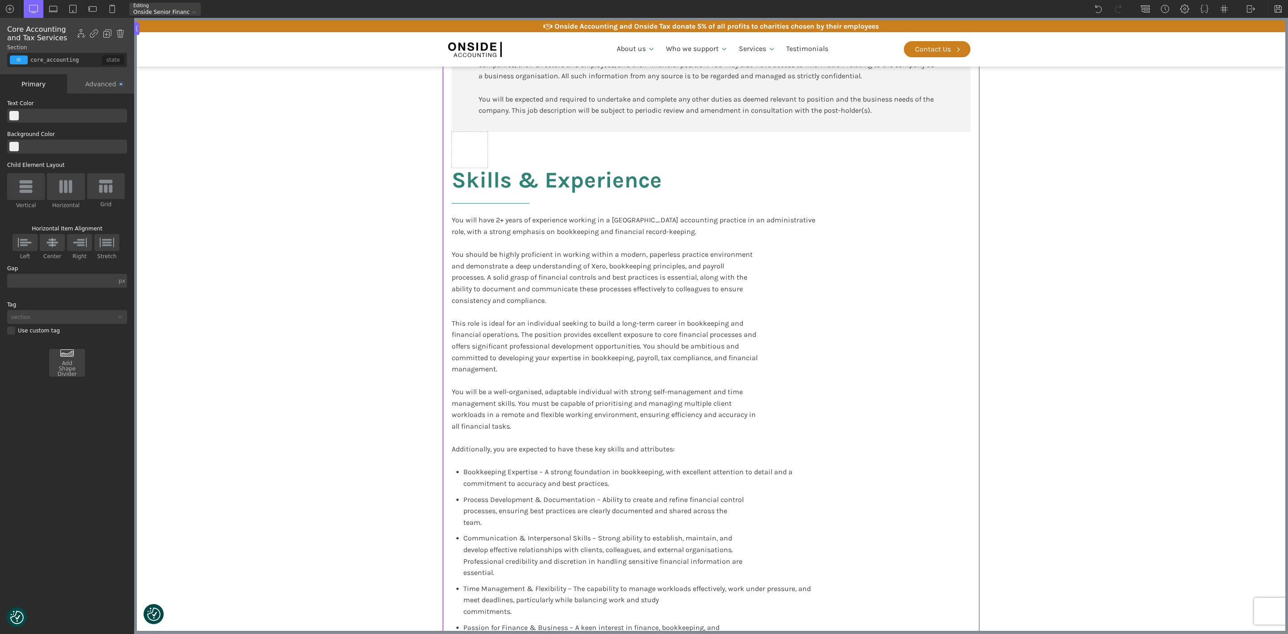
click at [763, 267] on div "Qualifications & Confidentiality Qualifications You should, as a minimum, posse…" at bounding box center [711, 263] width 537 height 902
click at [692, 280] on div "You will have 2+ years of experience working in a UK accounting practice in an …" at bounding box center [634, 340] width 364 height 252
type input "text_block-994-638"
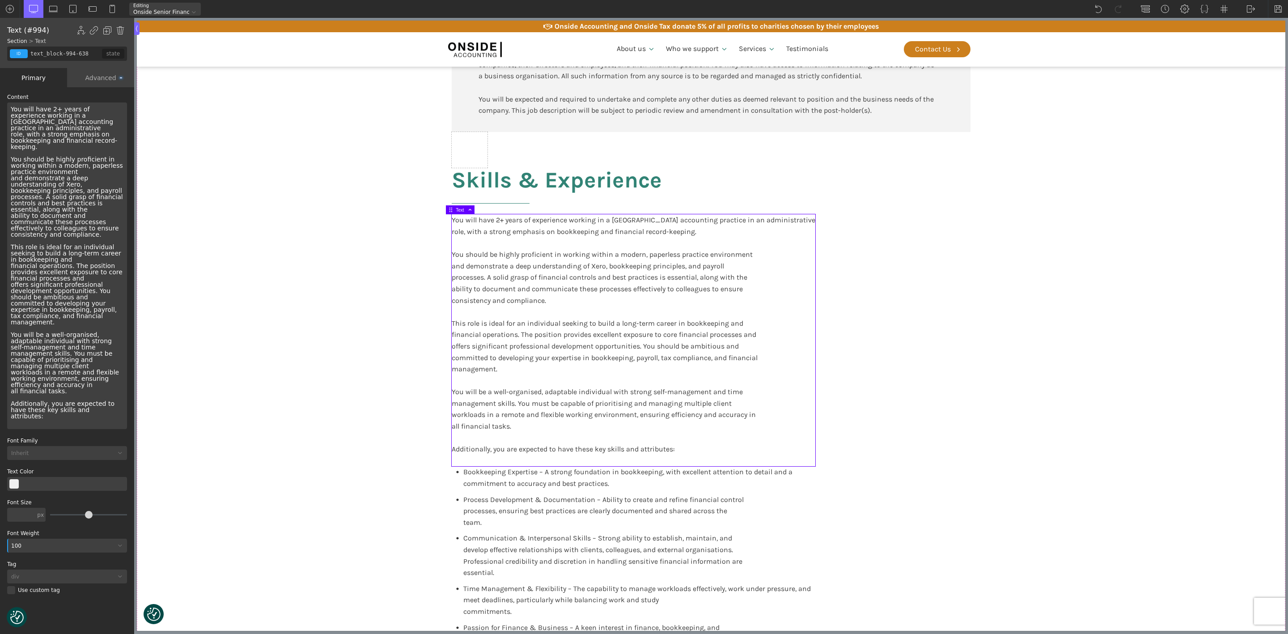
drag, startPoint x: 97, startPoint y: 80, endPoint x: 105, endPoint y: 90, distance: 12.4
click at [98, 80] on div "Advanced" at bounding box center [100, 77] width 67 height 19
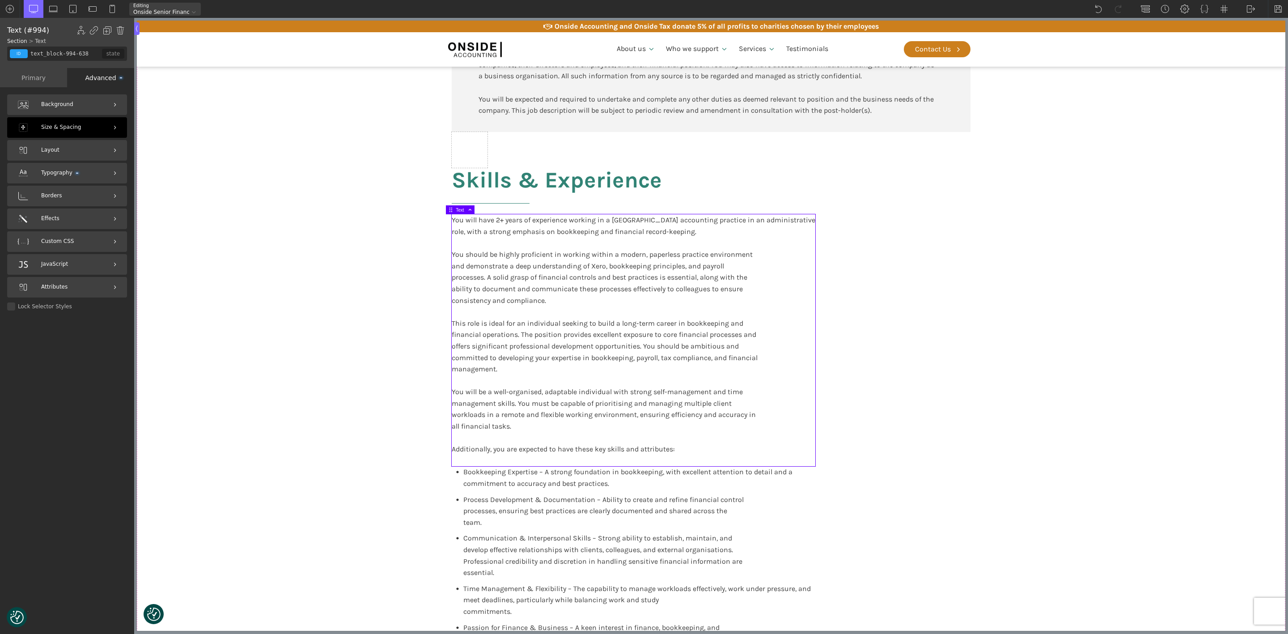
click at [69, 123] on span "Size & Spacing" at bounding box center [61, 127] width 40 height 8
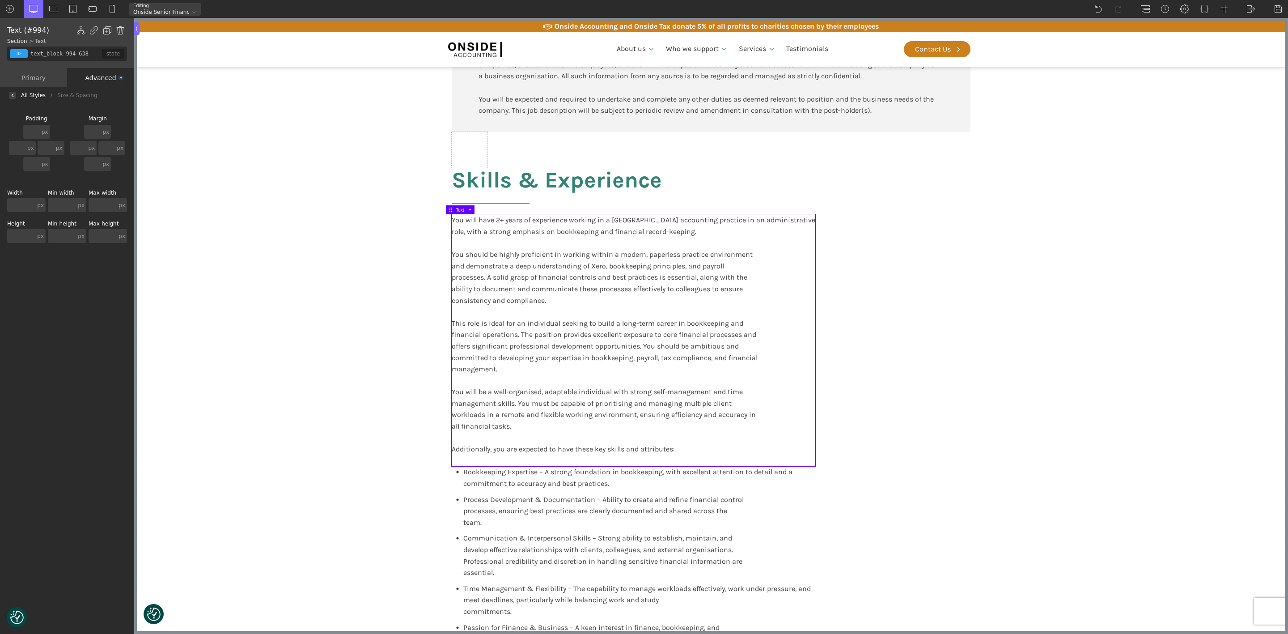
click at [114, 203] on input "text" at bounding box center [103, 205] width 28 height 14
click at [101, 78] on div "Advanced" at bounding box center [100, 77] width 67 height 19
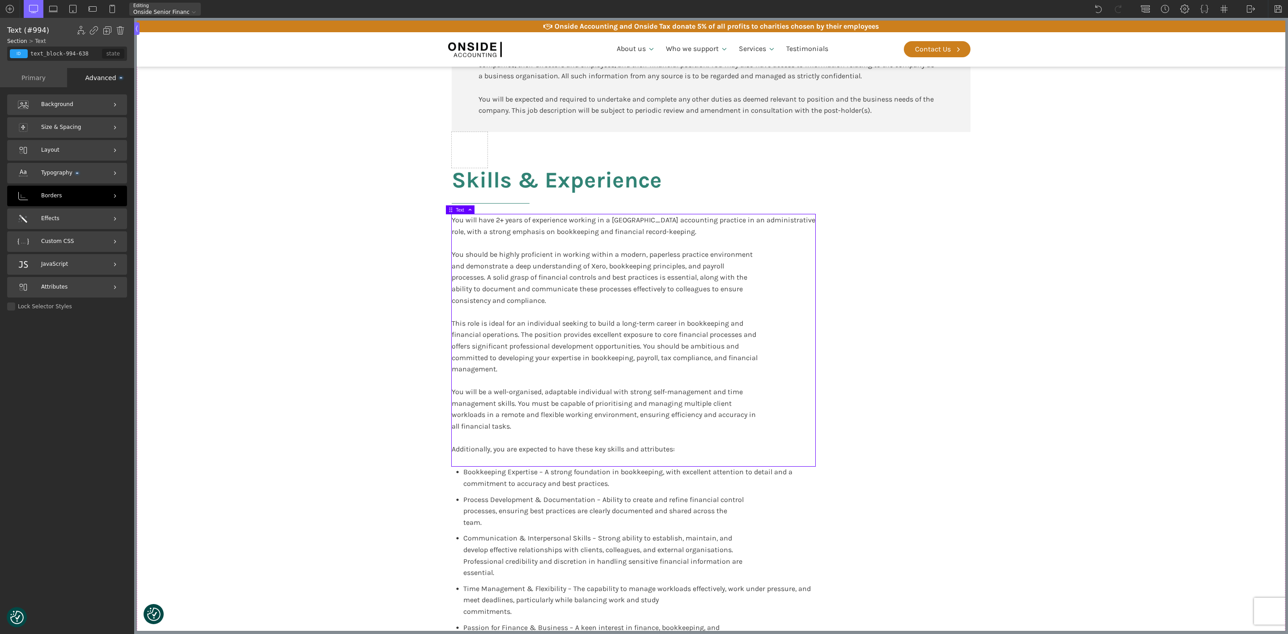
click at [65, 197] on div "Borders" at bounding box center [67, 196] width 120 height 21
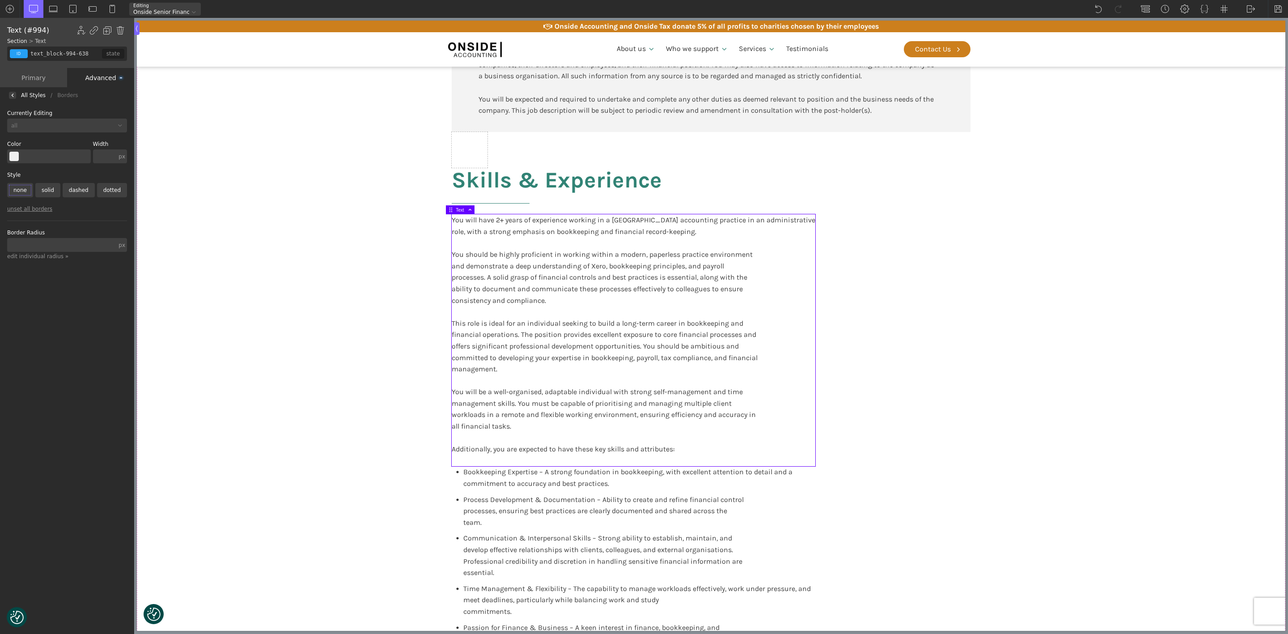
click at [106, 74] on div "Advanced" at bounding box center [100, 77] width 67 height 19
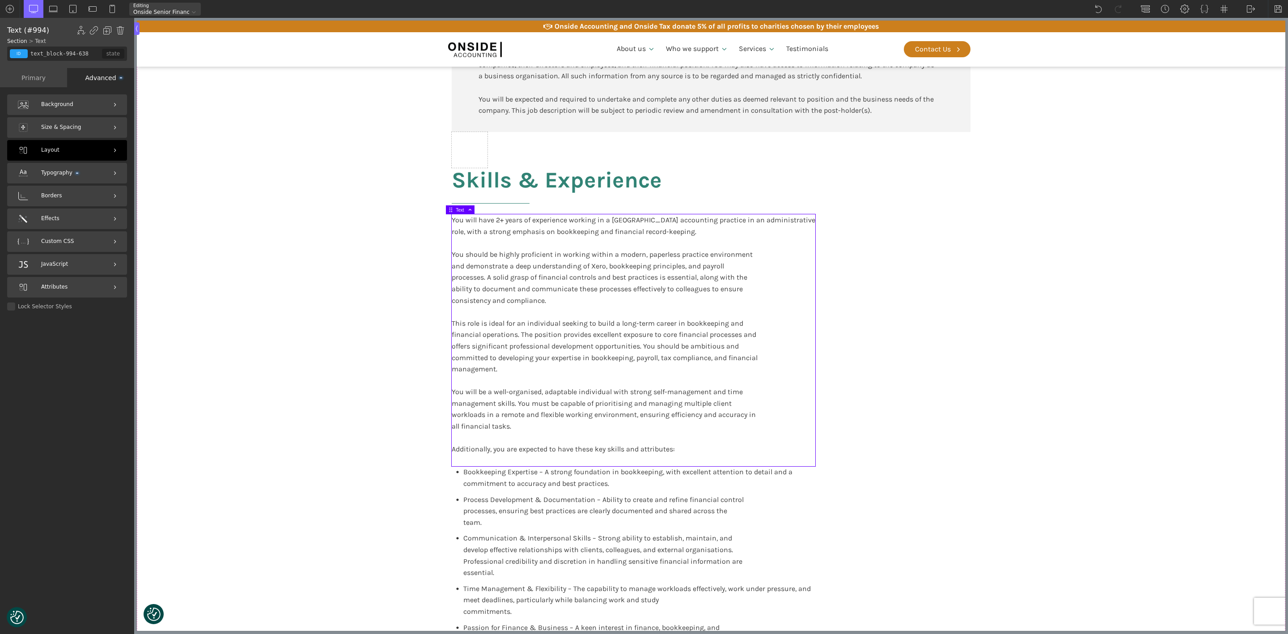
click at [71, 152] on div "Layout" at bounding box center [67, 150] width 120 height 21
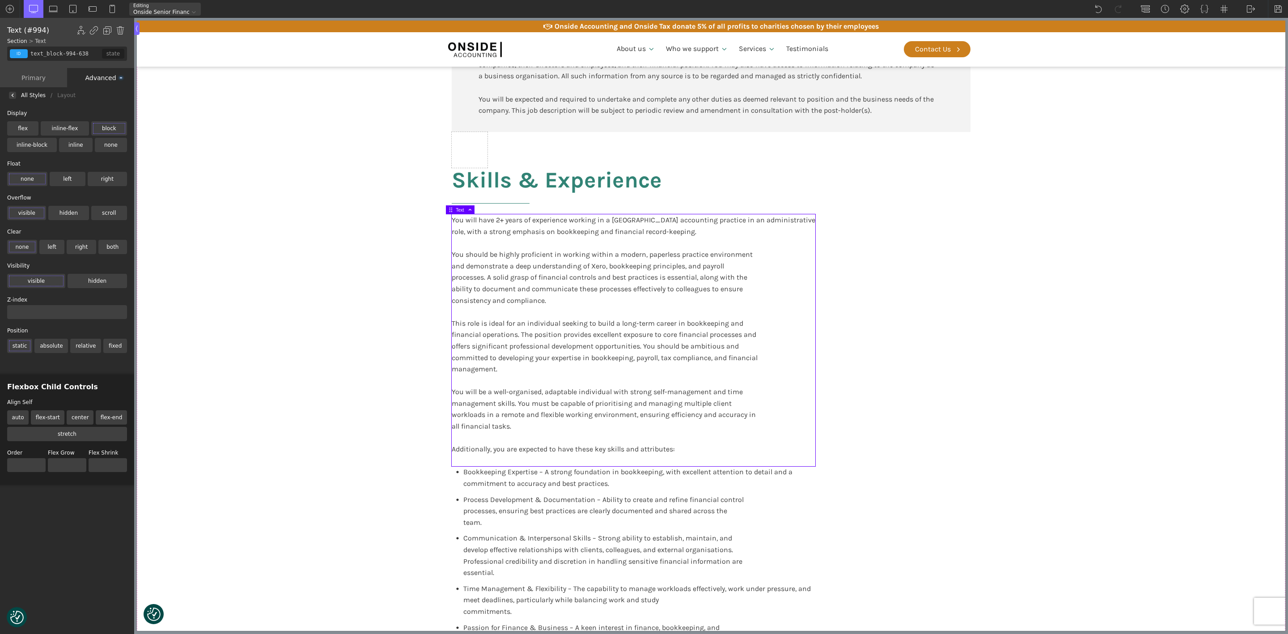
click at [36, 76] on div "Primary" at bounding box center [33, 77] width 67 height 19
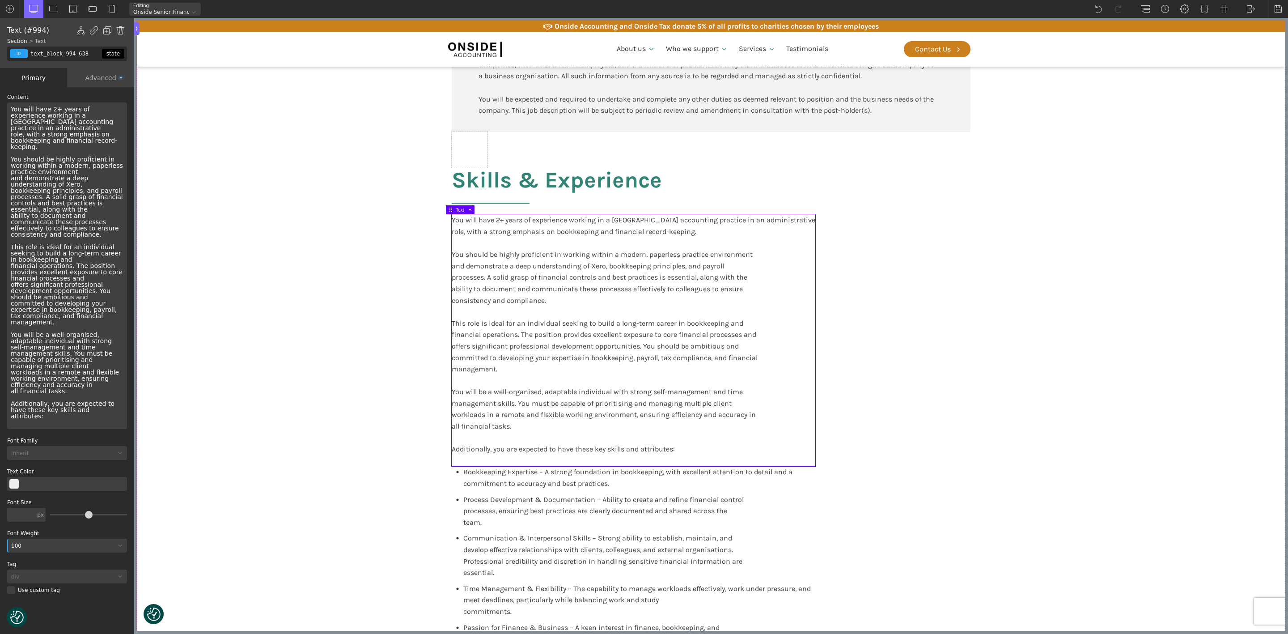
click at [113, 50] on div "state" at bounding box center [113, 54] width 22 height 10
drag, startPoint x: 114, startPoint y: 48, endPoint x: 106, endPoint y: 51, distance: 8.9
click at [114, 50] on div "state" at bounding box center [113, 54] width 22 height 10
click at [16, 53] on div "id" at bounding box center [19, 53] width 18 height 9
type input "block"
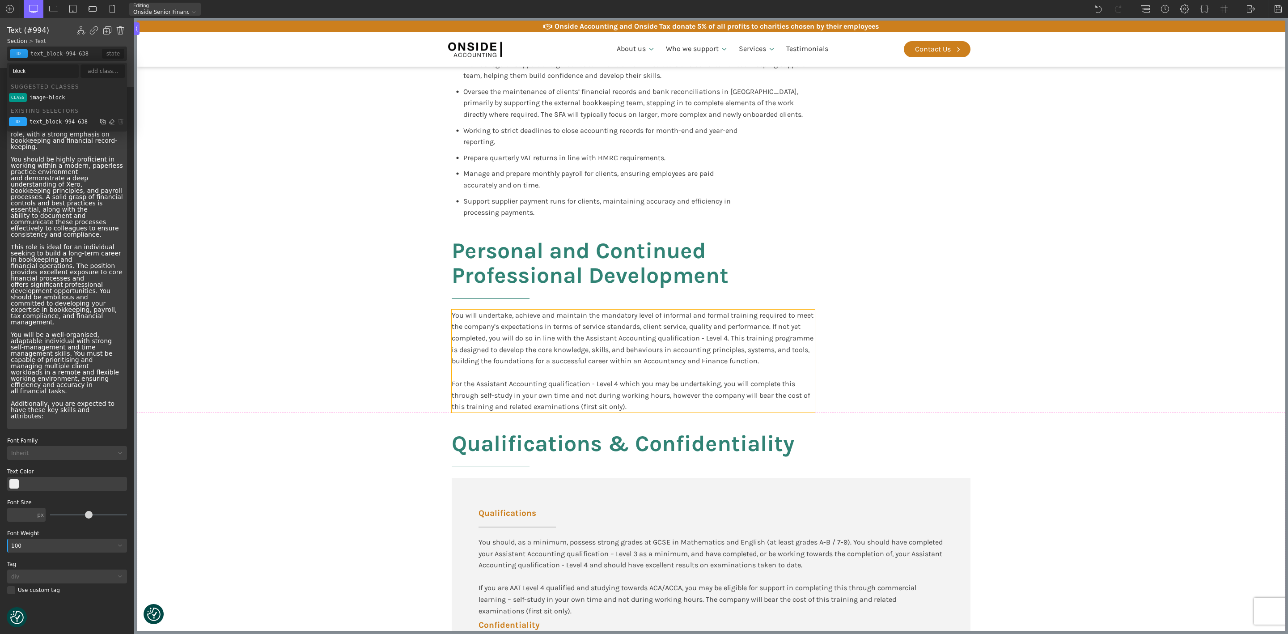
scroll to position [656, 0]
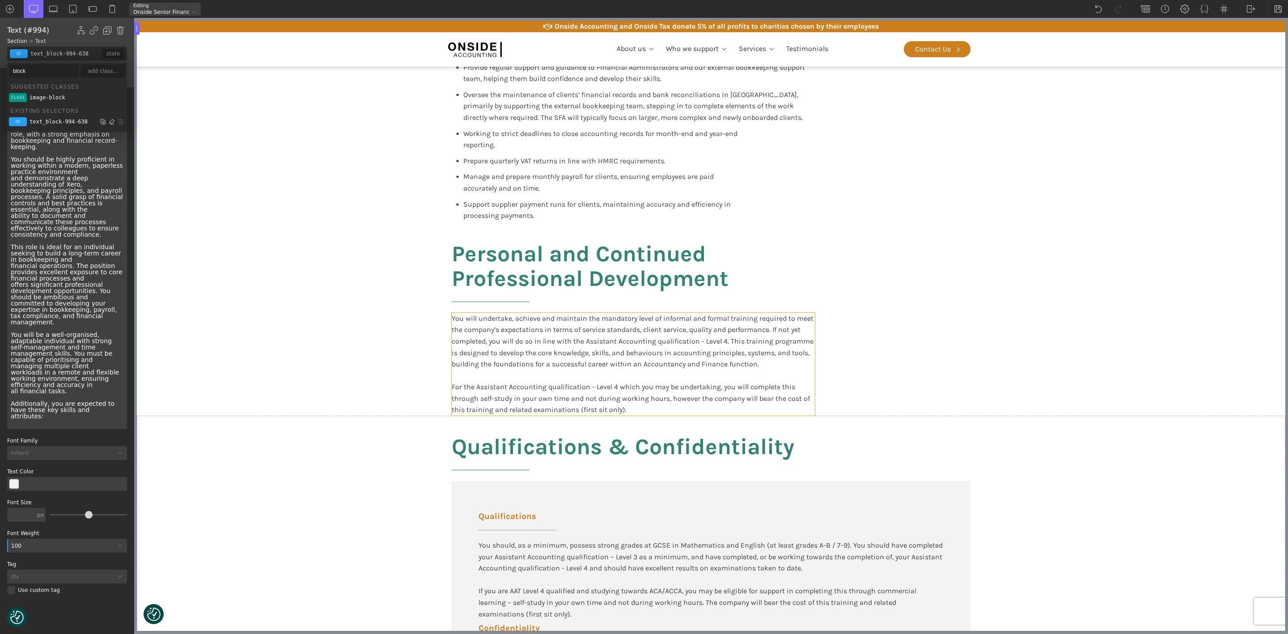
click at [534, 361] on div "You will undertake, achieve and maintain the mandatory level of informal and fo…" at bounding box center [633, 364] width 363 height 103
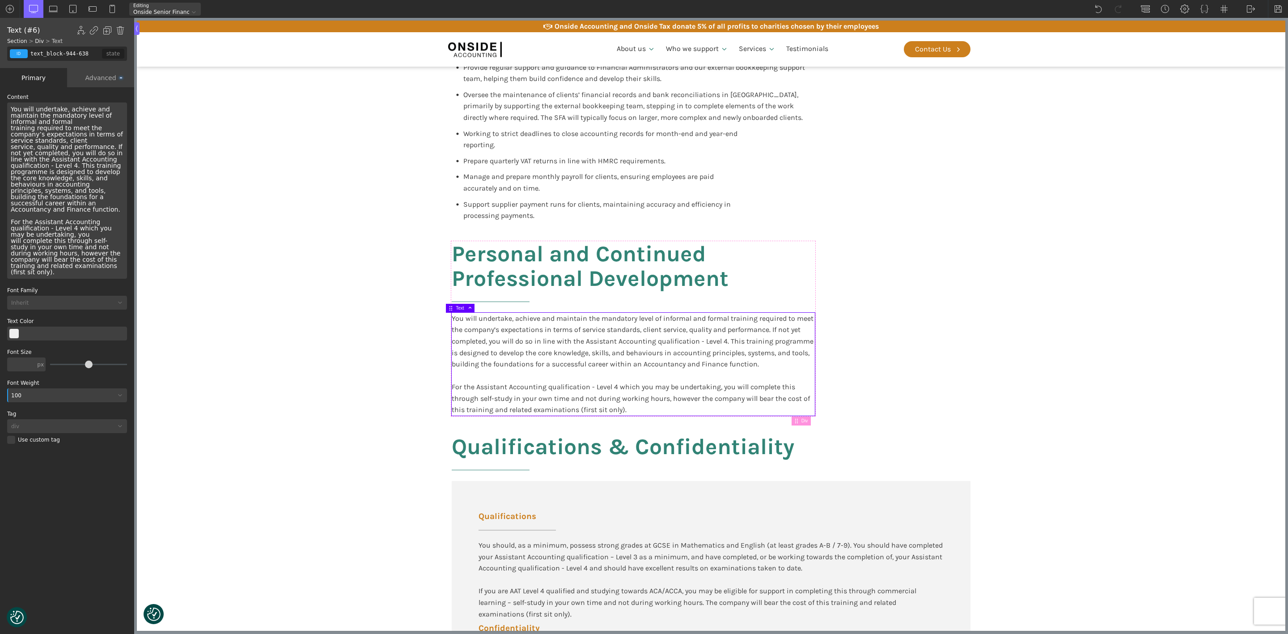
drag, startPoint x: 90, startPoint y: 54, endPoint x: 21, endPoint y: 50, distance: 68.5
click at [21, 50] on div "id class text_block-944-638 false false state" at bounding box center [67, 54] width 120 height 14
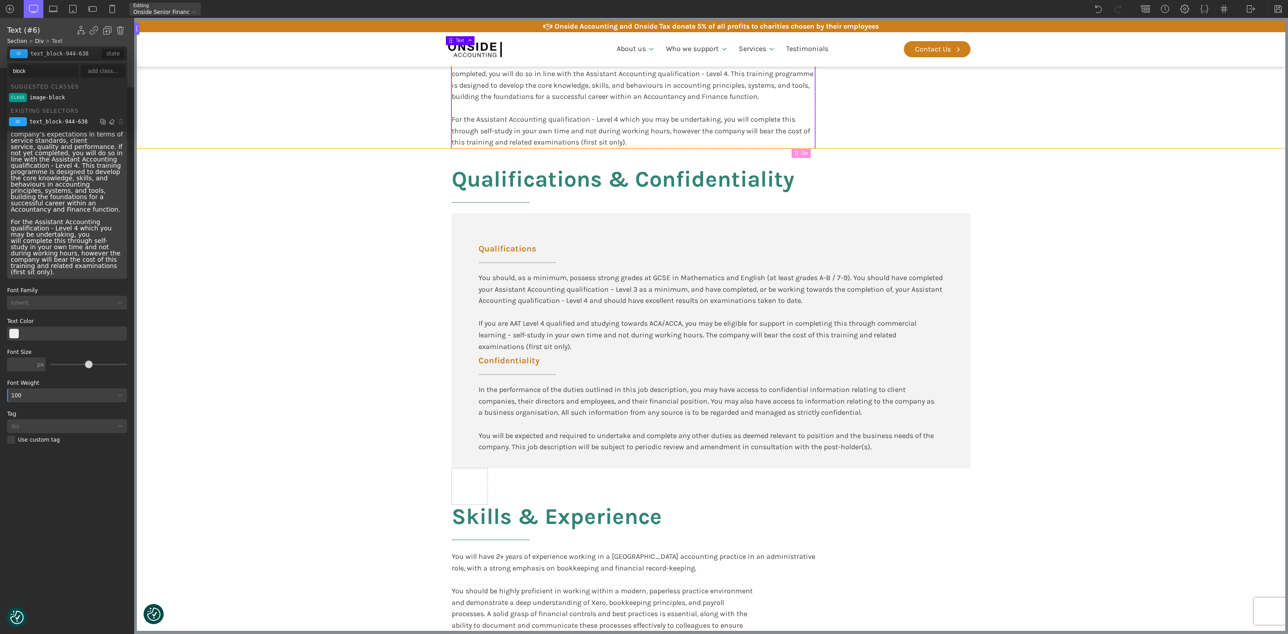
scroll to position [924, 0]
click at [806, 306] on div "You should, as a minimum, possess strong grades at GCSE in Mathematics and Engl…" at bounding box center [711, 311] width 465 height 80
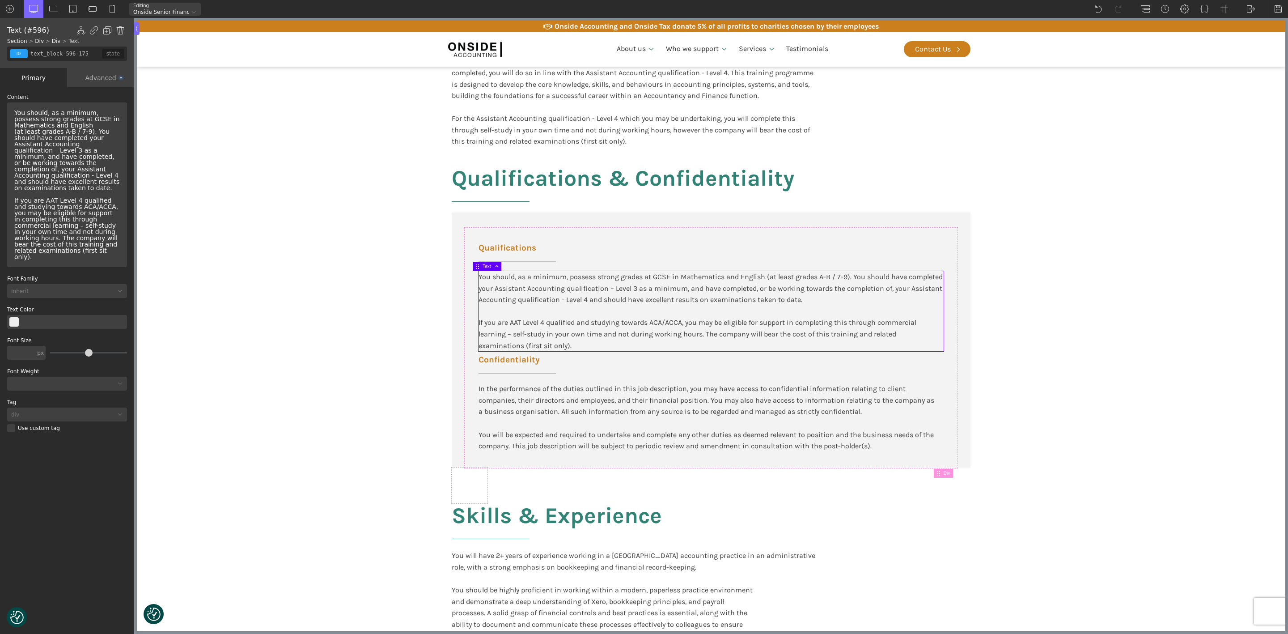
drag, startPoint x: 87, startPoint y: 55, endPoint x: 6, endPoint y: 50, distance: 81.6
click at [6, 50] on div "Text (#596) Show/Hide Element Set Conditions Condition Type AND OR In-Editor Be…" at bounding box center [67, 43] width 134 height 50
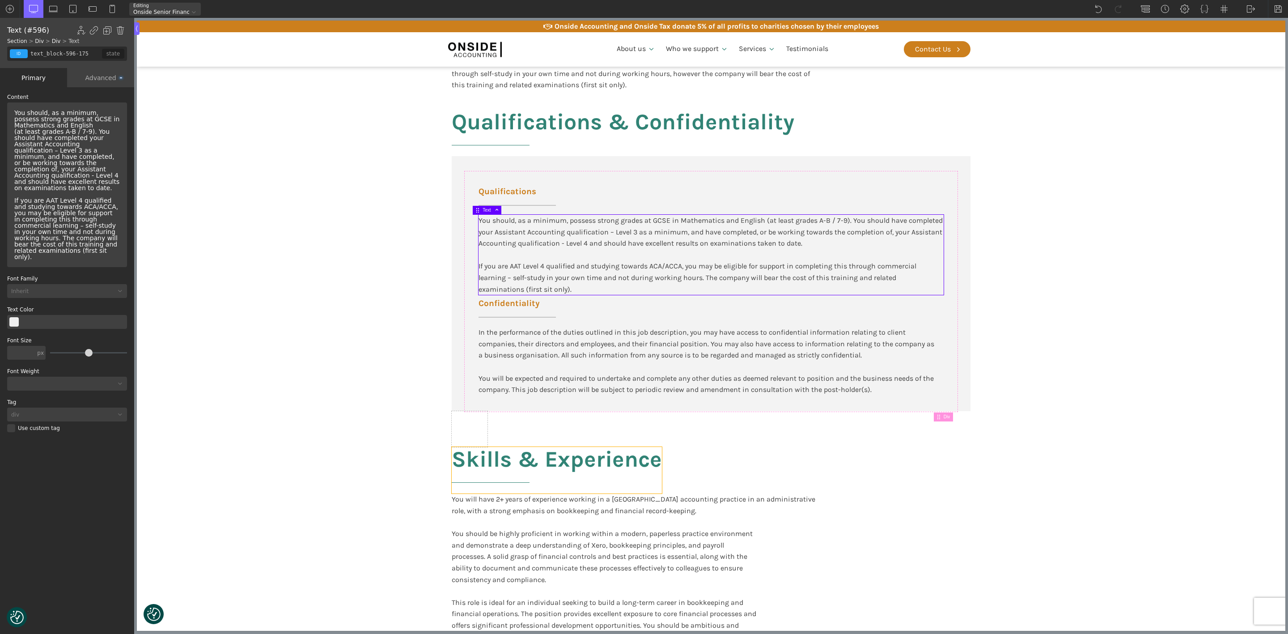
scroll to position [1059, 0]
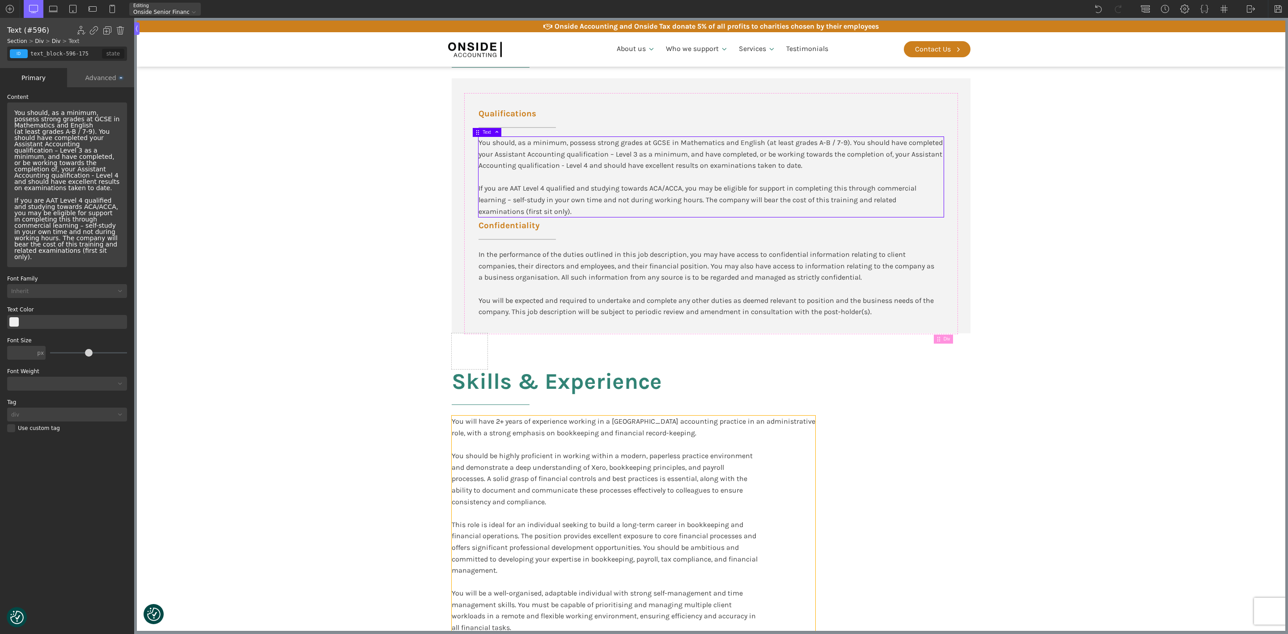
click at [618, 441] on div "You will have 2+ years of experience working in a UK accounting practice in an …" at bounding box center [634, 541] width 364 height 252
type input "text_block-994-638"
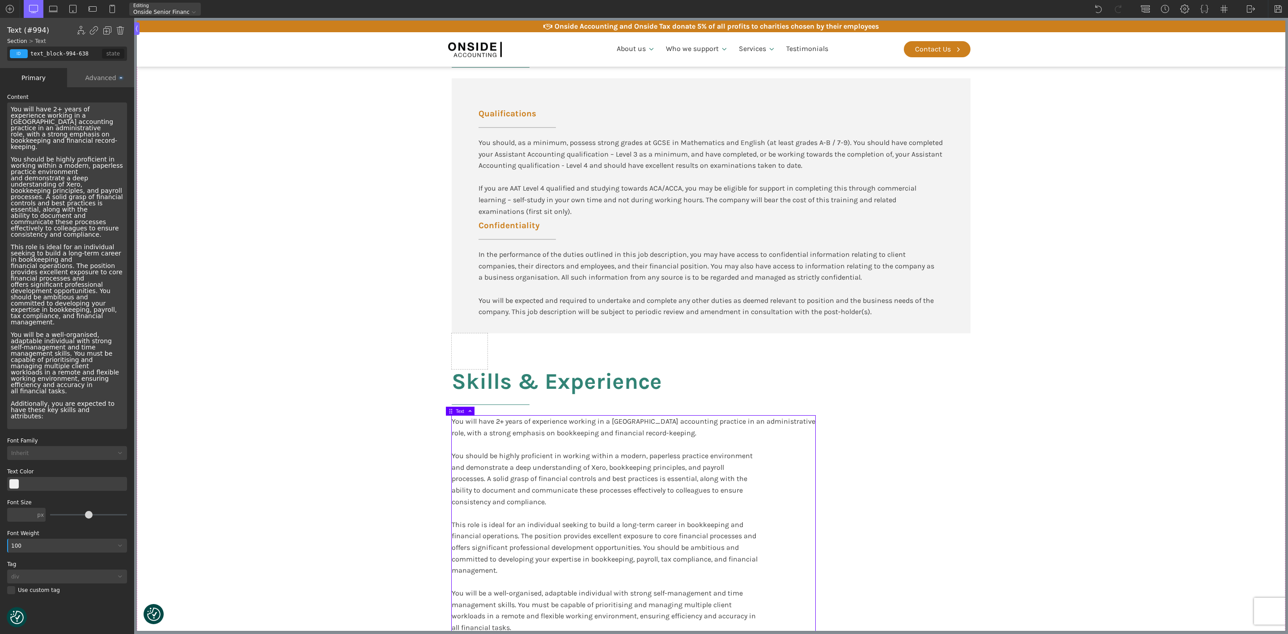
drag, startPoint x: 84, startPoint y: 54, endPoint x: 15, endPoint y: 53, distance: 68.4
click at [15, 53] on div "id class text_block-994-638 false false state" at bounding box center [67, 54] width 120 height 14
paste input "text_block-596-175"
type input "blocktext_block-596-175"
click at [106, 71] on div "add class..." at bounding box center [102, 70] width 45 height 13
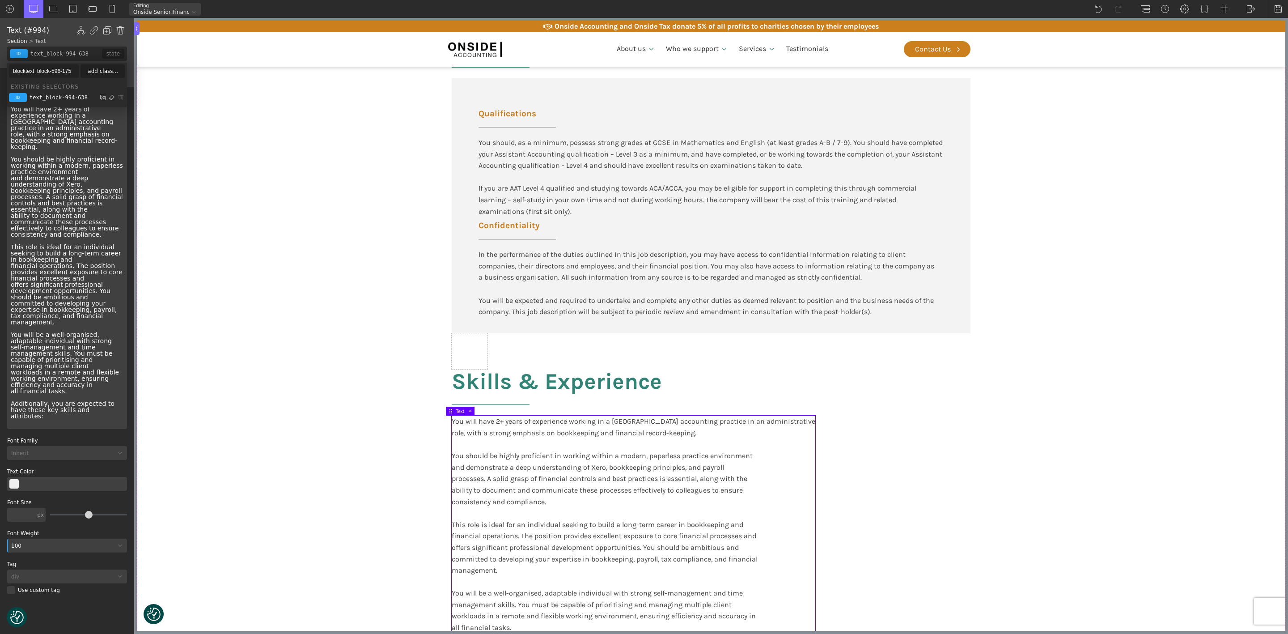
type input "blocktext_block-596-175"
click at [343, 325] on section "Qualifications & Confidentiality Qualifications You should, as a minimum, posse…" at bounding box center [711, 464] width 1148 height 902
type input "core_accounting"
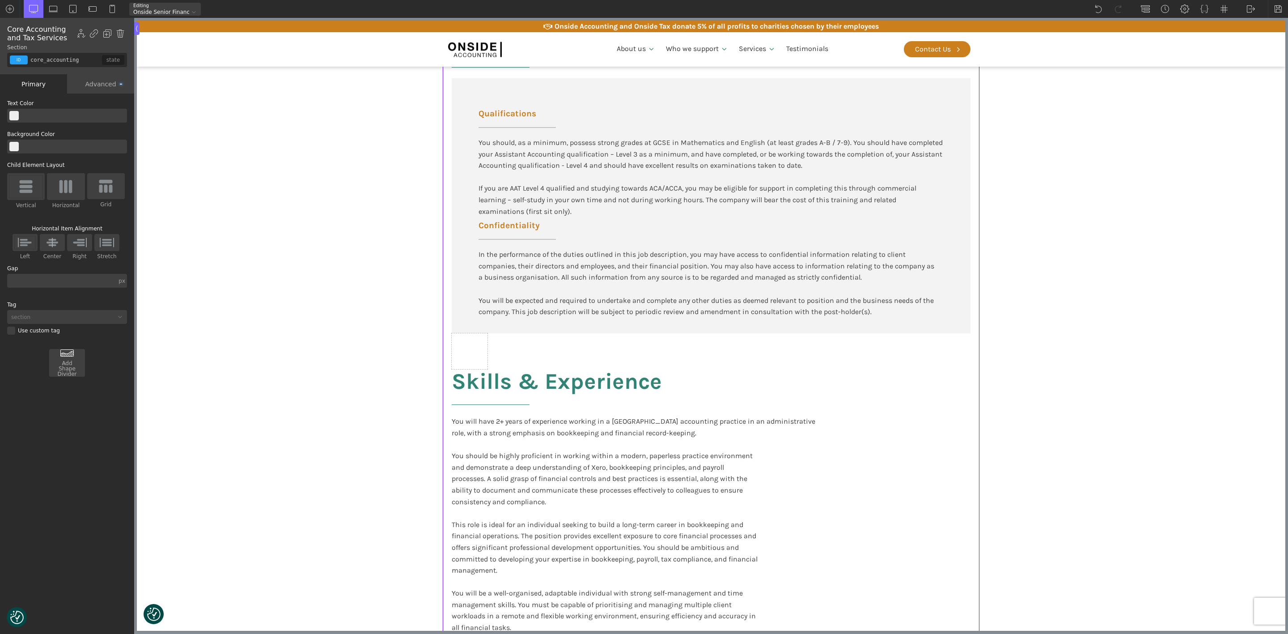
click at [536, 494] on div "You will have 2+ years of experience working in a UK accounting practice in an …" at bounding box center [634, 541] width 364 height 252
type input "blocktext_block-596-175"
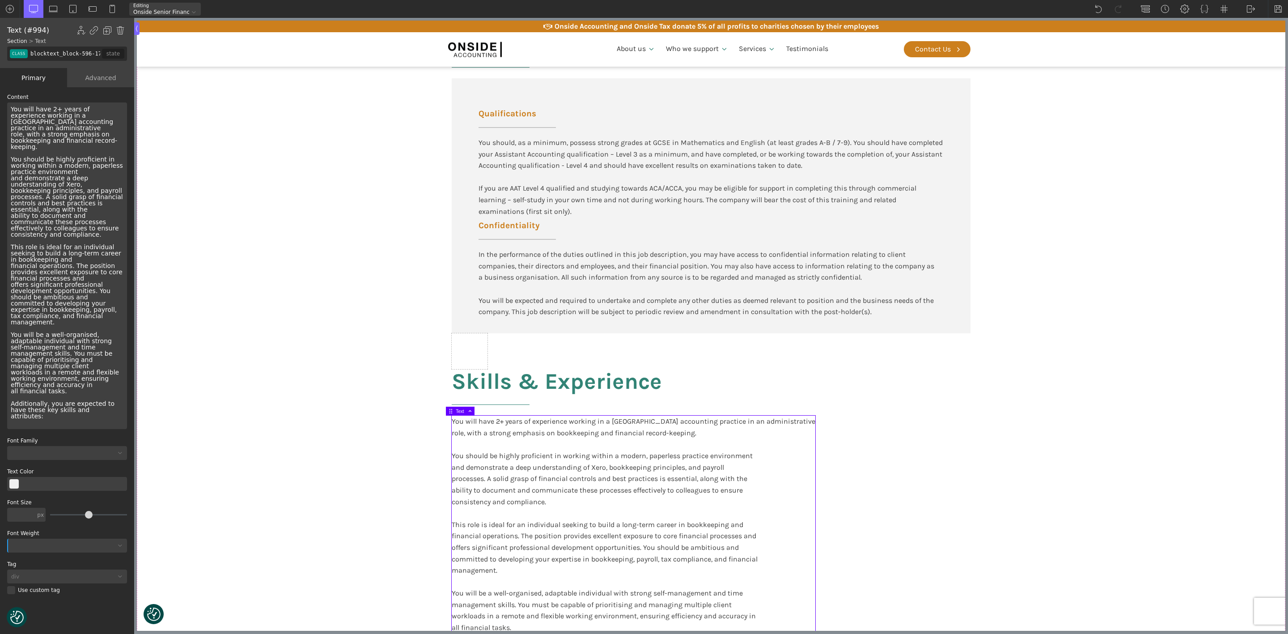
click at [86, 55] on input "blocktext_block-596-175" at bounding box center [65, 54] width 73 height 14
click at [231, 187] on section "Qualifications & Confidentiality Qualifications You should, as a minimum, posse…" at bounding box center [711, 464] width 1148 height 902
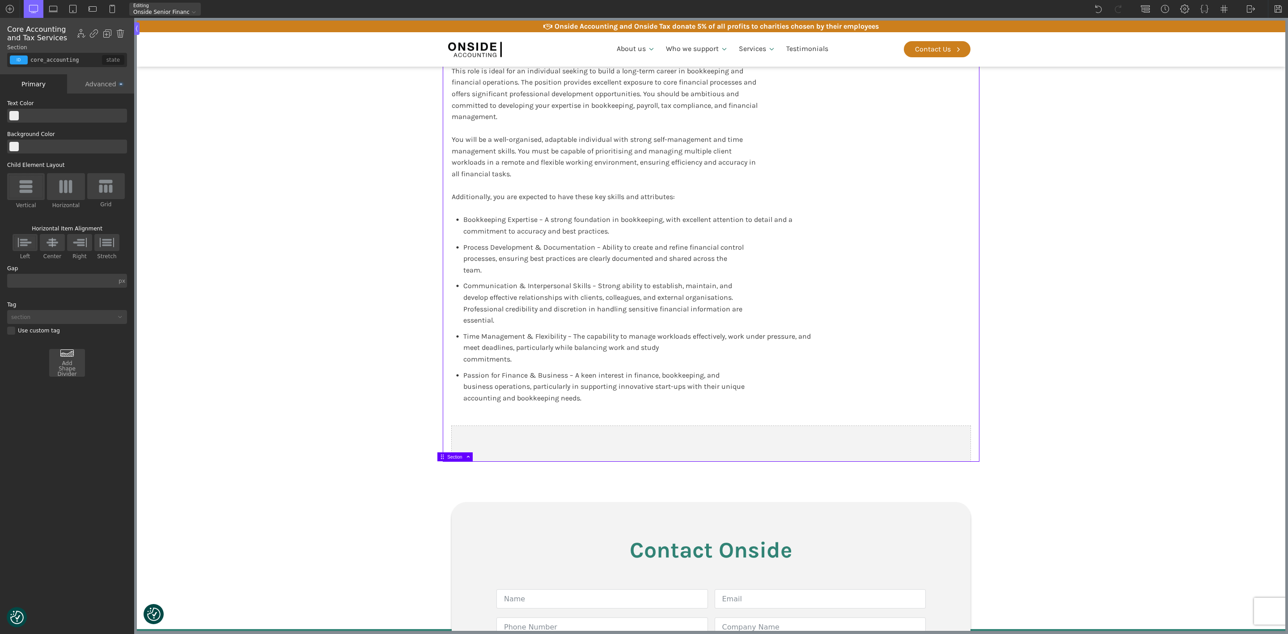
scroll to position [1595, 0]
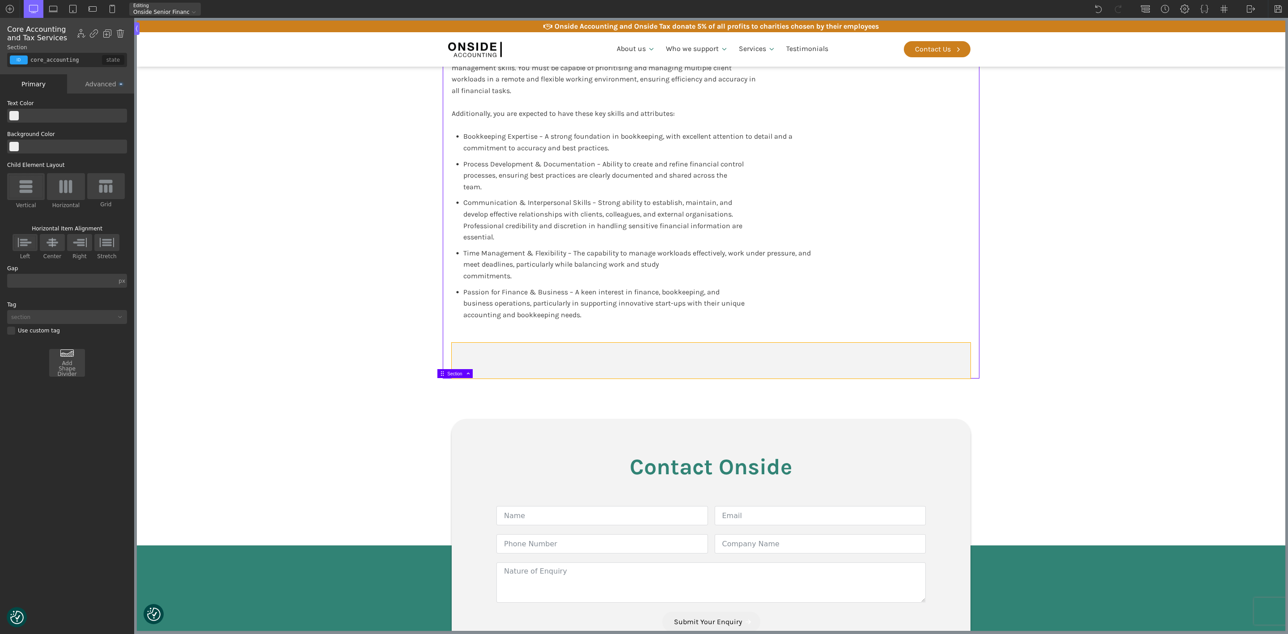
click at [523, 355] on div at bounding box center [711, 361] width 519 height 36
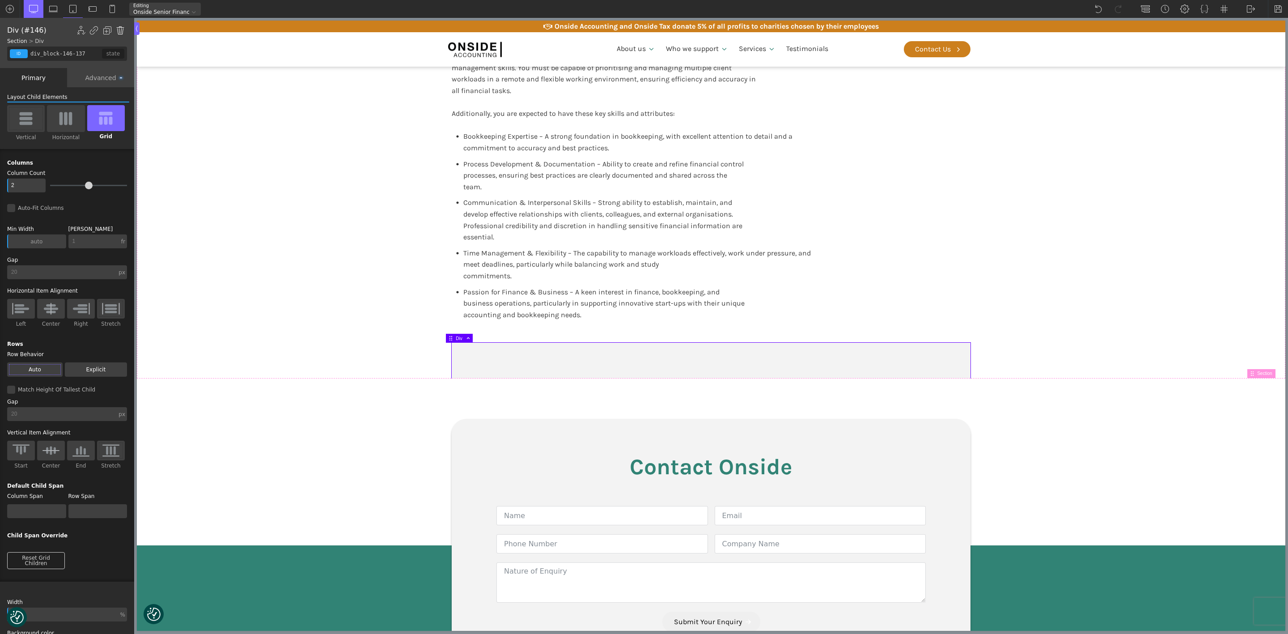
click at [119, 27] on img at bounding box center [120, 30] width 9 height 9
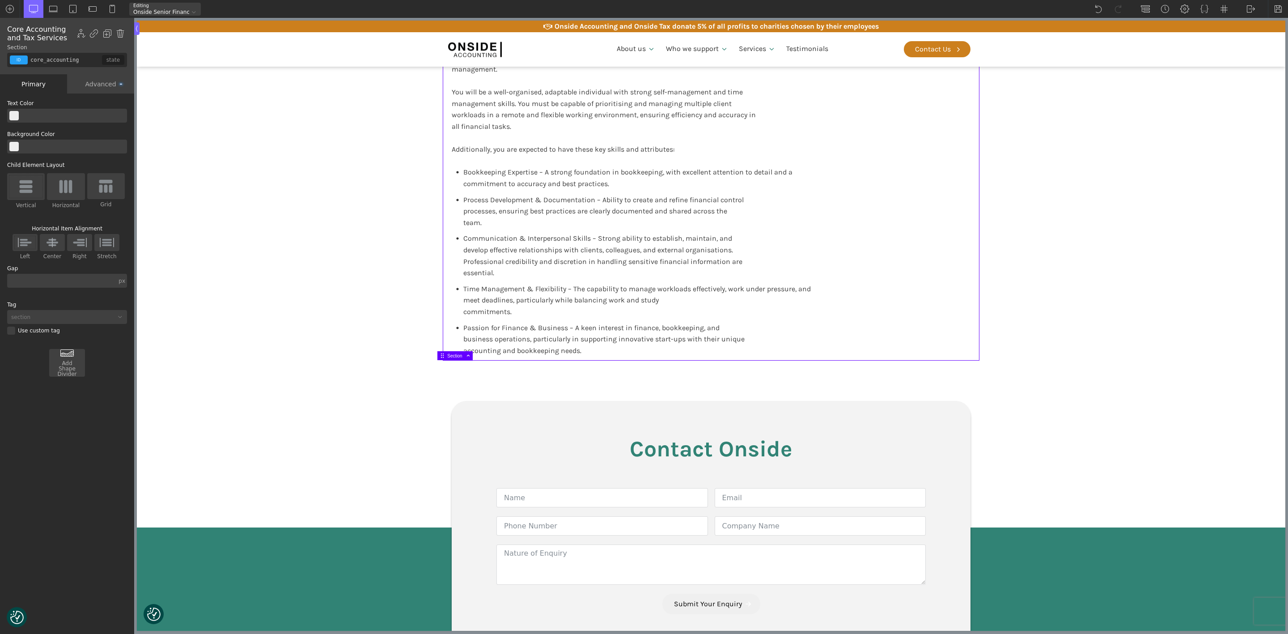
scroll to position [1528, 0]
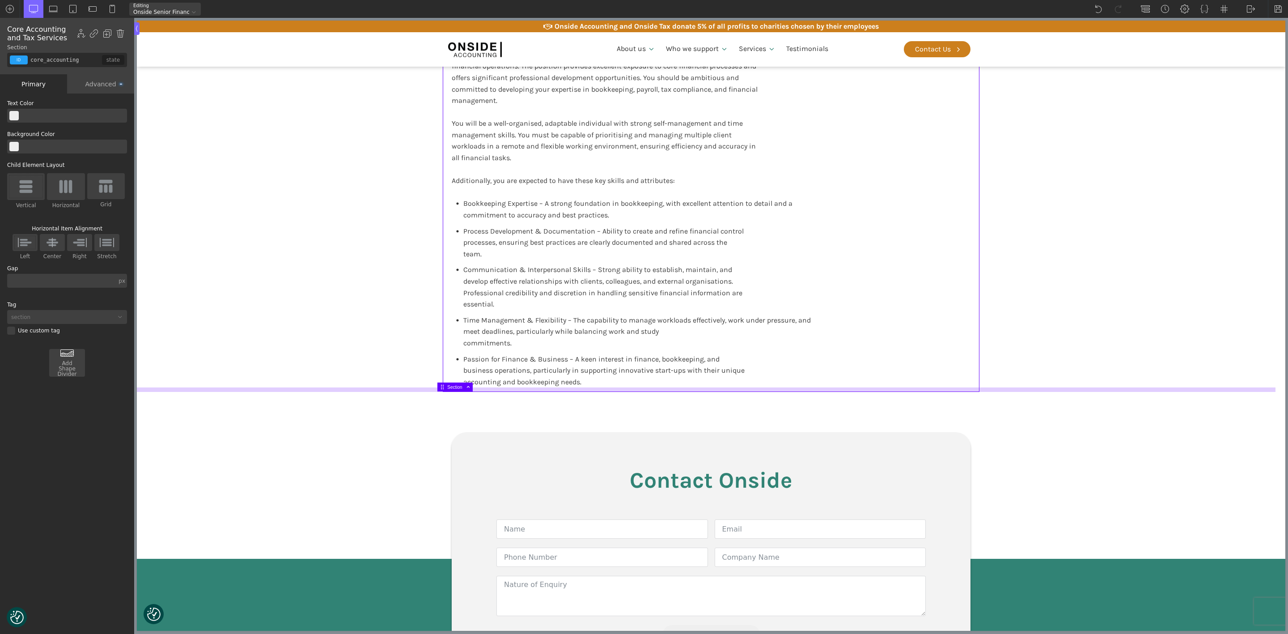
drag, startPoint x: 510, startPoint y: 391, endPoint x: 482, endPoint y: 419, distance: 39.8
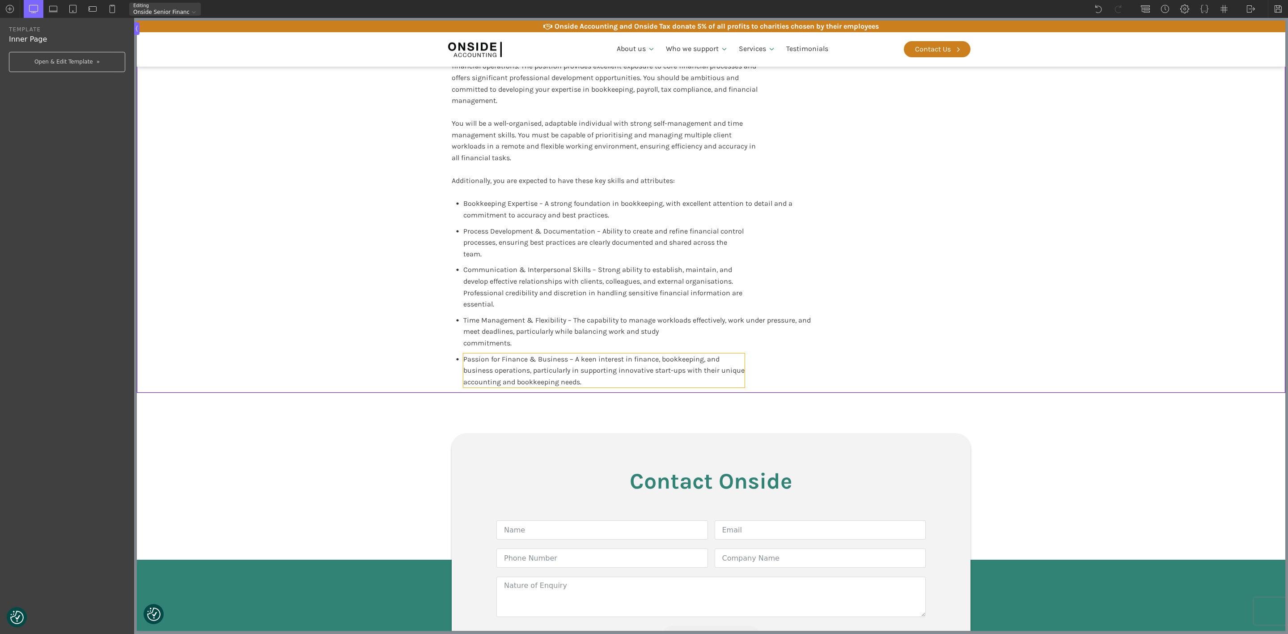
click at [475, 384] on span "Passion for Finance & Business – A keen interest in finance, bookkeeping, and b…" at bounding box center [603, 370] width 281 height 31
type input "text_block-979-638"
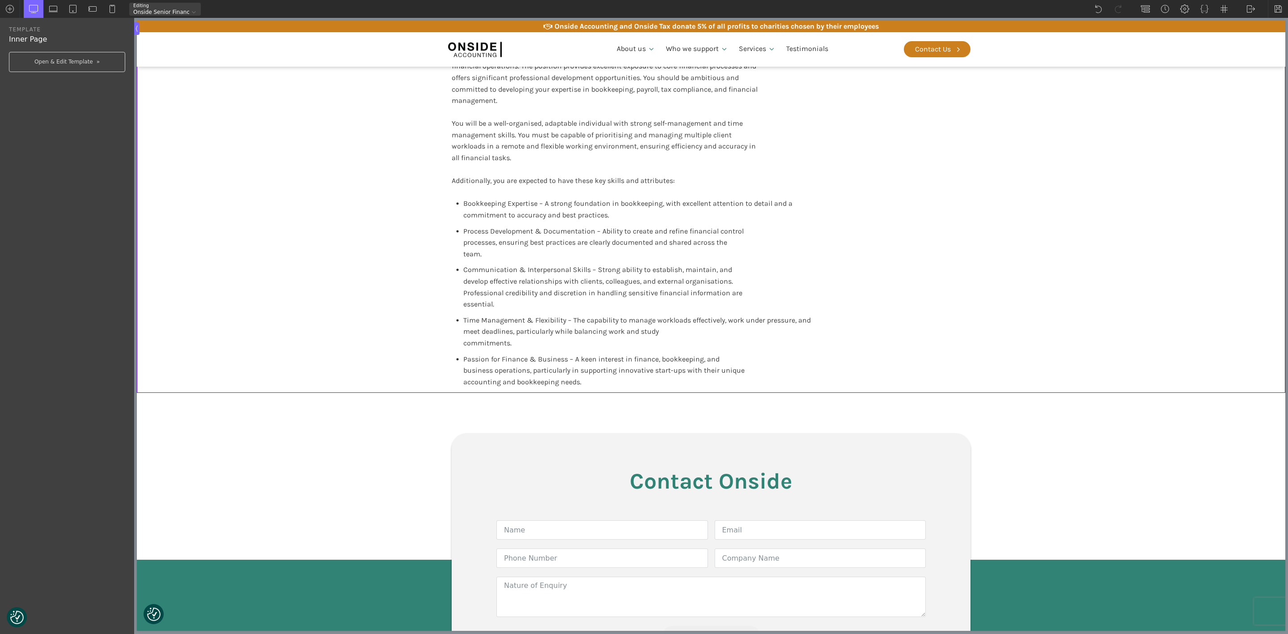
click at [78, 62] on link "Open & Edit Template" at bounding box center [67, 62] width 116 height 20
click at [1073, 7] on img at bounding box center [1278, 8] width 9 height 9
